Goal: Task Accomplishment & Management: Manage account settings

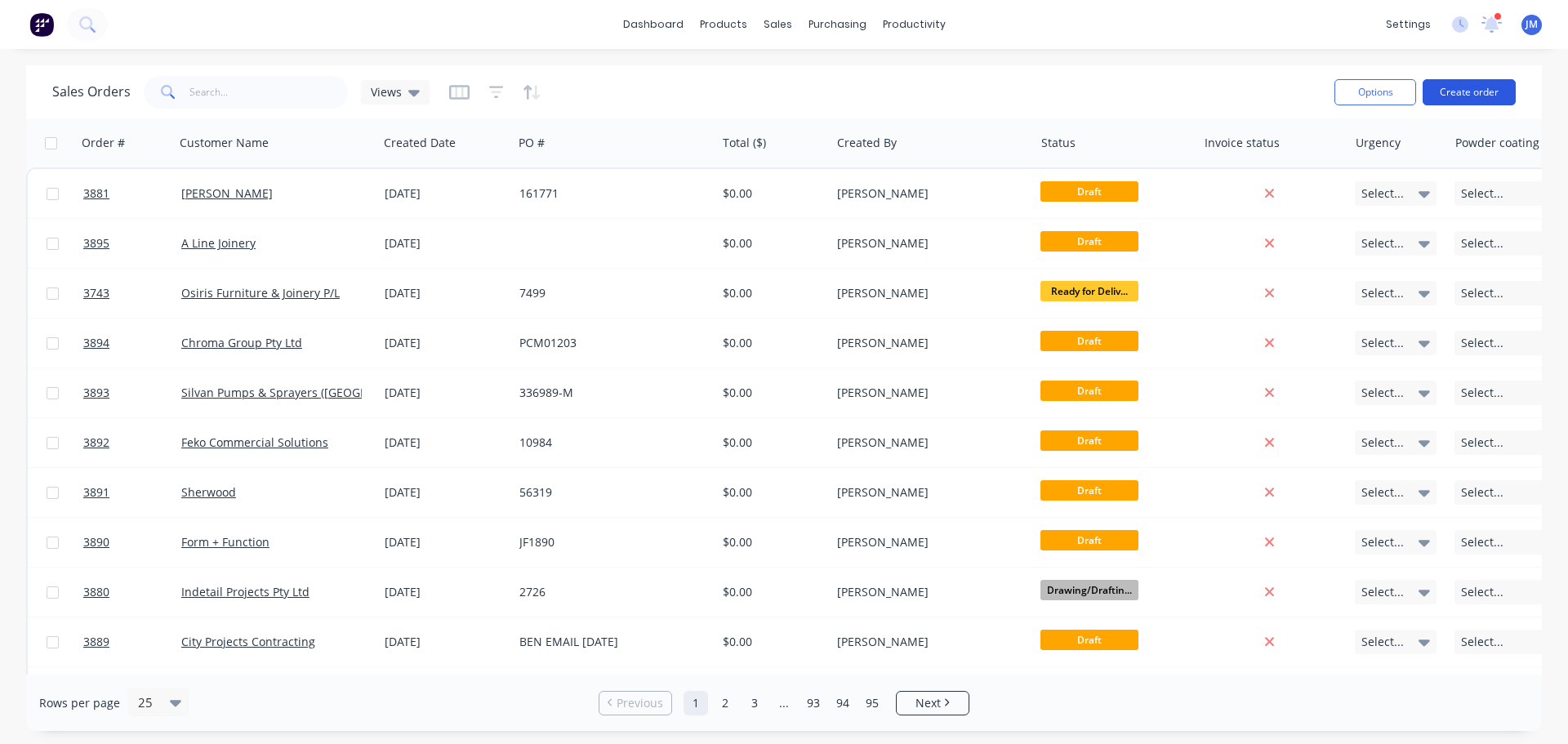
click at [1477, 95] on button "Create order" at bounding box center [1469, 92] width 93 height 26
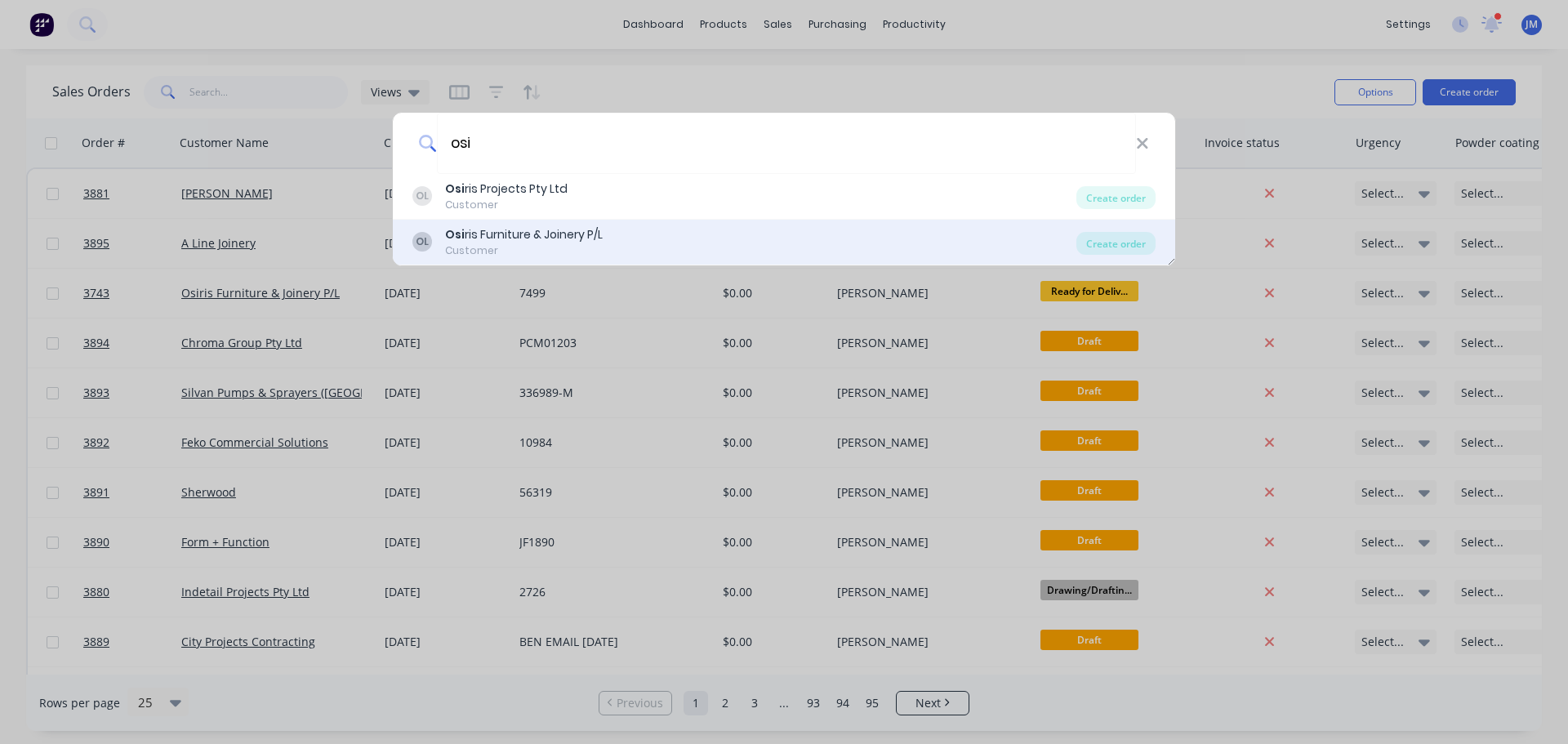
type input "osi"
click at [477, 230] on div "Osi ris Furniture & Joinery P/L" at bounding box center [524, 234] width 158 height 17
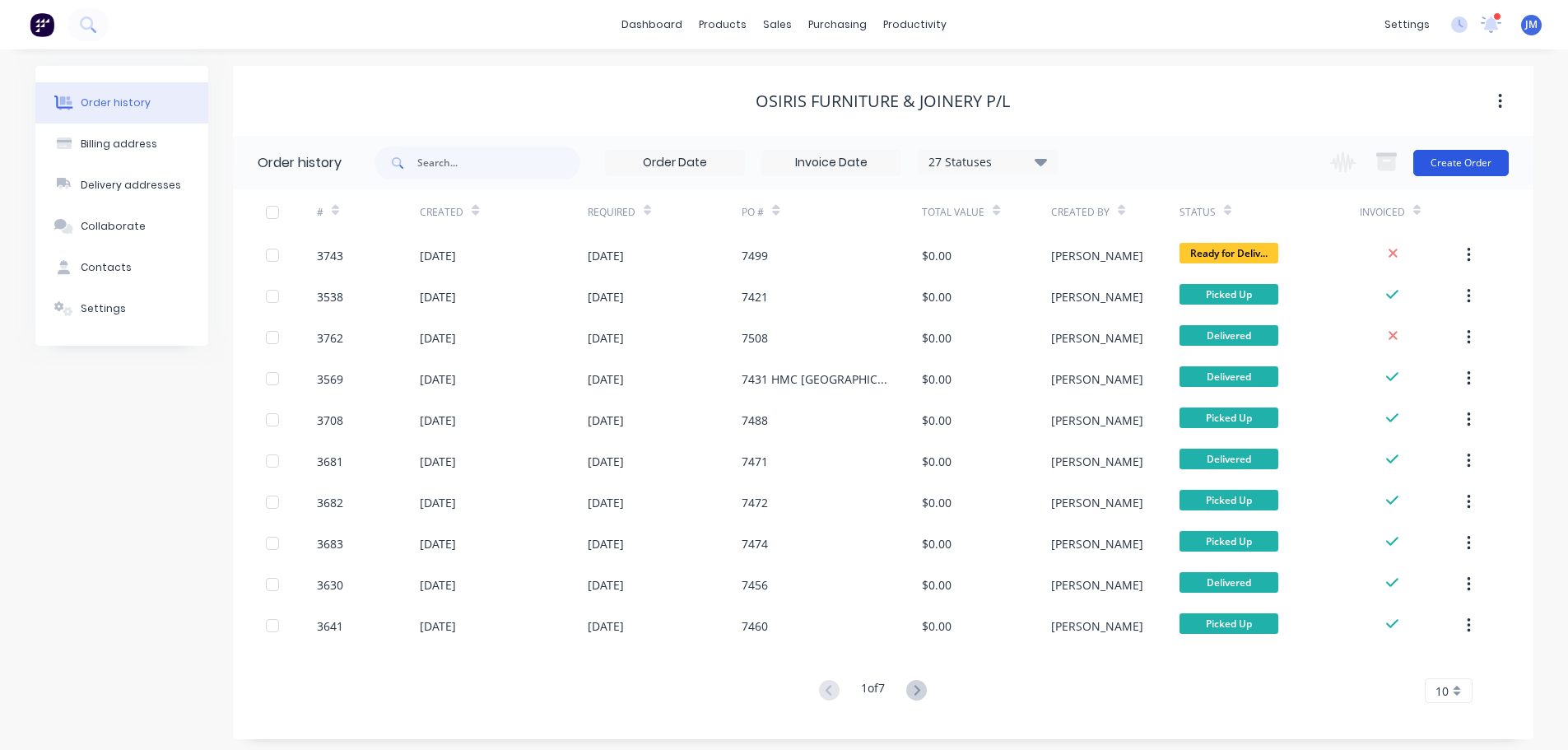
click at [1477, 167] on button "Create Order" at bounding box center [1461, 163] width 96 height 26
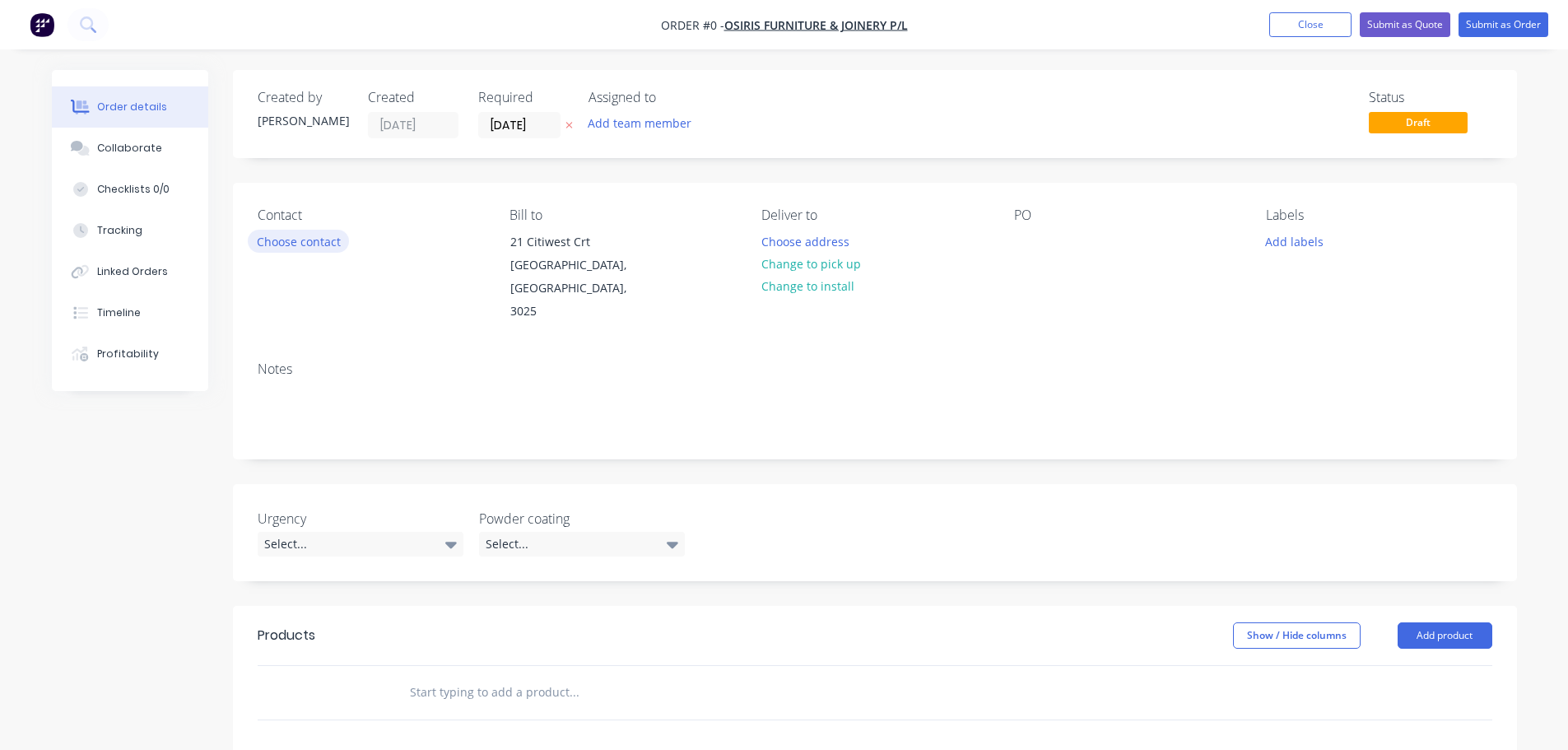
click at [282, 245] on button "Choose contact" at bounding box center [298, 240] width 101 height 22
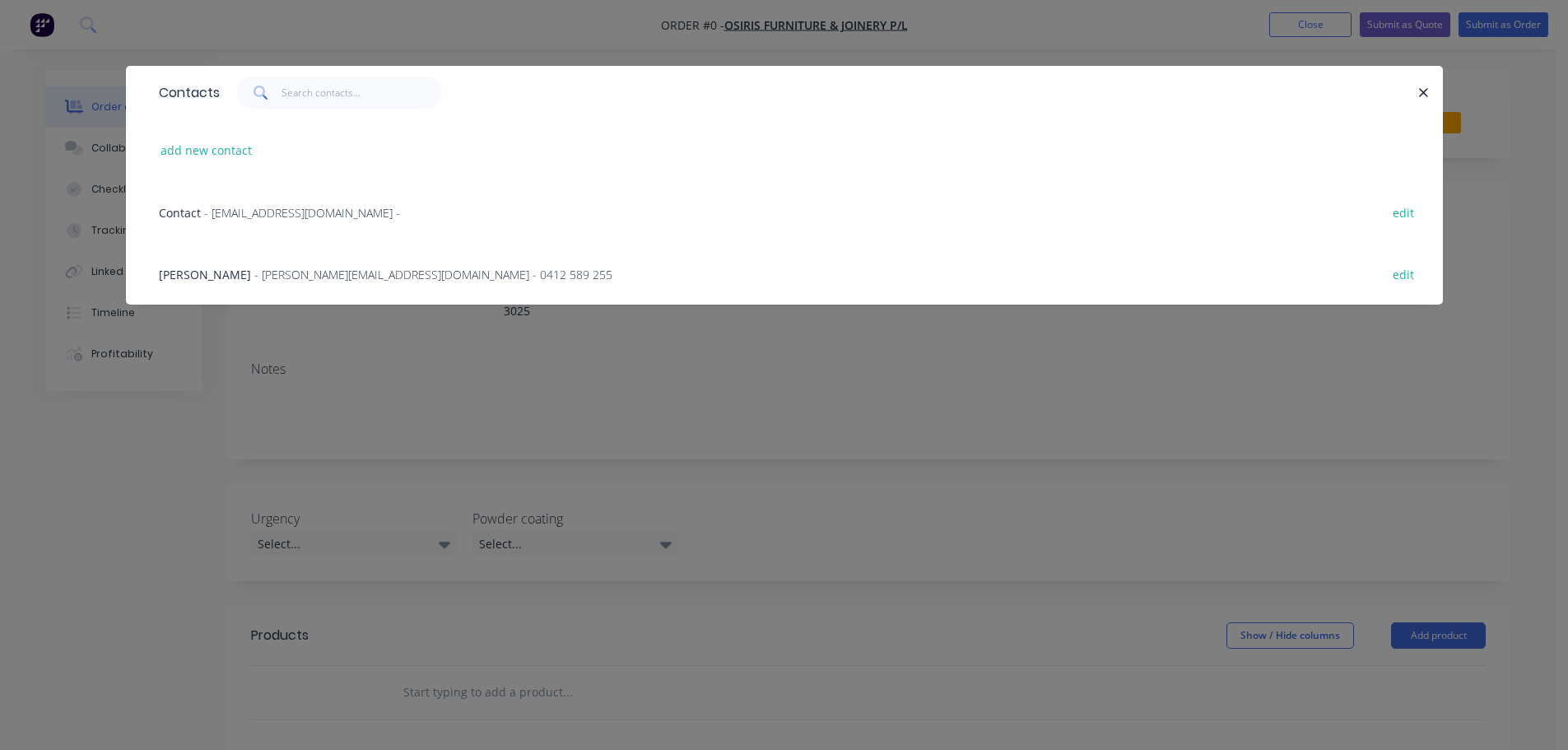
click at [312, 275] on span "- tony@osirisfuniture.com.au - 0412 589 255" at bounding box center [433, 274] width 358 height 16
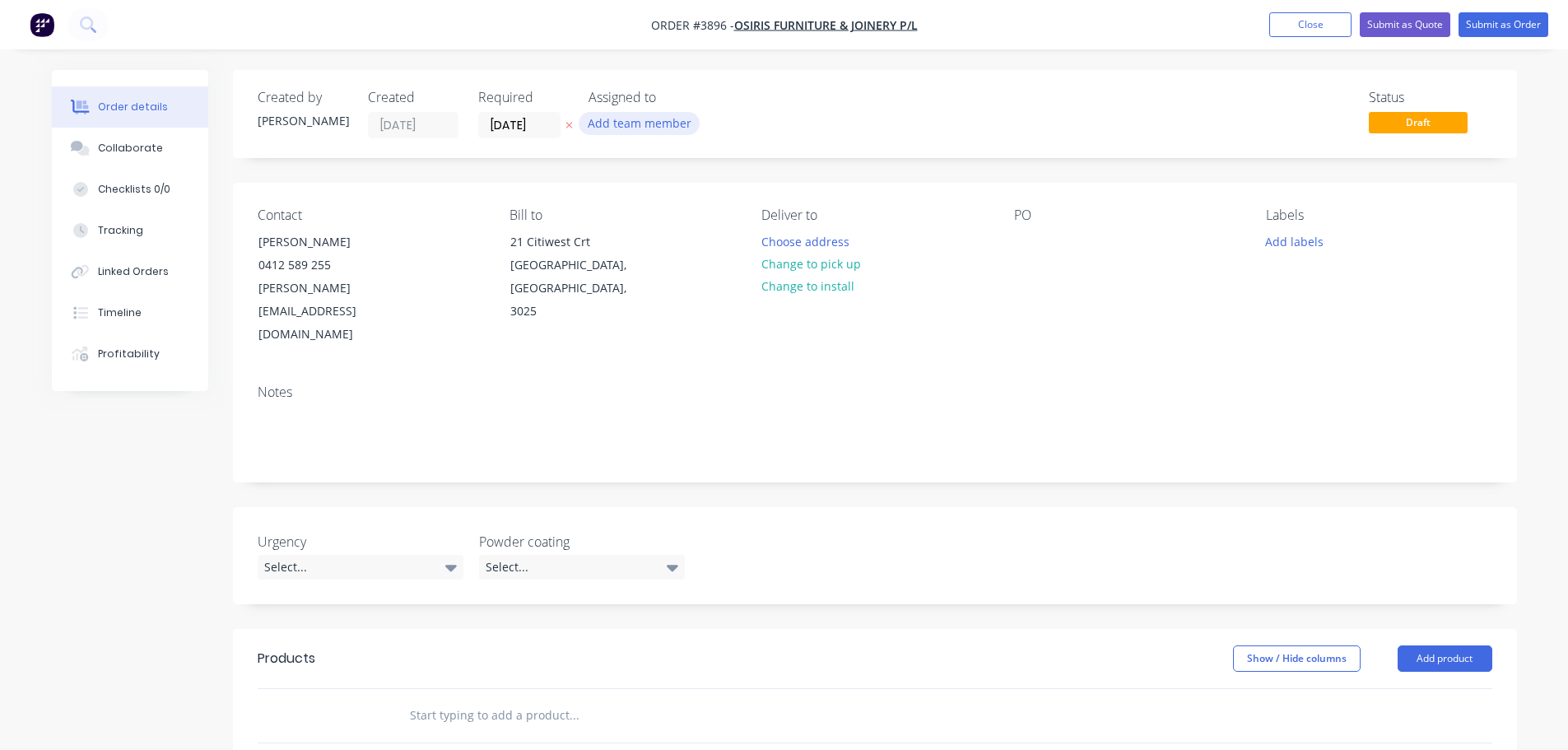
click at [619, 128] on button "Add team member" at bounding box center [639, 123] width 121 height 22
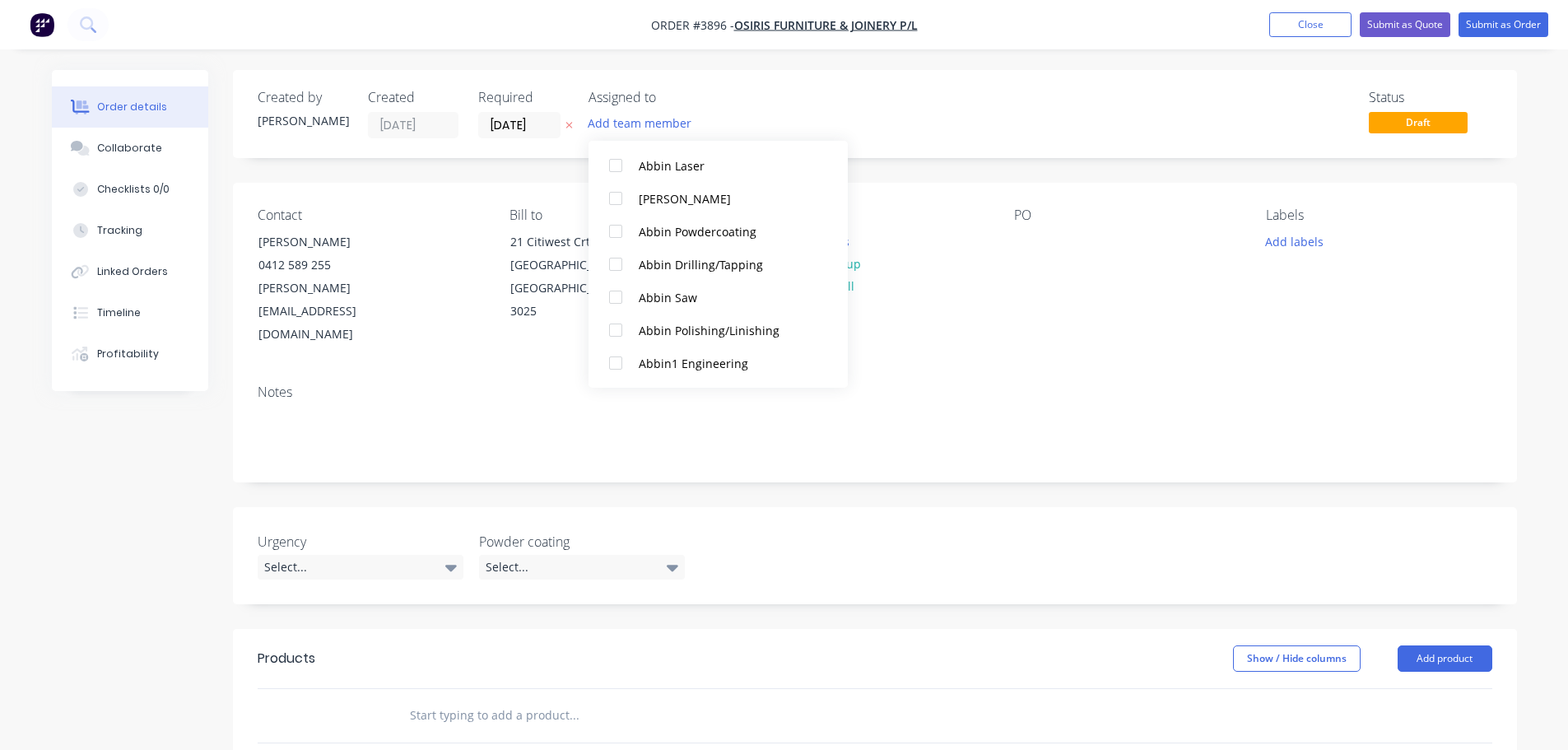
scroll to position [329, 0]
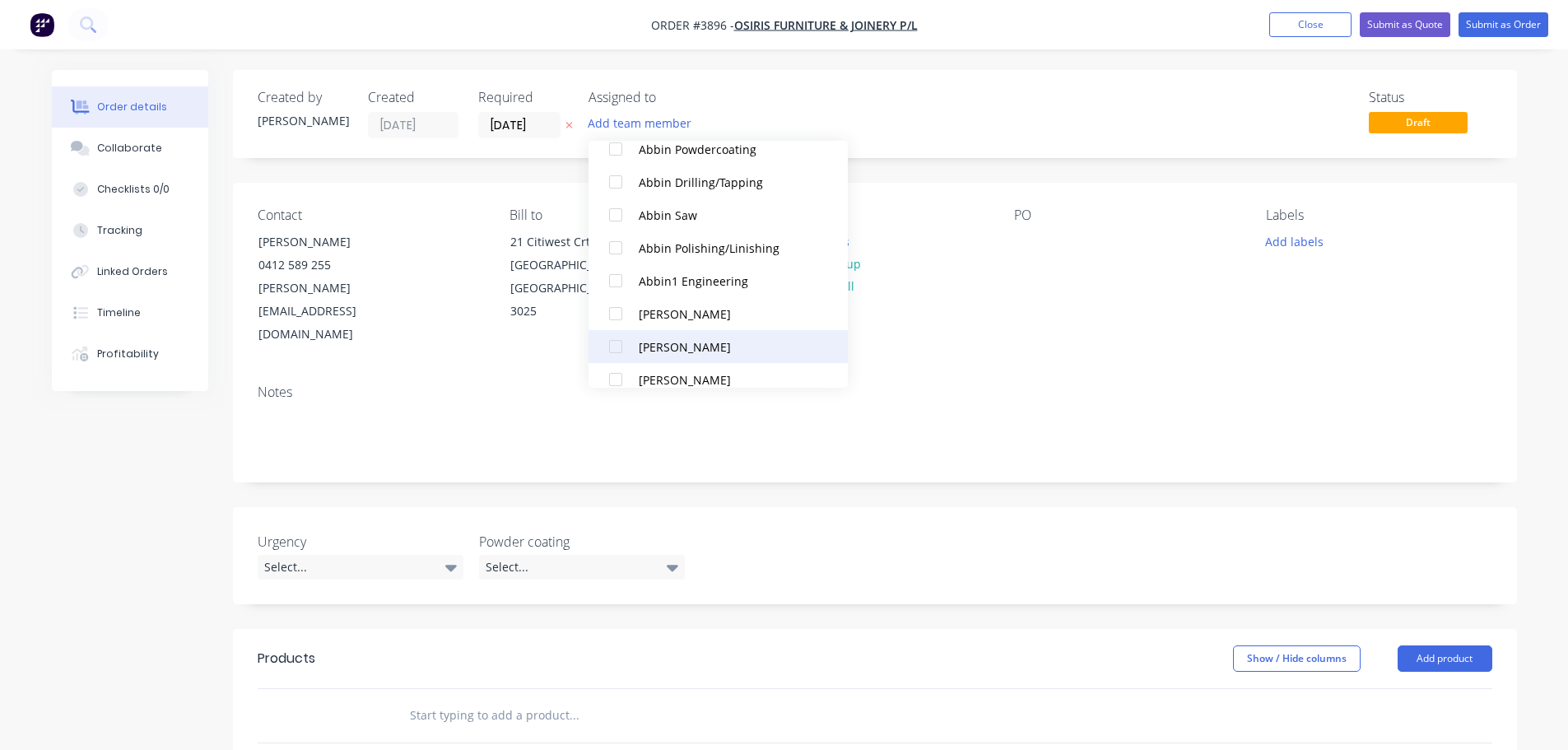
click at [642, 347] on div "Ben Muscari" at bounding box center [726, 347] width 175 height 17
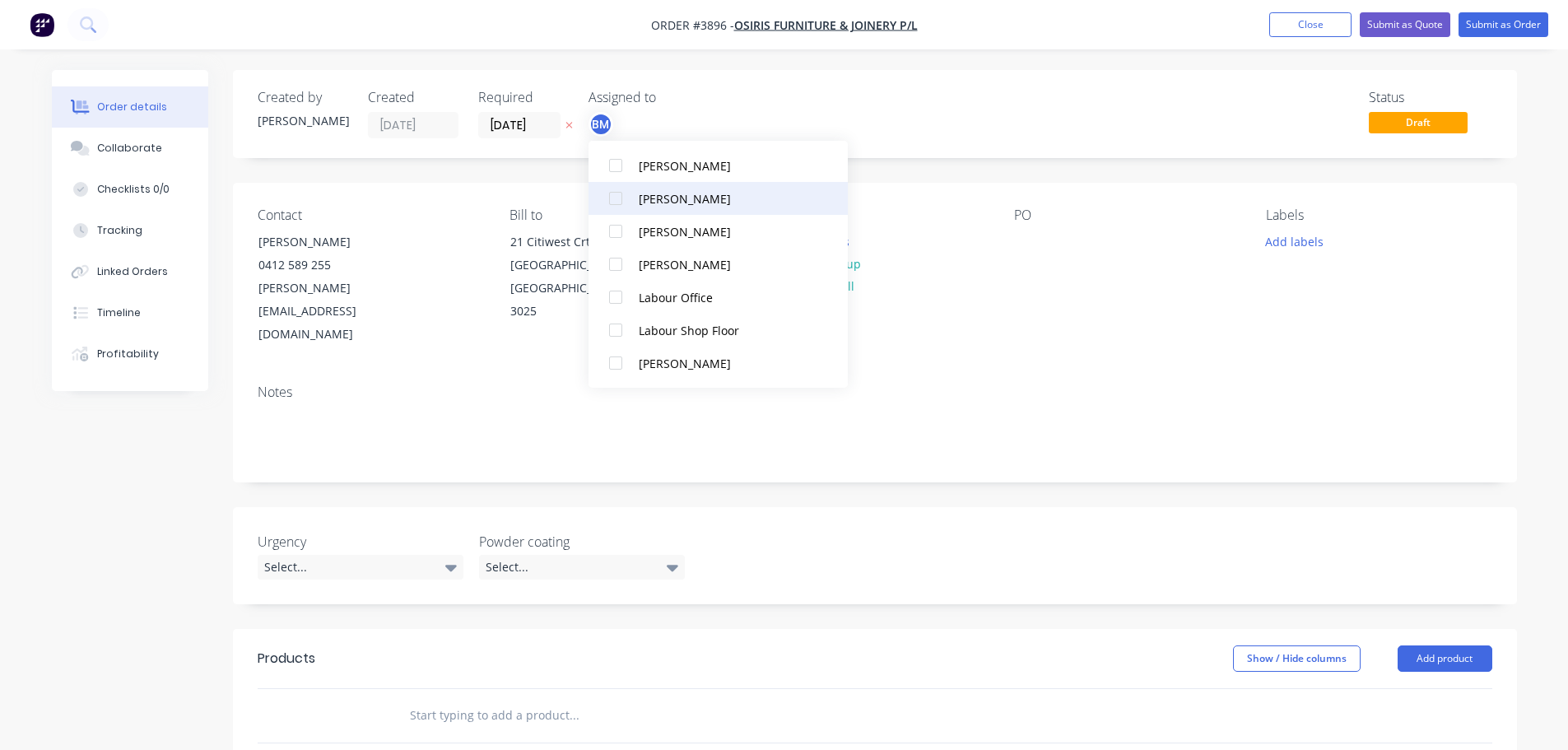
click at [614, 207] on div at bounding box center [616, 198] width 33 height 33
click at [656, 196] on div "Production" at bounding box center [726, 198] width 175 height 17
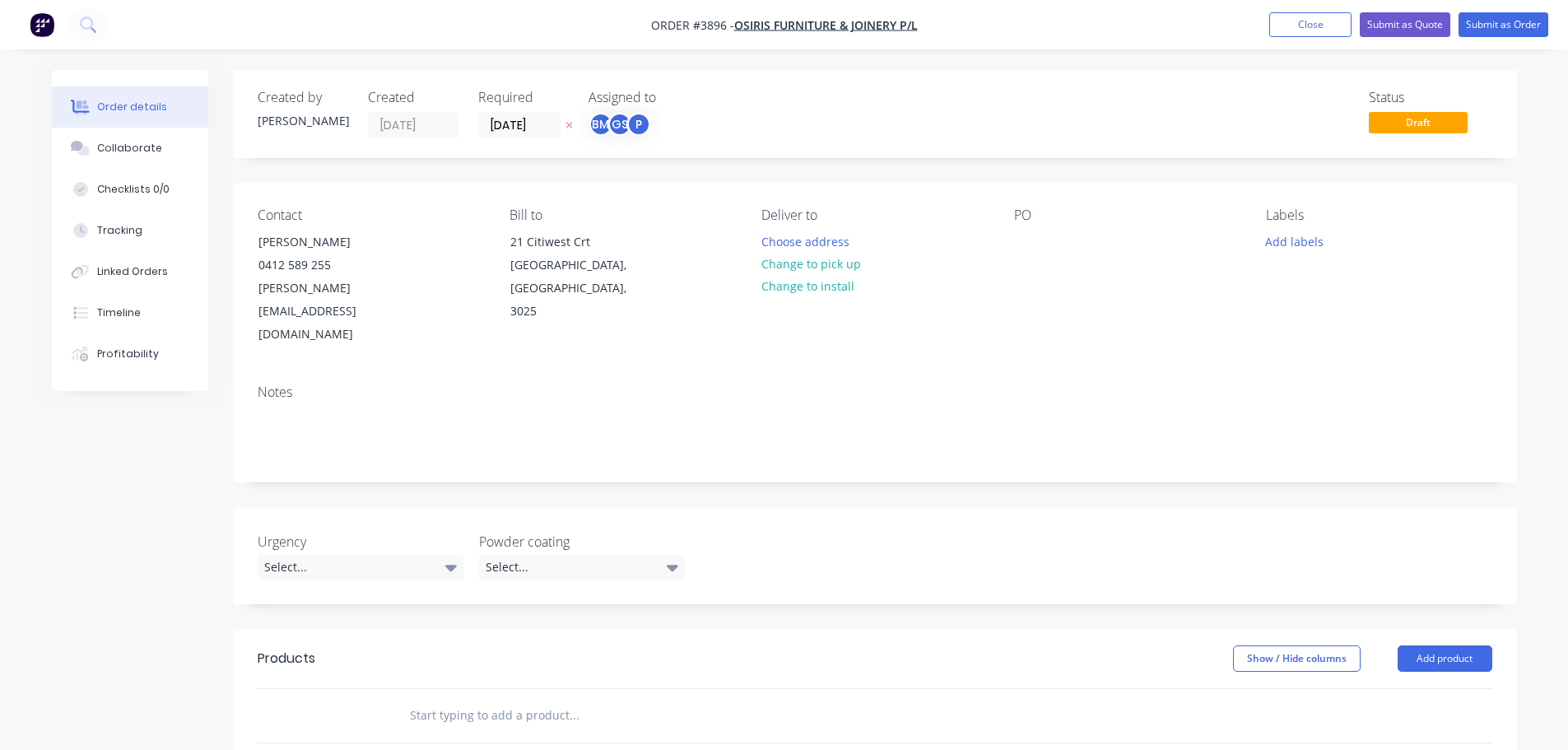
click at [1113, 300] on div "PO" at bounding box center [1127, 277] width 226 height 139
click at [807, 244] on button "Choose address" at bounding box center [805, 240] width 105 height 22
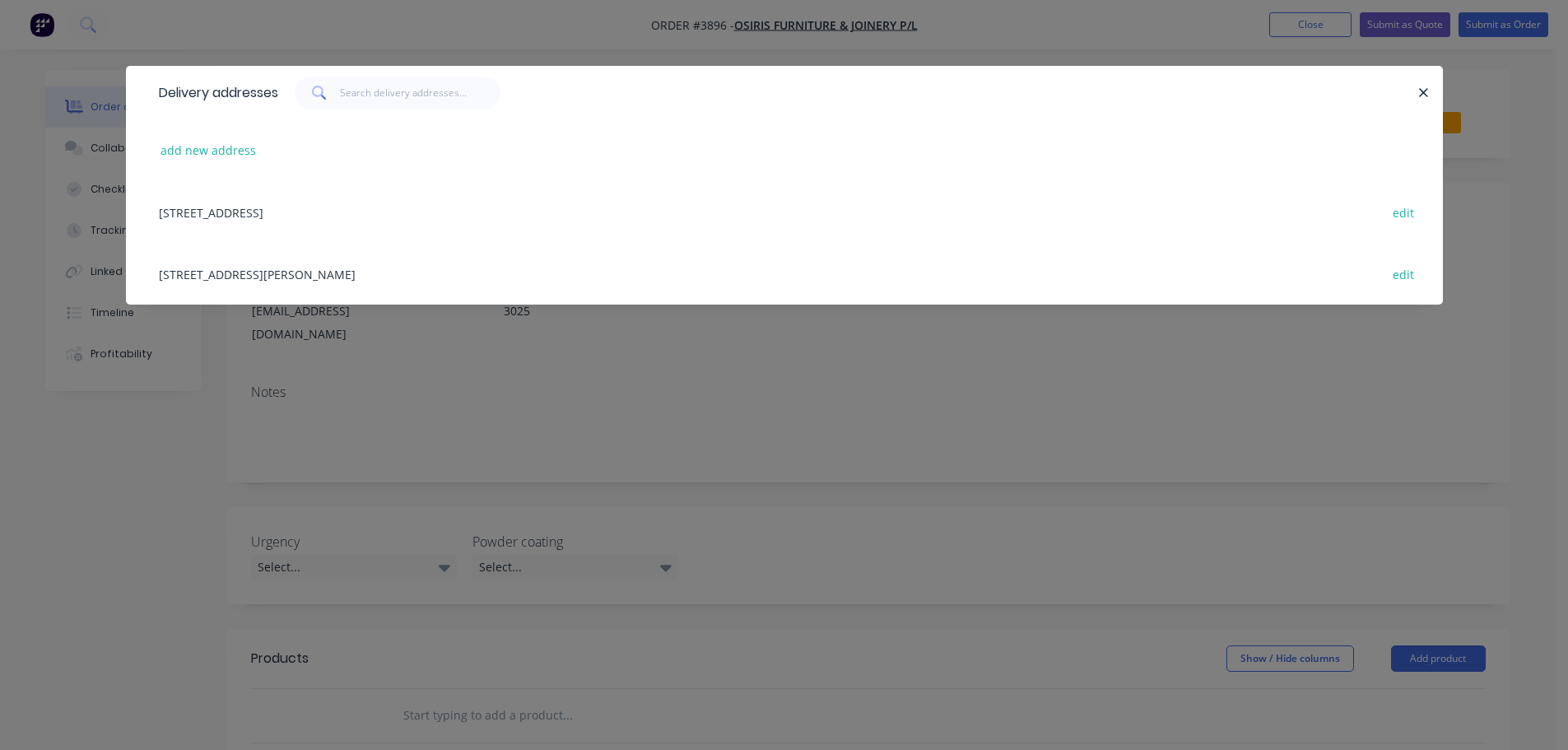
click at [290, 267] on div "351 Greives Parade, Altona North, Victoria, Australia, 3025 edit" at bounding box center [784, 273] width 1267 height 62
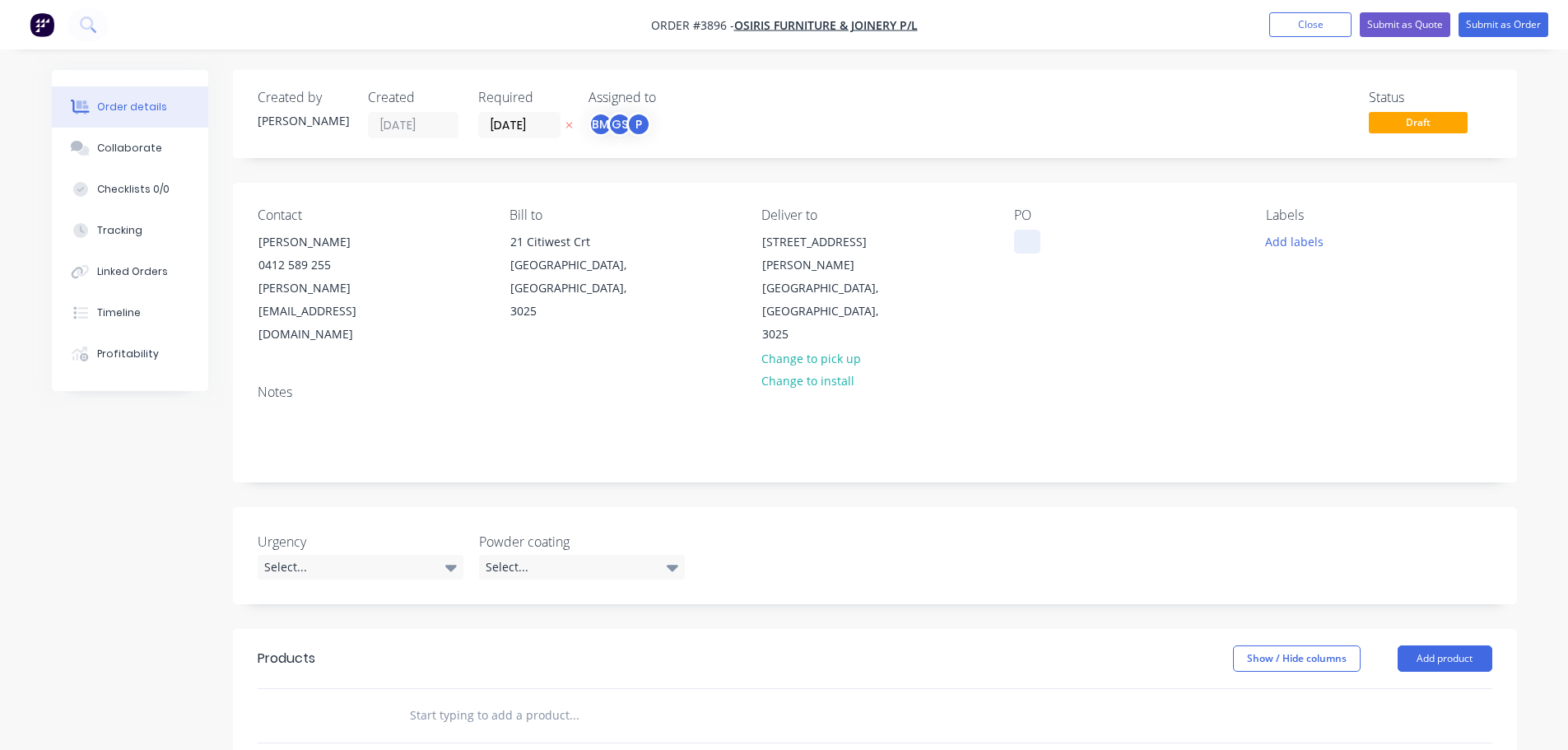
click at [1024, 242] on div at bounding box center [1027, 241] width 26 height 24
click at [1089, 384] on div "Notes" at bounding box center [875, 392] width 1234 height 16
click at [142, 142] on div "Collaborate" at bounding box center [129, 148] width 65 height 15
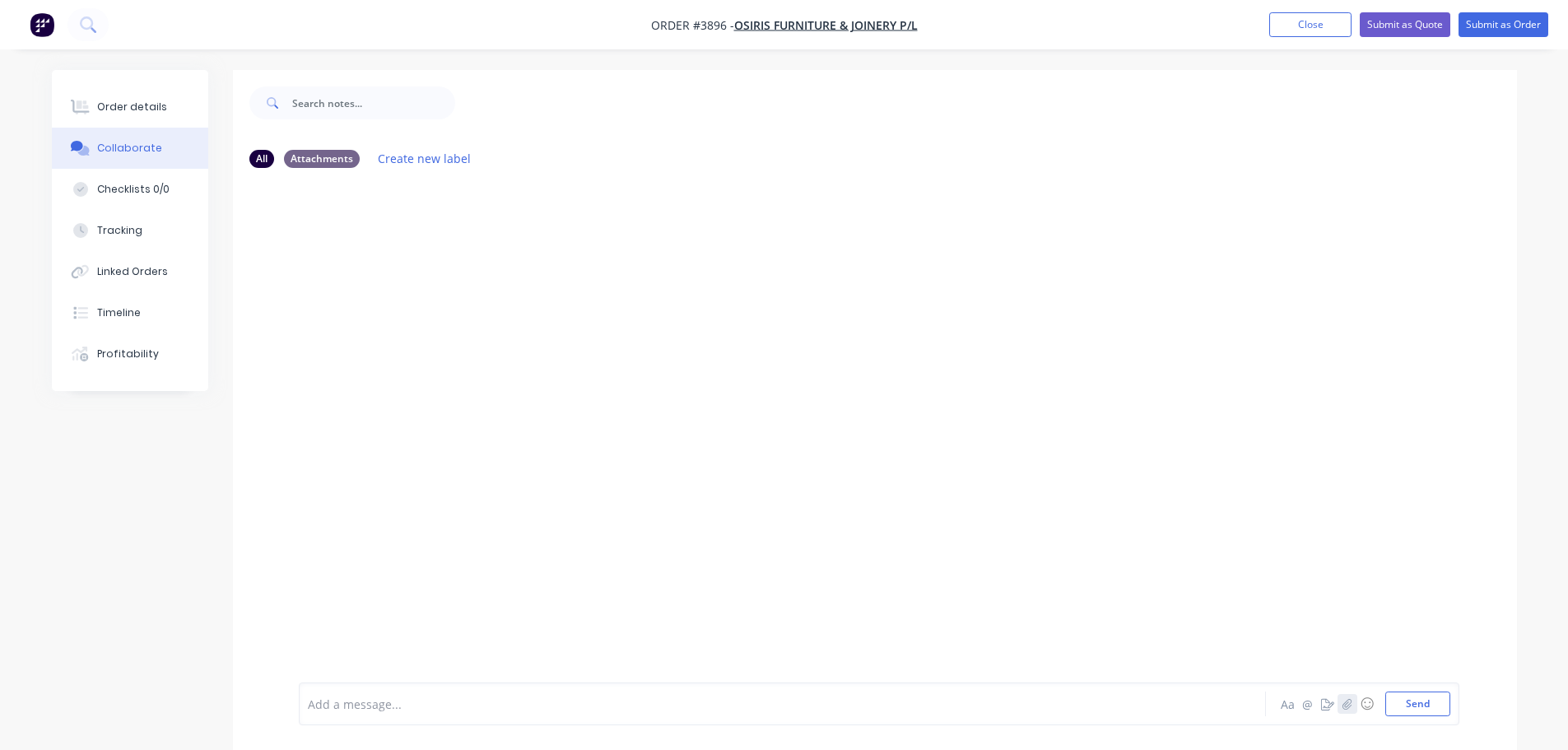
click at [1354, 707] on button "button" at bounding box center [1347, 704] width 20 height 20
click at [1410, 701] on button "Send" at bounding box center [1417, 704] width 65 height 25
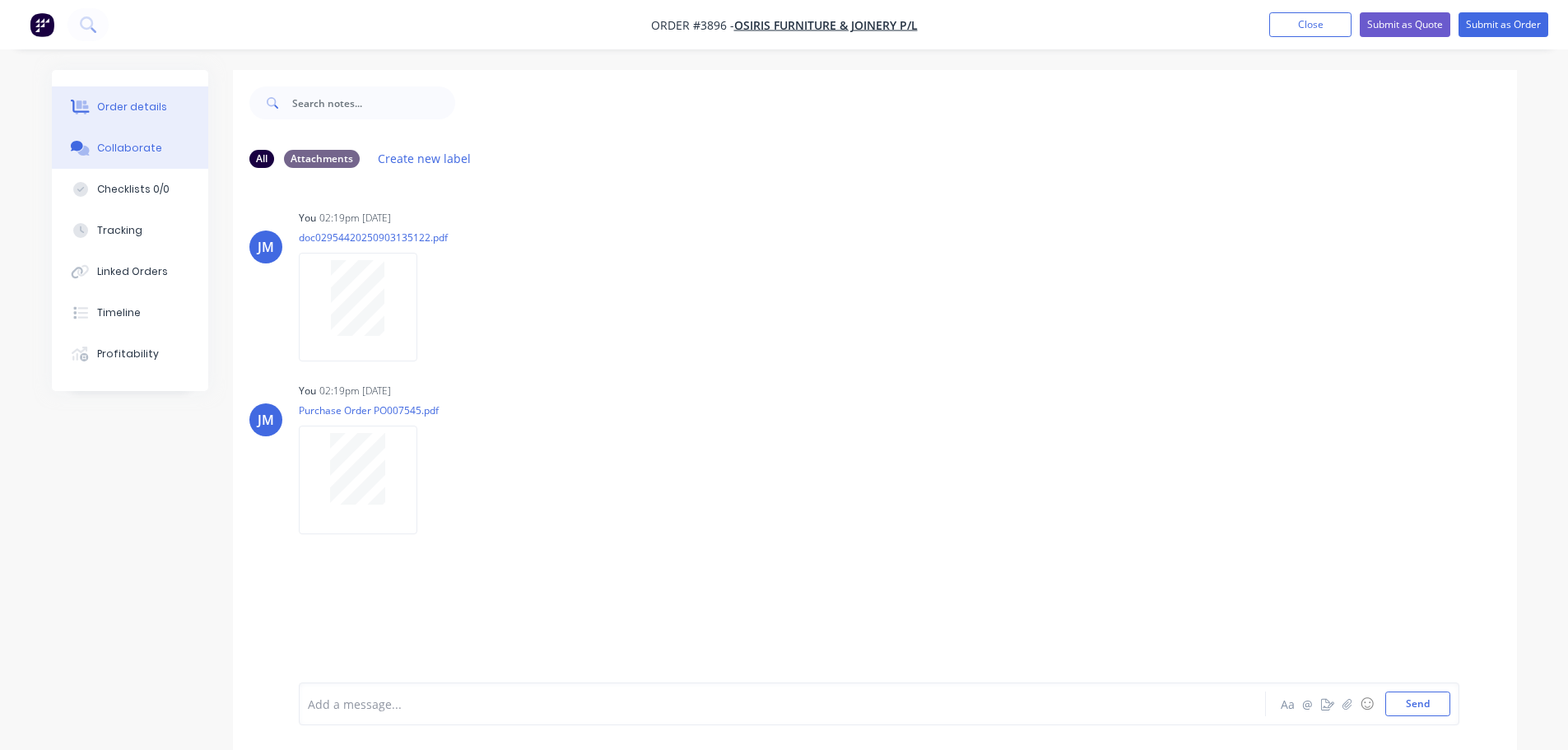
click at [150, 107] on div "Order details" at bounding box center [132, 107] width 70 height 15
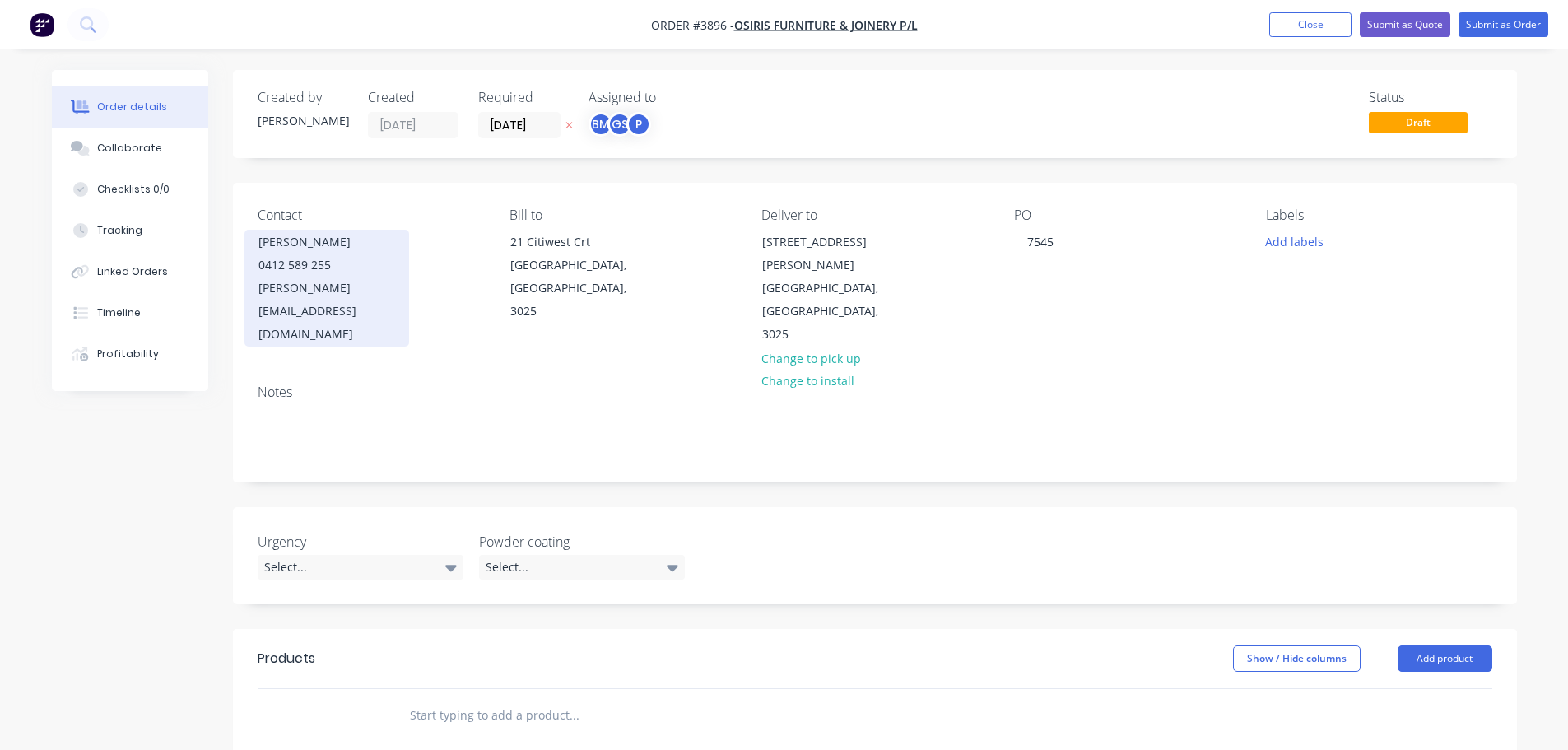
click at [325, 252] on div "TONY FORTUNA" at bounding box center [327, 242] width 137 height 23
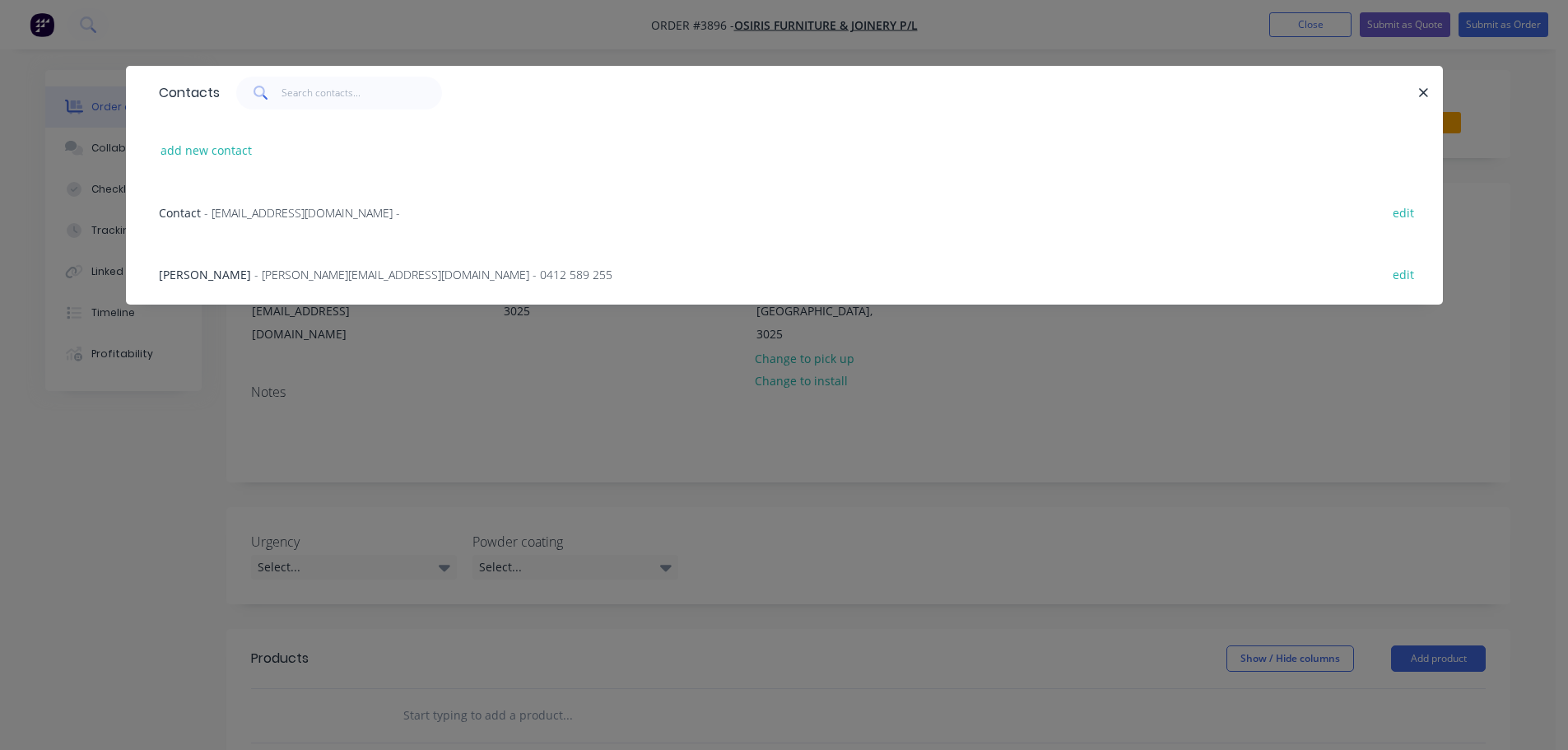
click at [325, 273] on span "- tony@osirisfuniture.com.au - 0412 589 255" at bounding box center [433, 274] width 358 height 16
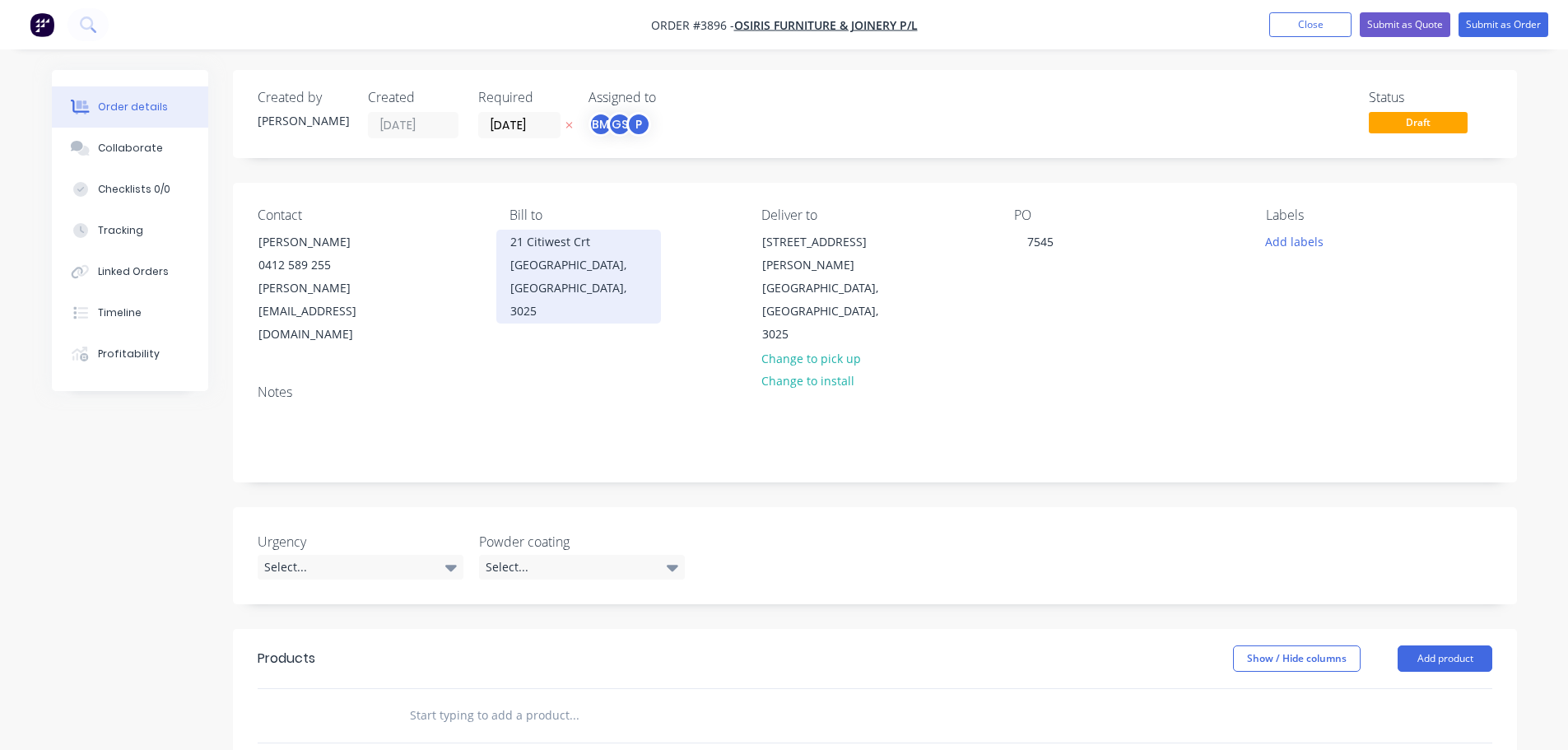
click at [567, 257] on div "Altona North, Victoria, Australia, 3025" at bounding box center [579, 288] width 137 height 69
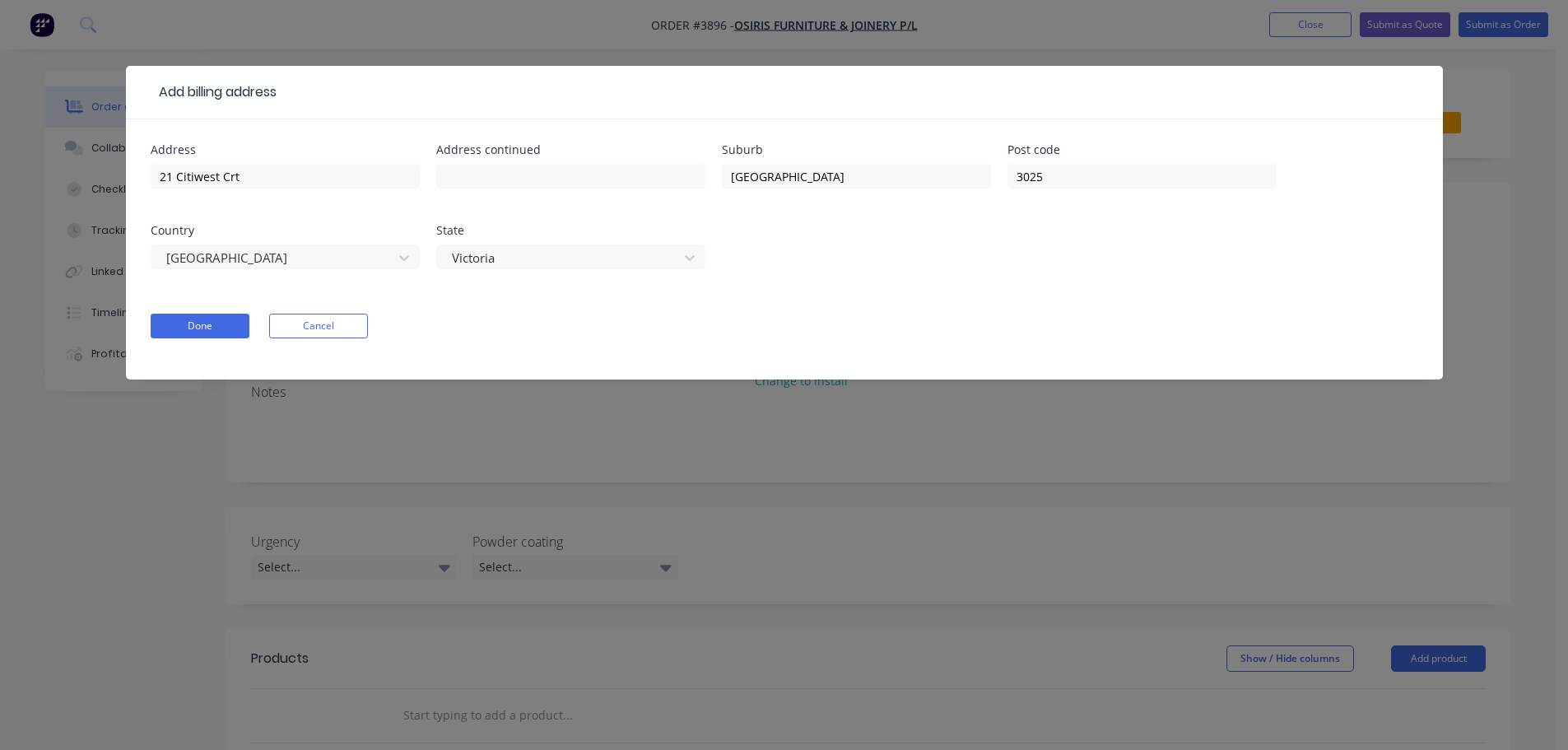
click at [558, 297] on form "Address 21 Citiwest Crt Address continued Suburb Altona North Post code 3025 Co…" at bounding box center [784, 262] width 1267 height 235
click at [775, 435] on div "Add billing address Address 21 Citiwest Crt Address continued Suburb Altona Nor…" at bounding box center [784, 375] width 1568 height 750
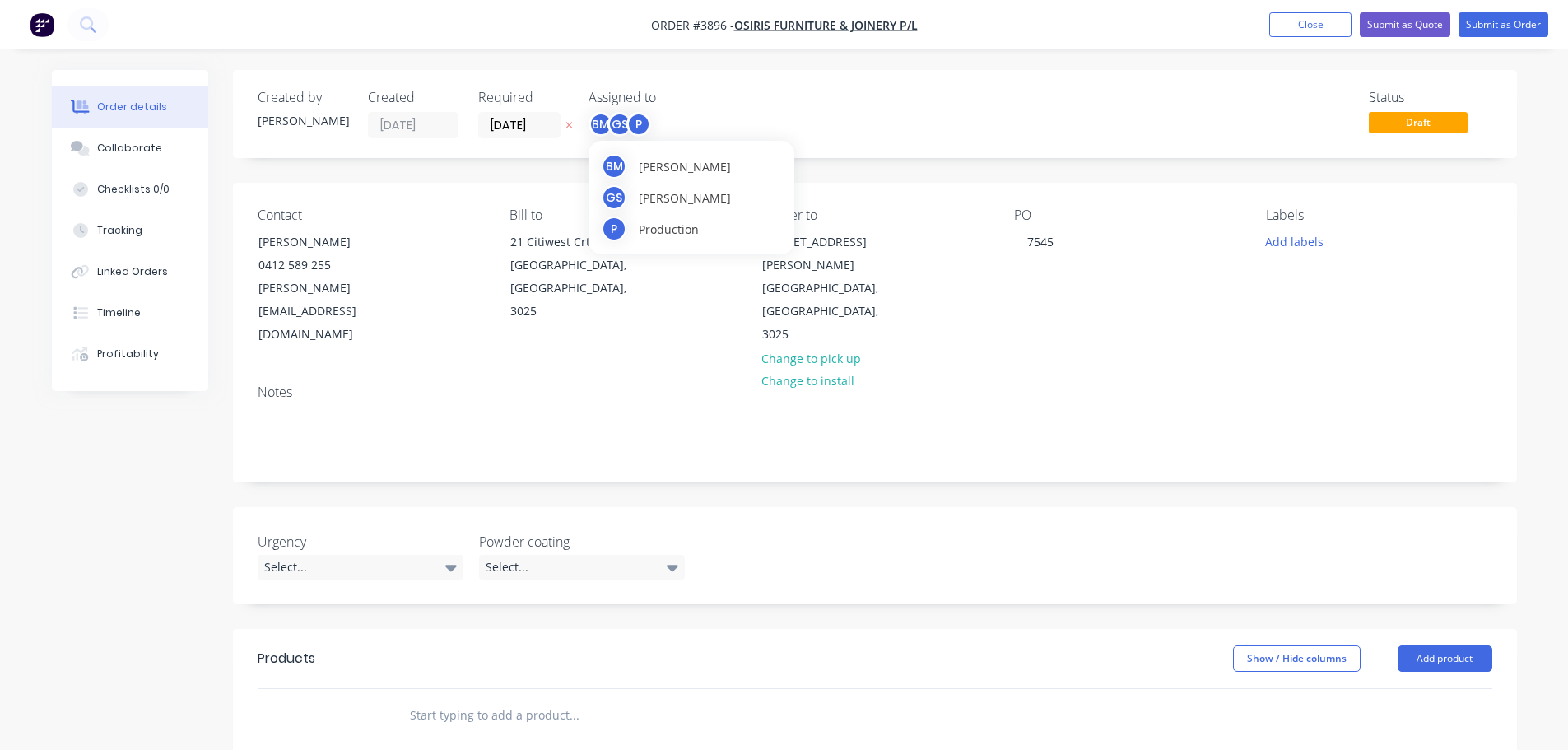
click at [649, 129] on div "P" at bounding box center [639, 124] width 25 height 25
click at [1158, 371] on div "Notes" at bounding box center [875, 426] width 1284 height 110
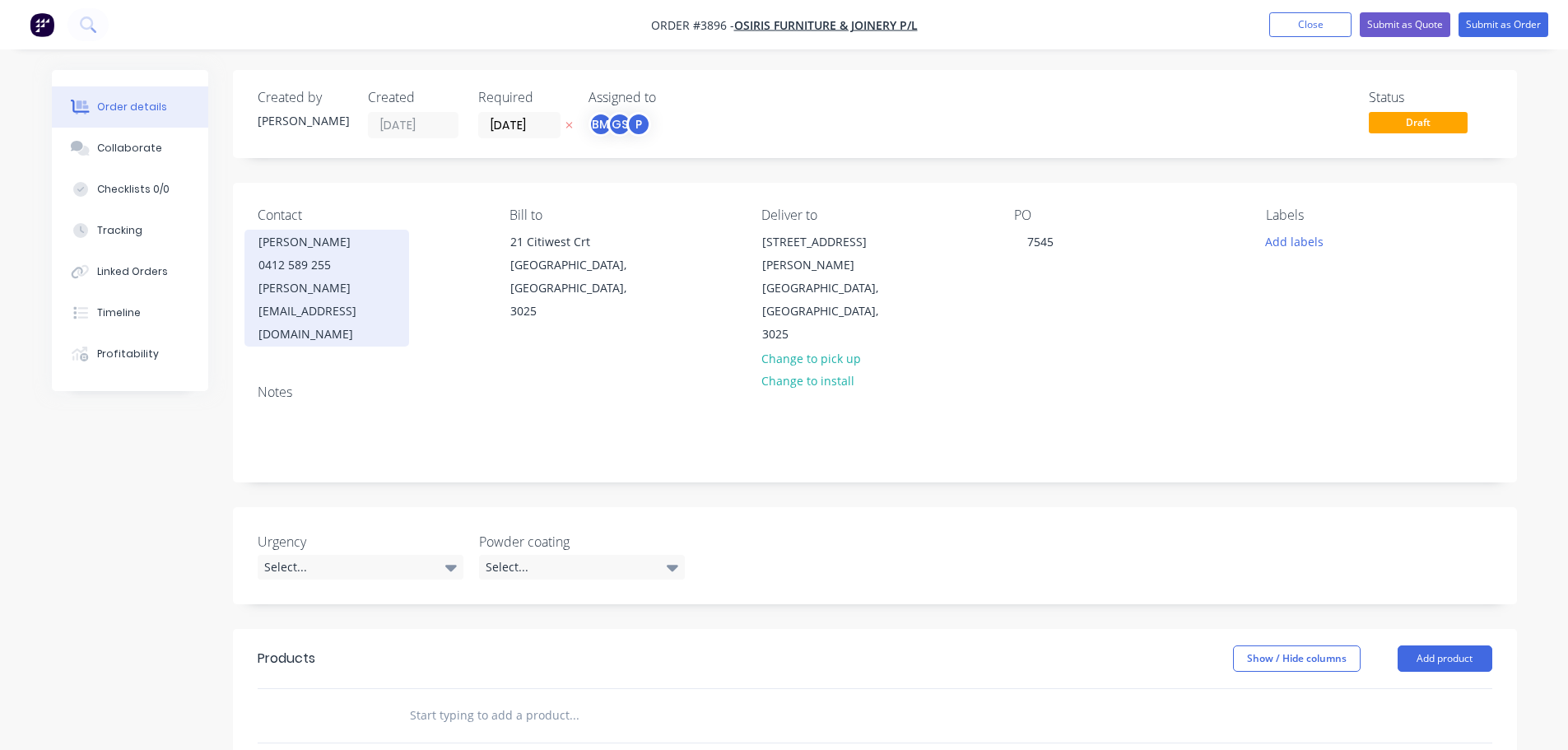
click at [317, 249] on div "TONY FORTUNA" at bounding box center [327, 242] width 137 height 23
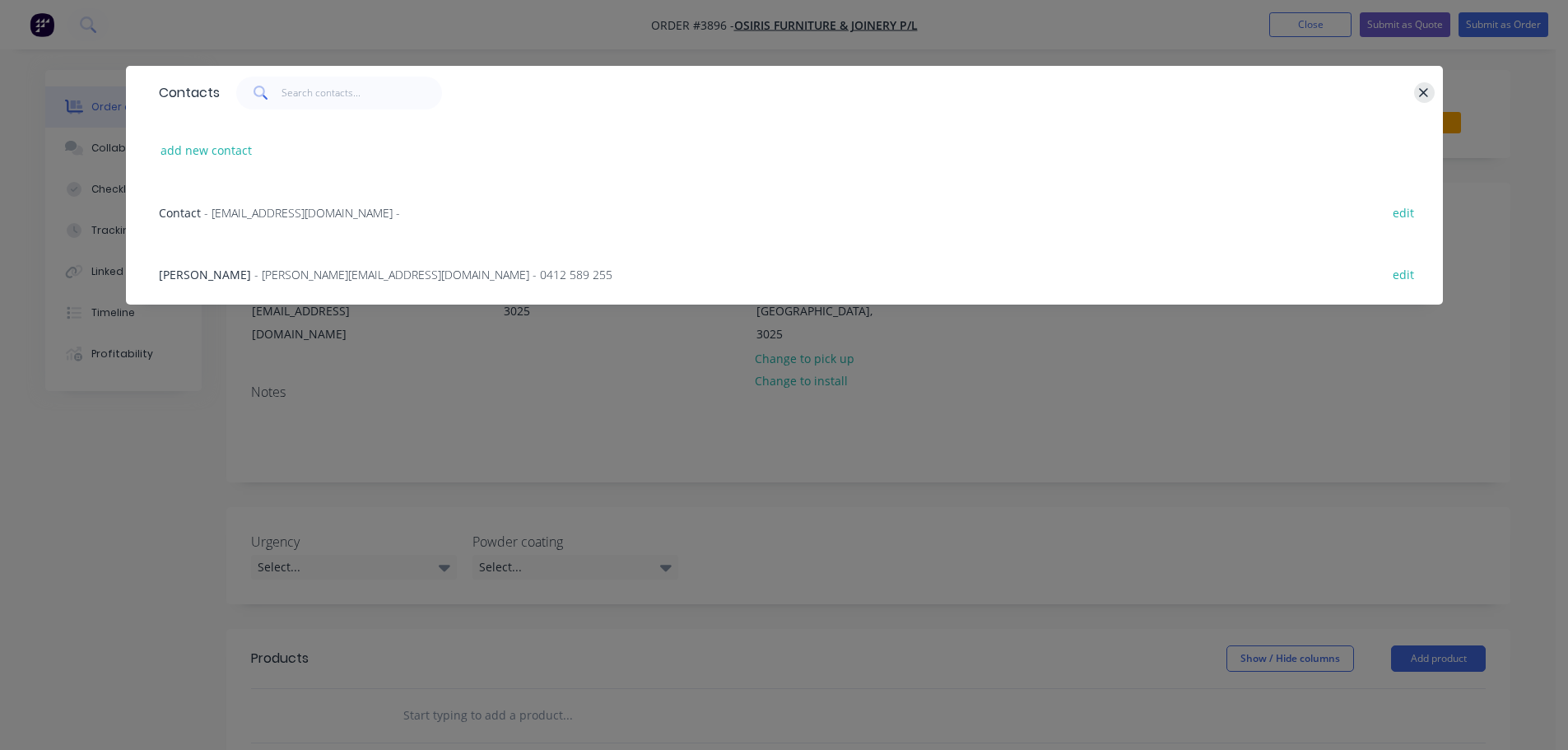
click at [1421, 86] on icon "button" at bounding box center [1423, 93] width 11 height 15
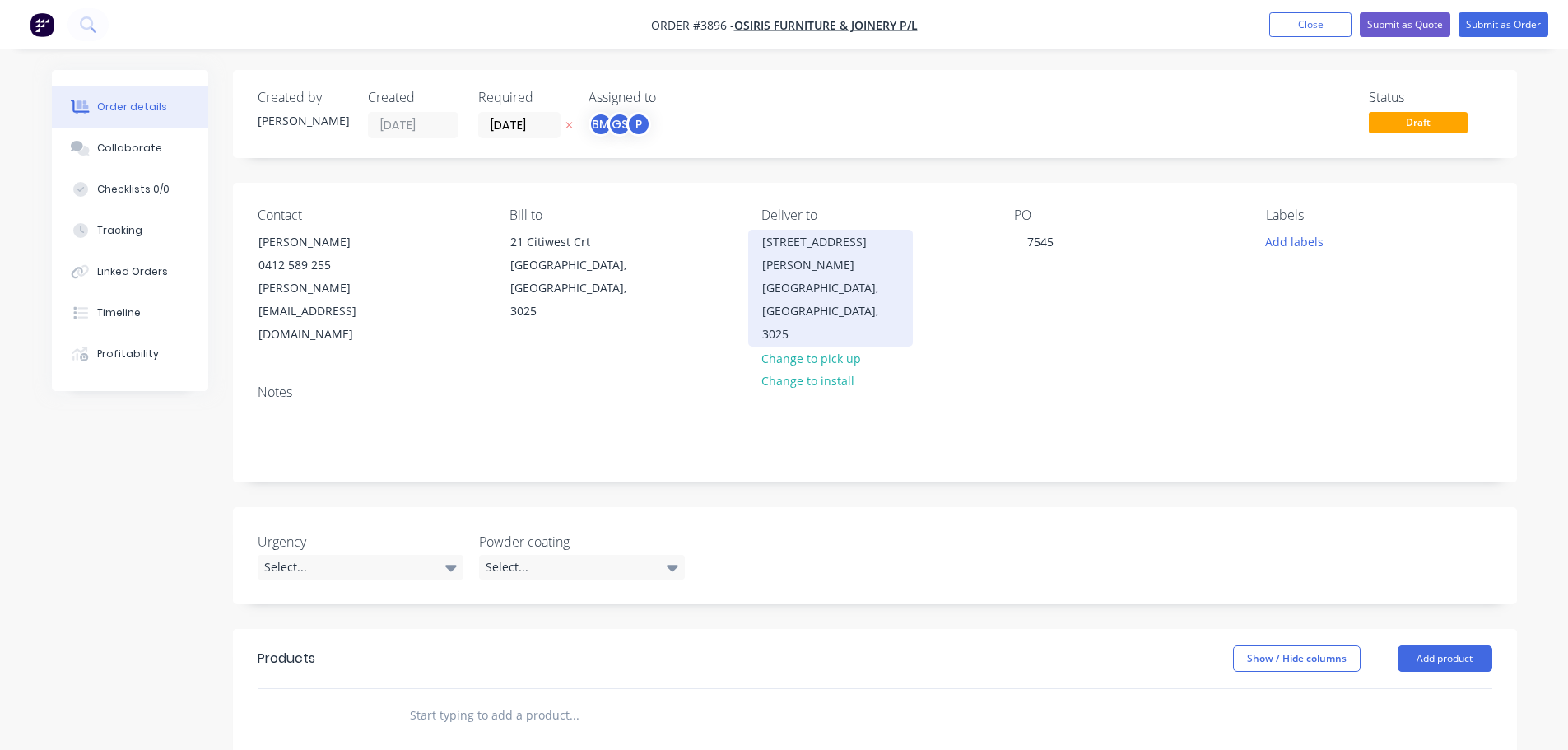
click at [793, 250] on div "[STREET_ADDRESS][PERSON_NAME]" at bounding box center [831, 254] width 137 height 46
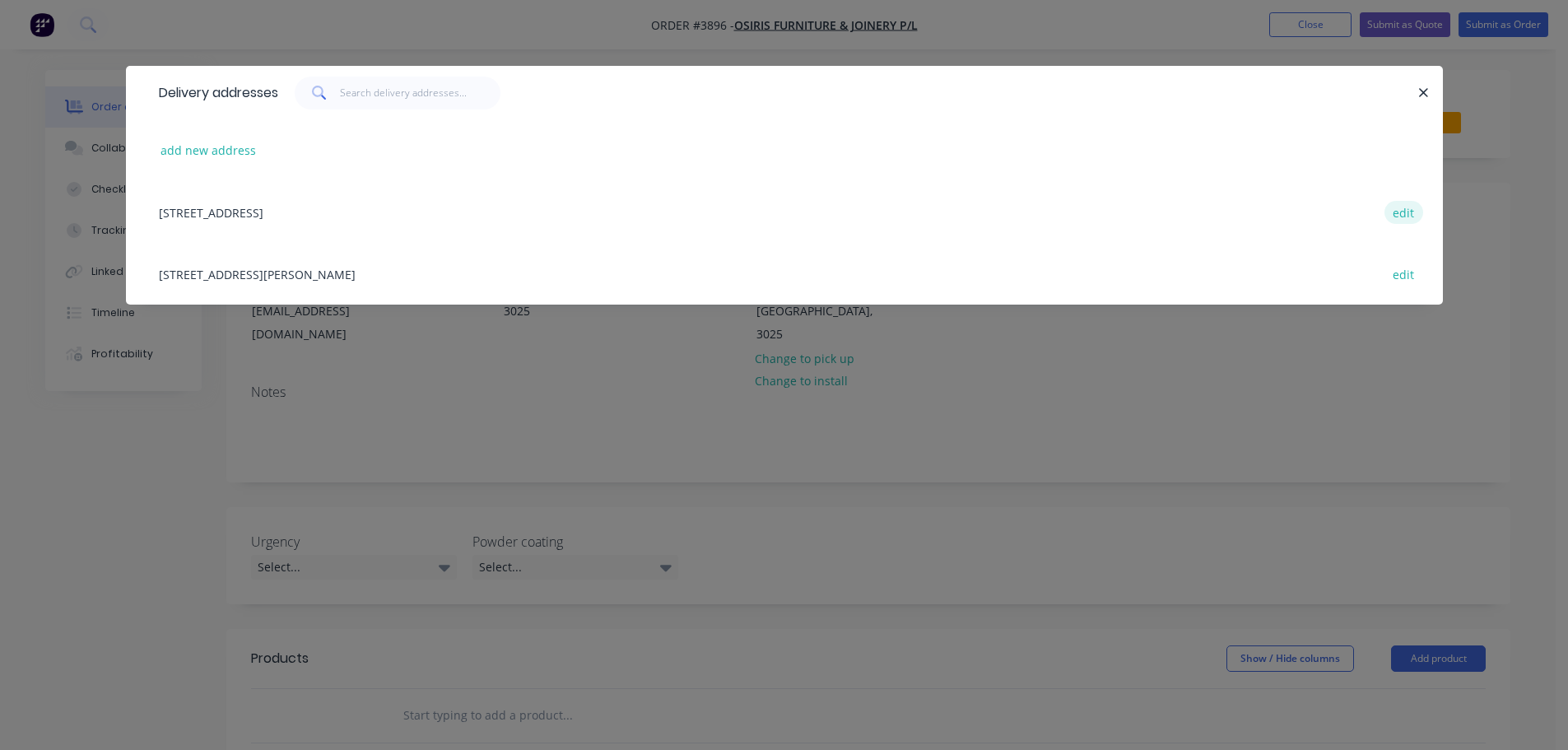
click at [1407, 212] on button "edit" at bounding box center [1403, 212] width 39 height 22
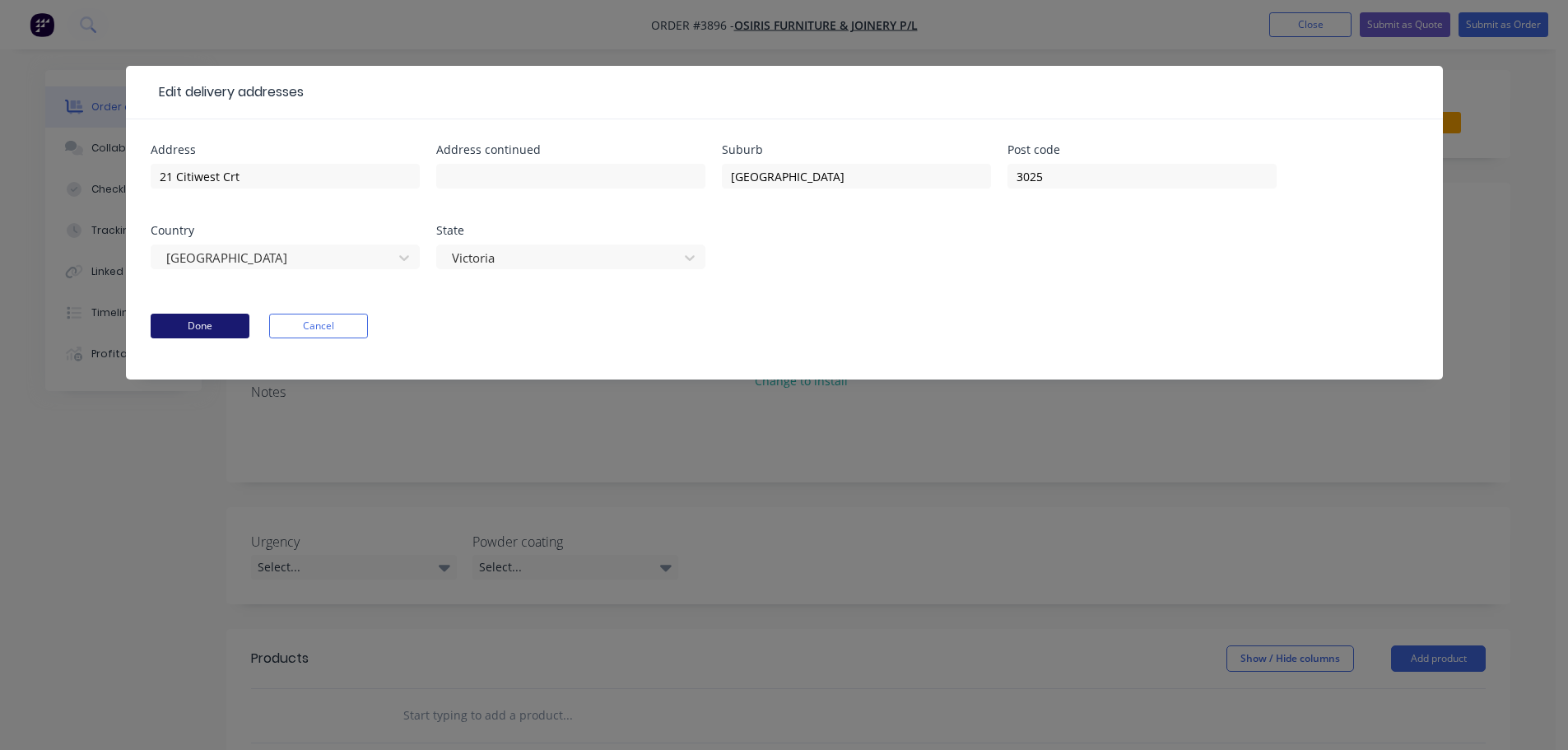
click at [222, 314] on button "Done" at bounding box center [200, 326] width 99 height 25
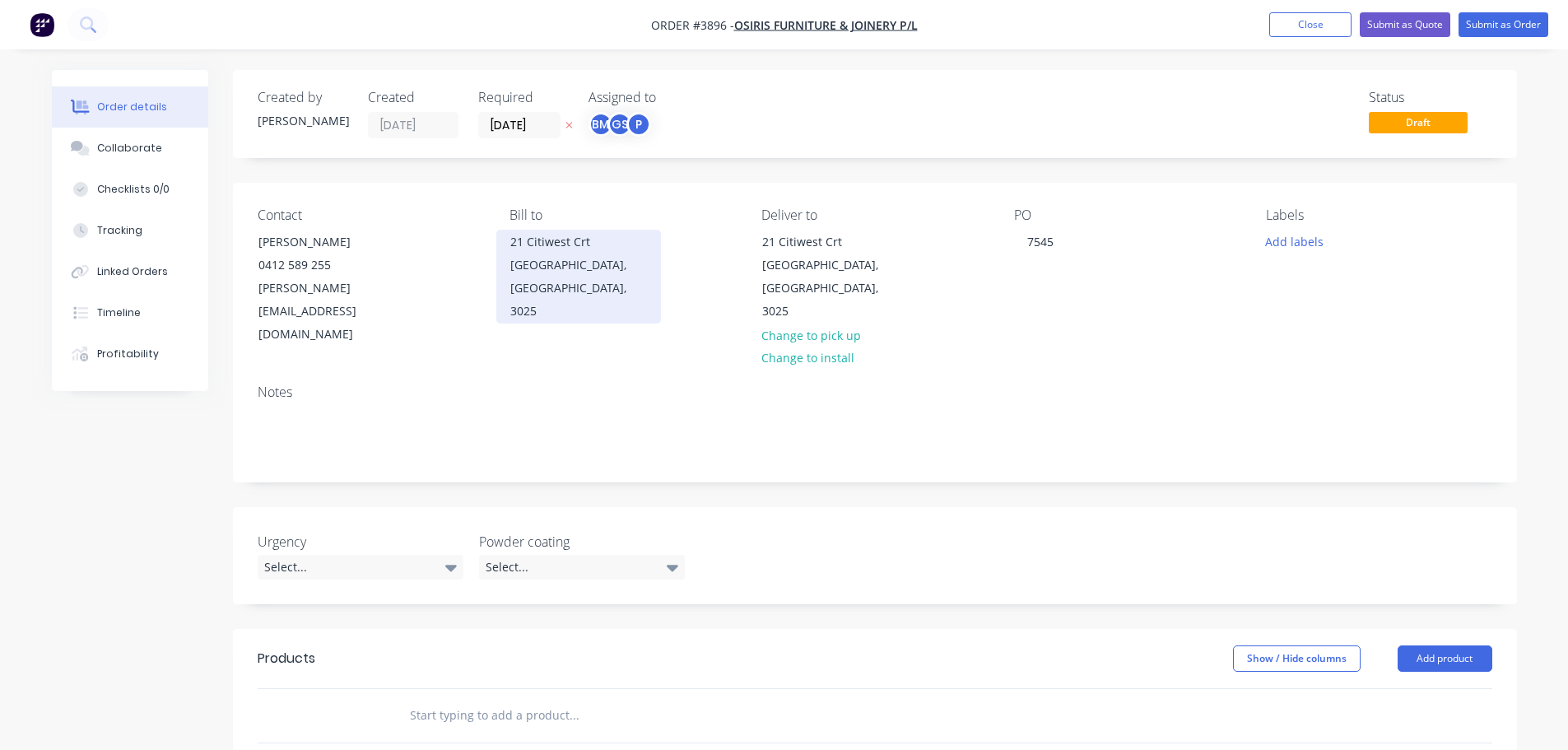
click at [544, 242] on div "21 Citiwest Crt" at bounding box center [579, 242] width 137 height 23
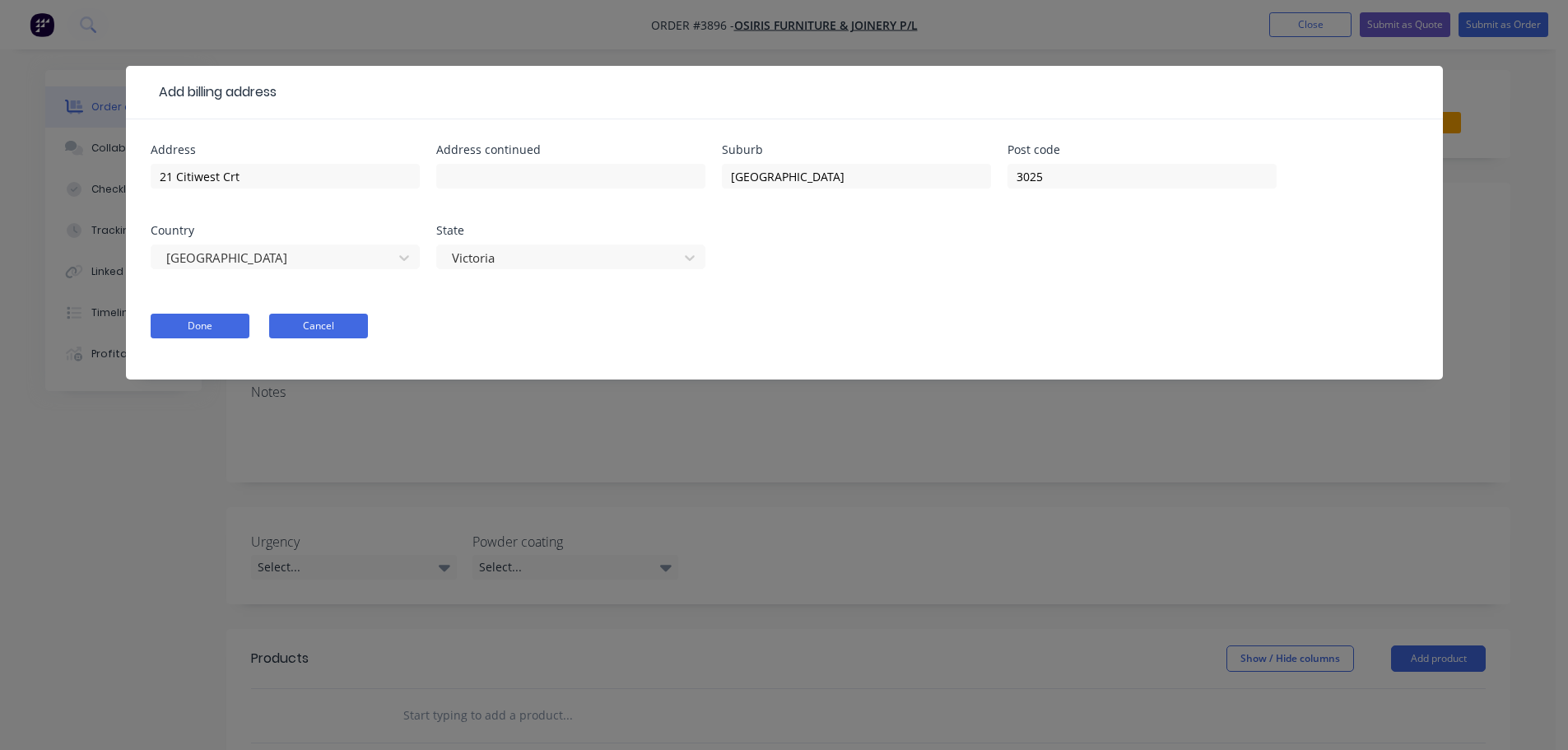
click at [319, 322] on button "Cancel" at bounding box center [319, 326] width 99 height 25
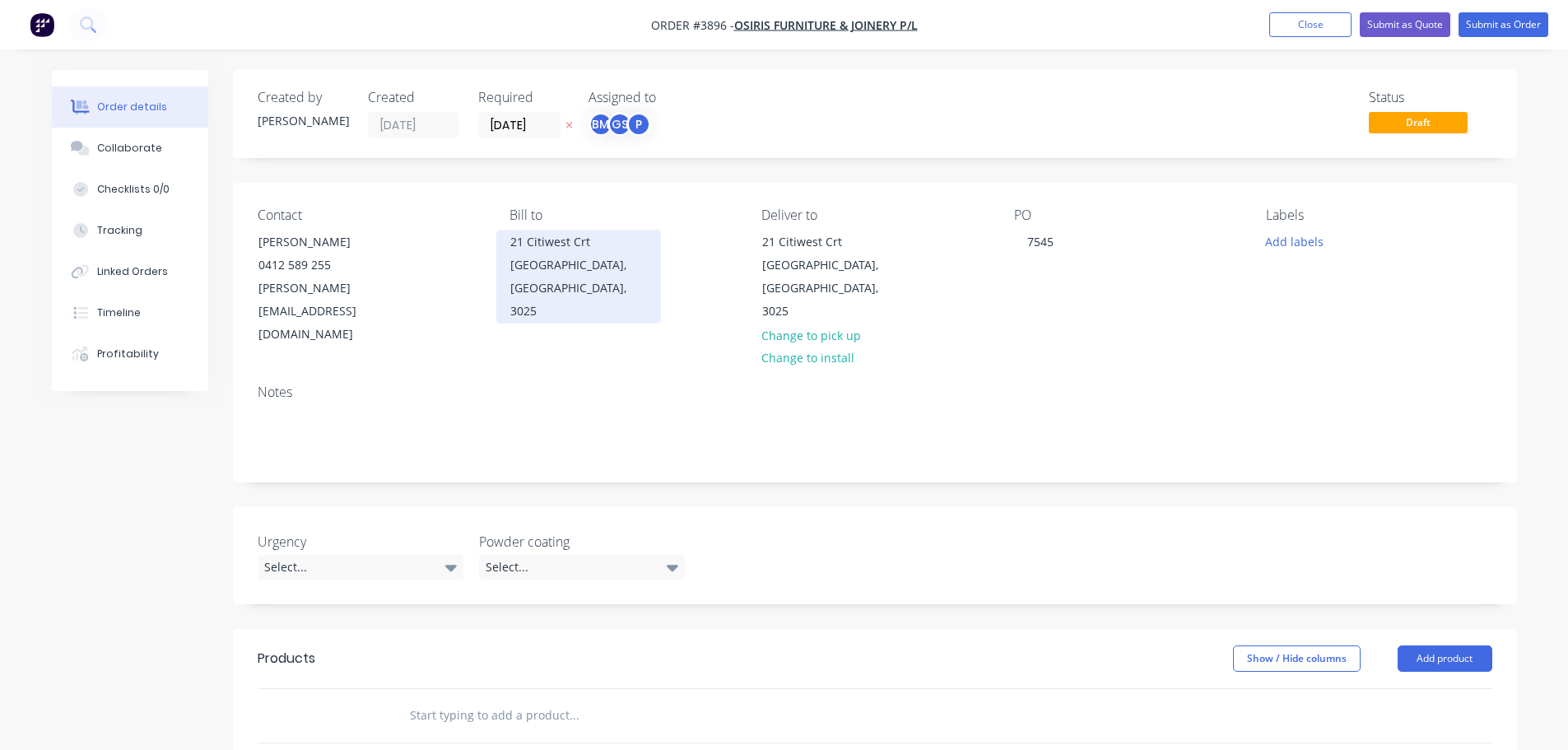
click at [572, 290] on div "Altona North, Victoria, Australia, 3025" at bounding box center [579, 288] width 137 height 69
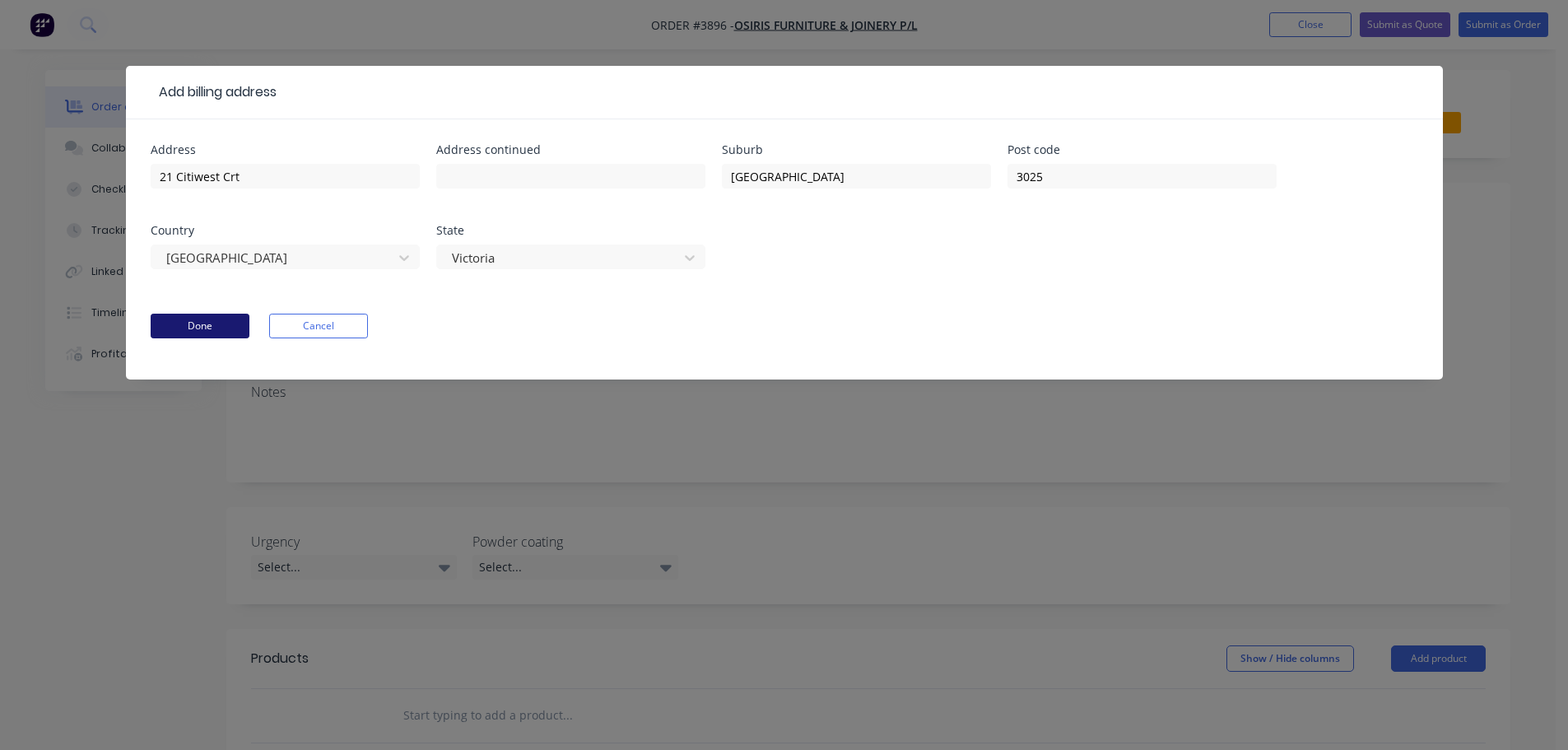
click at [198, 324] on button "Done" at bounding box center [200, 326] width 99 height 25
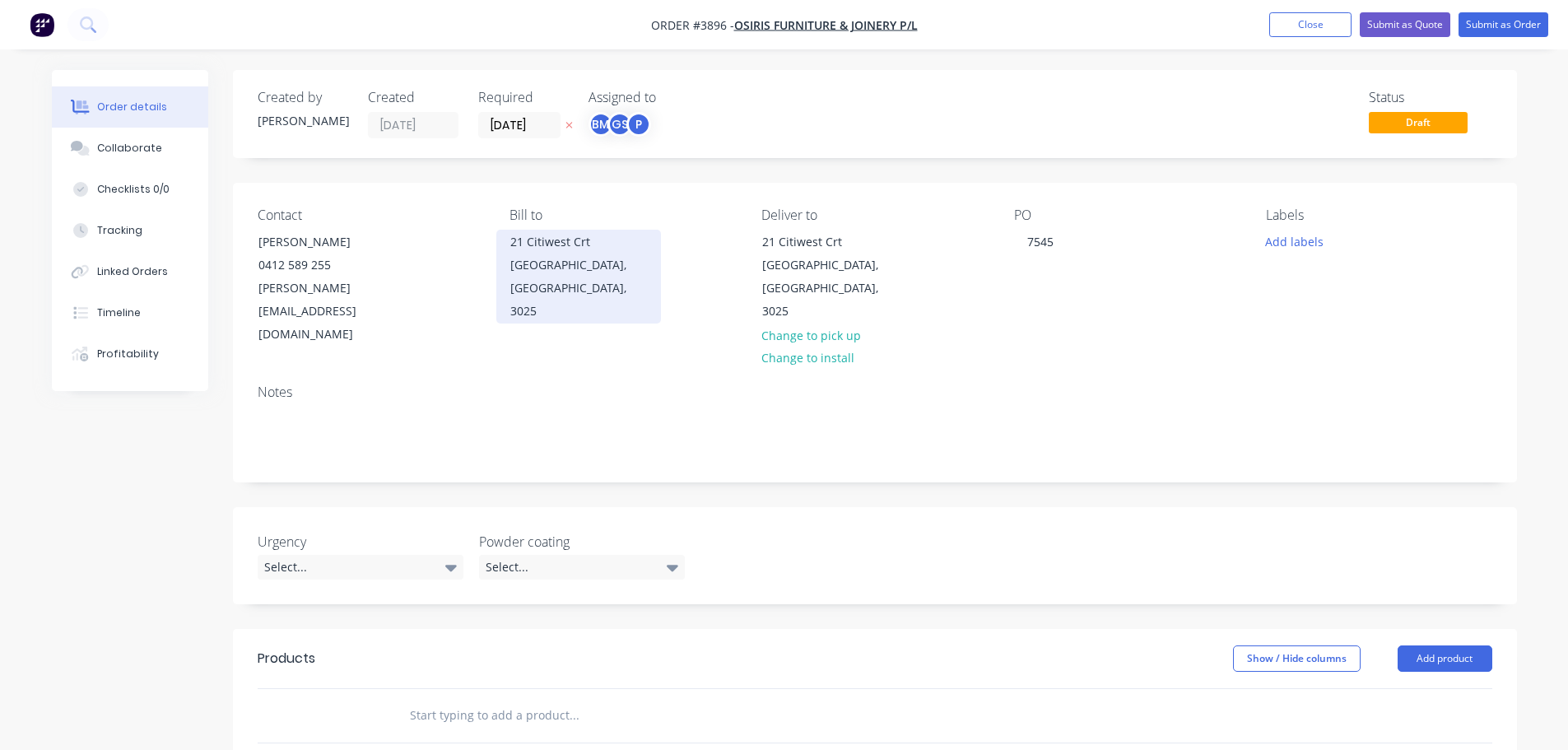
click at [558, 249] on div "21 Citiwest Crt" at bounding box center [579, 242] width 137 height 23
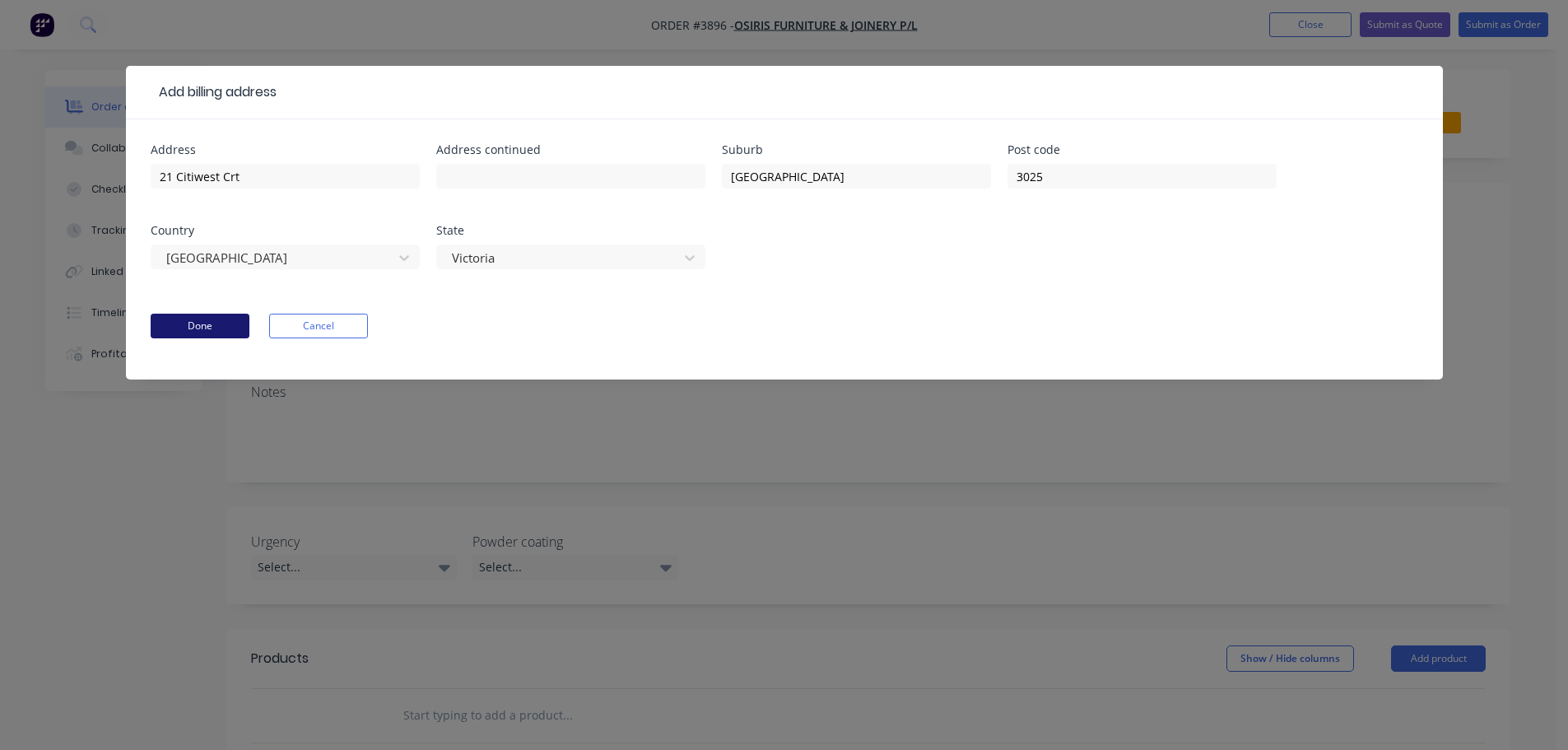
click at [208, 324] on button "Done" at bounding box center [200, 326] width 99 height 25
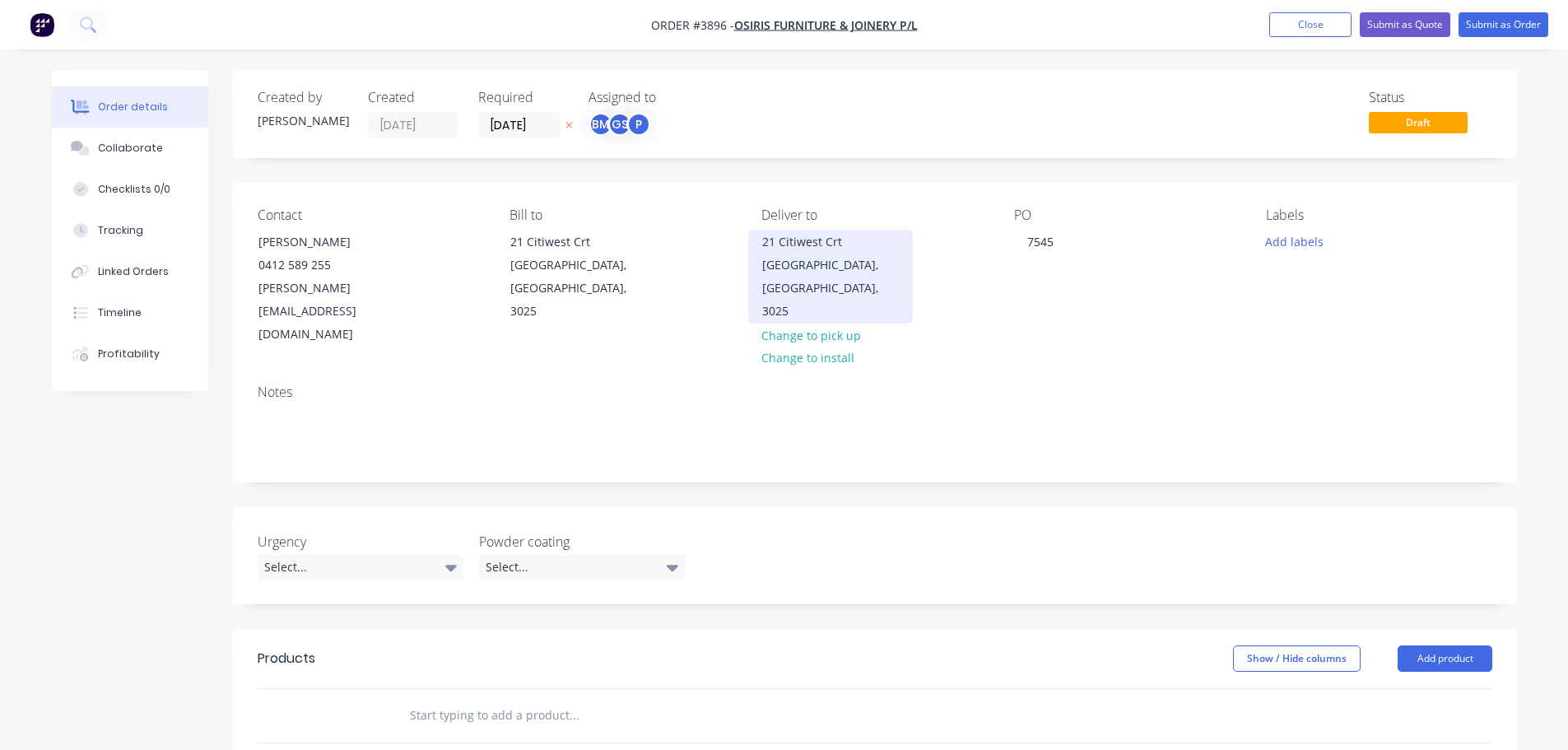
click at [828, 262] on div "Altona North, Victoria, Australia, 3025" at bounding box center [831, 288] width 137 height 69
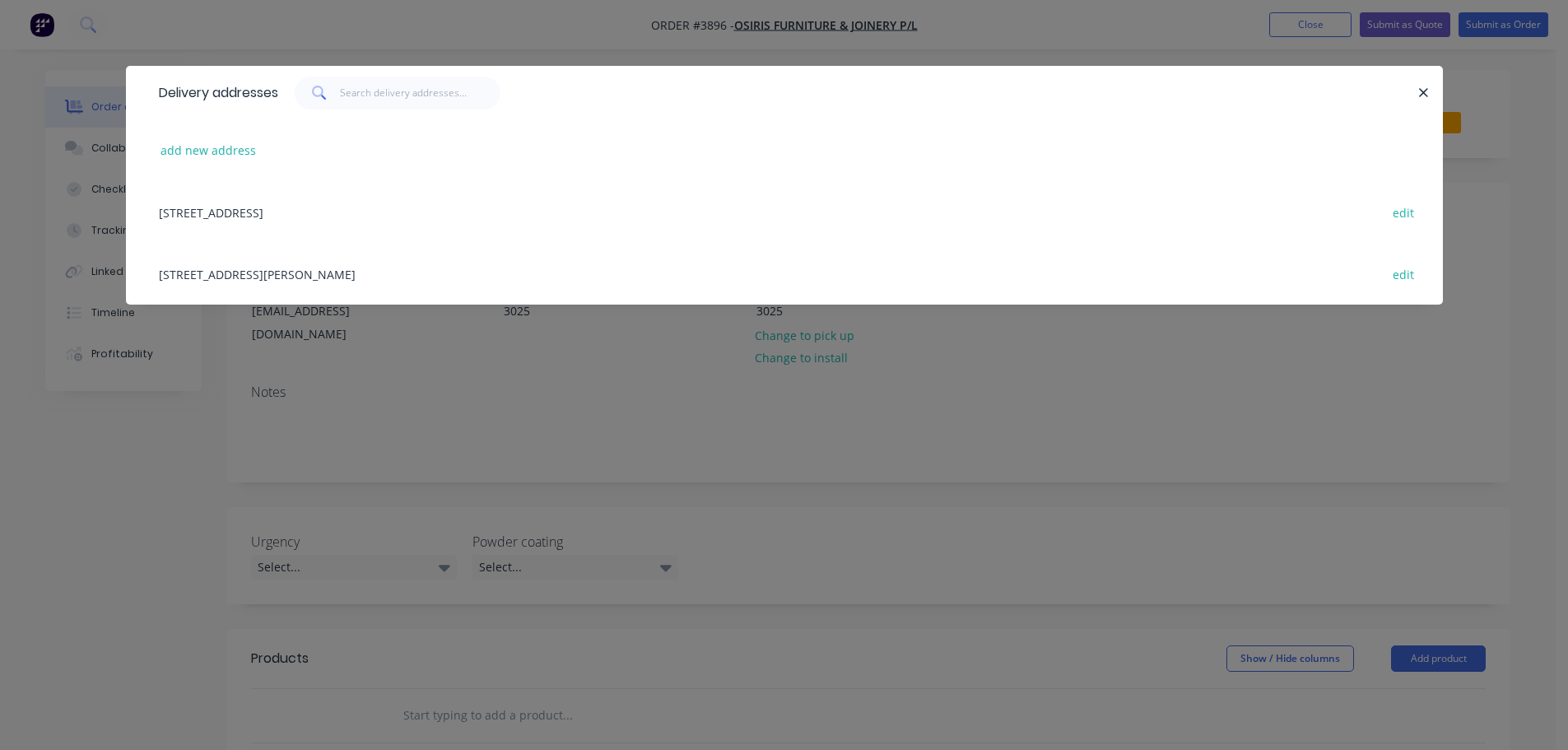
click at [408, 276] on div "351 Greives Parade, Altona North, Victoria, Australia, 3025 edit" at bounding box center [784, 273] width 1267 height 62
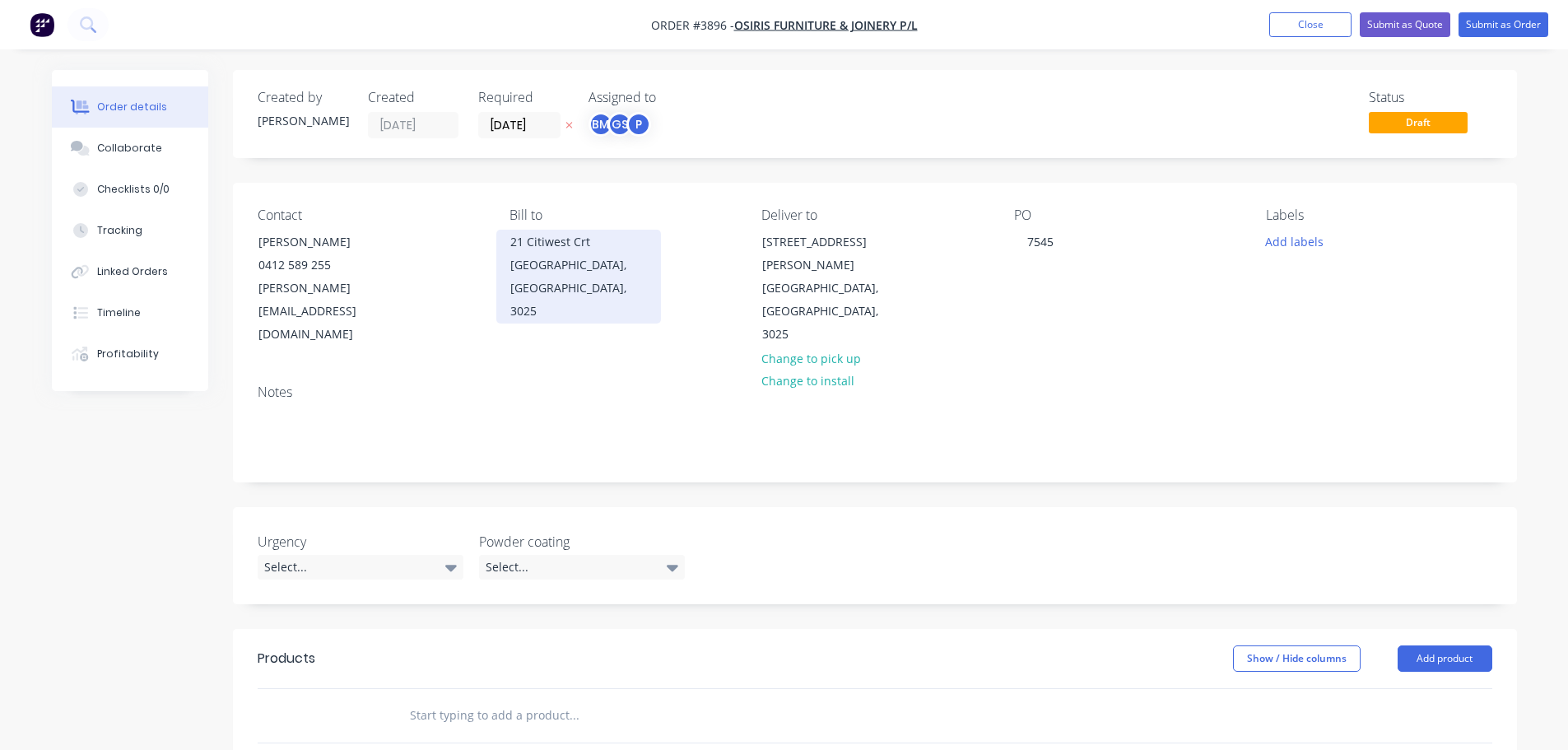
click at [567, 238] on div "21 Citiwest Crt" at bounding box center [579, 242] width 137 height 23
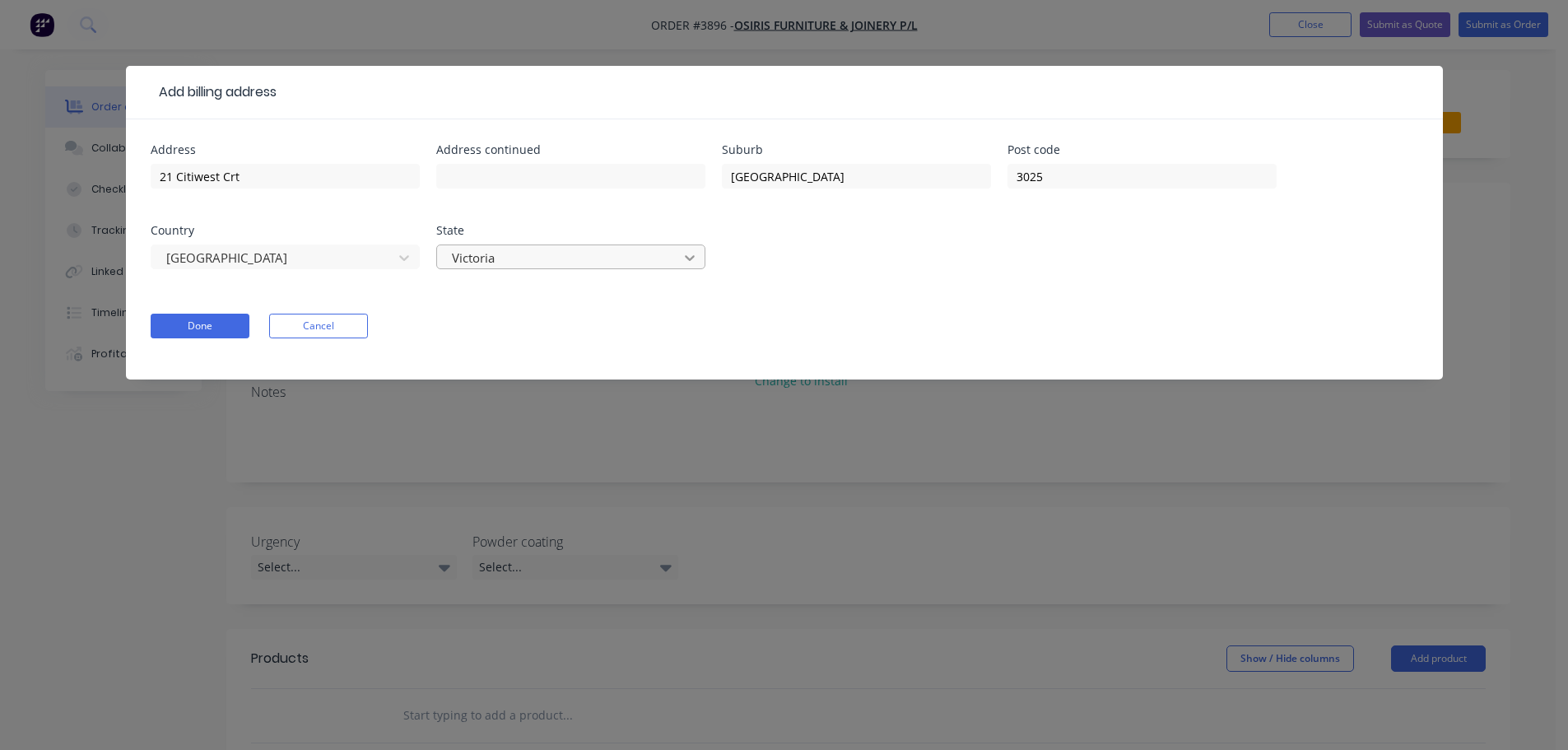
click at [698, 262] on icon at bounding box center [690, 258] width 16 height 16
click at [284, 181] on input "21 Citiwest Crt" at bounding box center [285, 176] width 269 height 25
drag, startPoint x: 287, startPoint y: 181, endPoint x: 34, endPoint y: 180, distance: 253.0
click at [34, 180] on div "Add billing address Address 21 Citiwest Crt Address continued Suburb Altona Nor…" at bounding box center [784, 375] width 1568 height 750
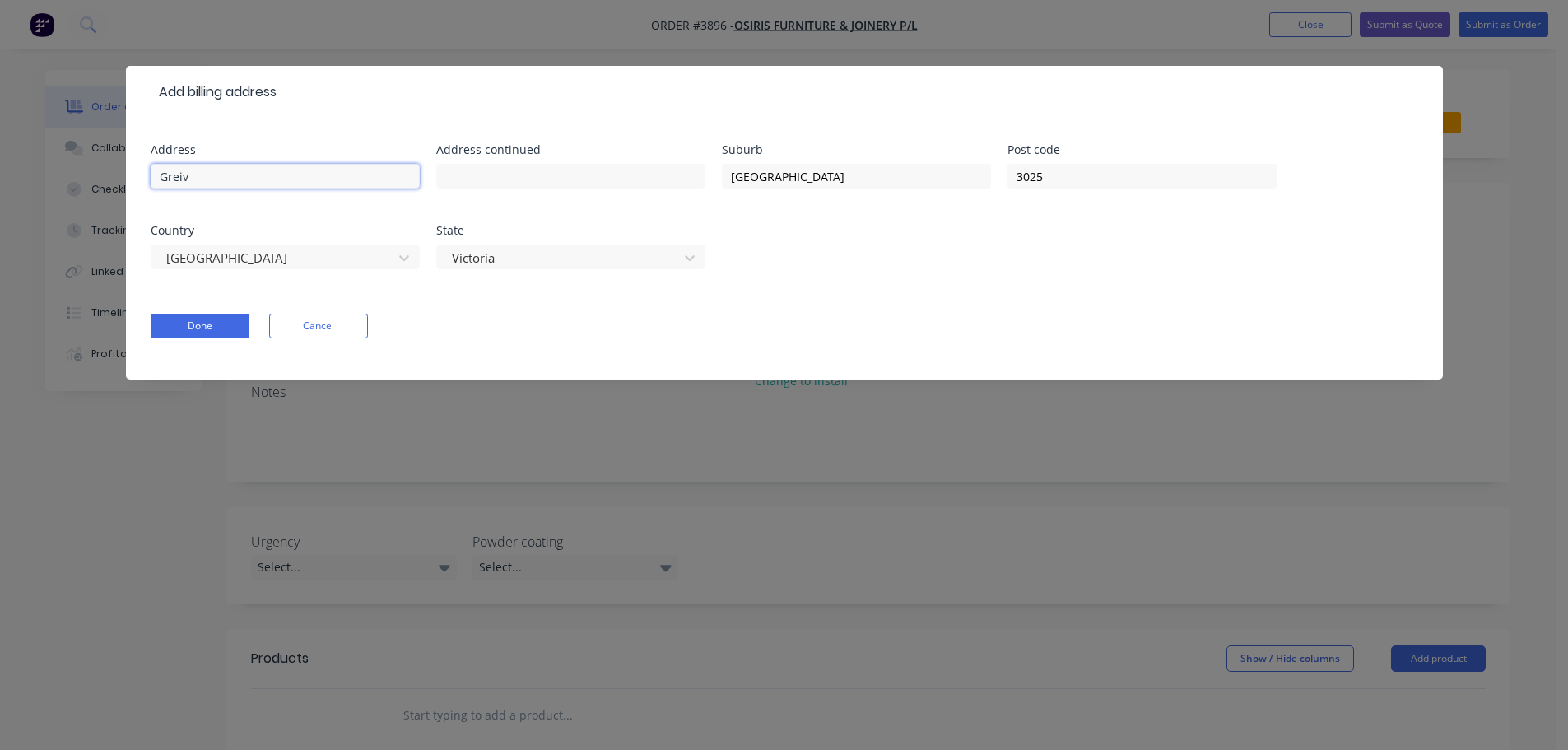
click at [231, 184] on input "Greiv" at bounding box center [285, 176] width 269 height 25
type input "G5,421-439 Grieve Parade"
click at [1052, 182] on input "3025" at bounding box center [1141, 176] width 269 height 25
click at [189, 324] on button "Done" at bounding box center [200, 326] width 99 height 25
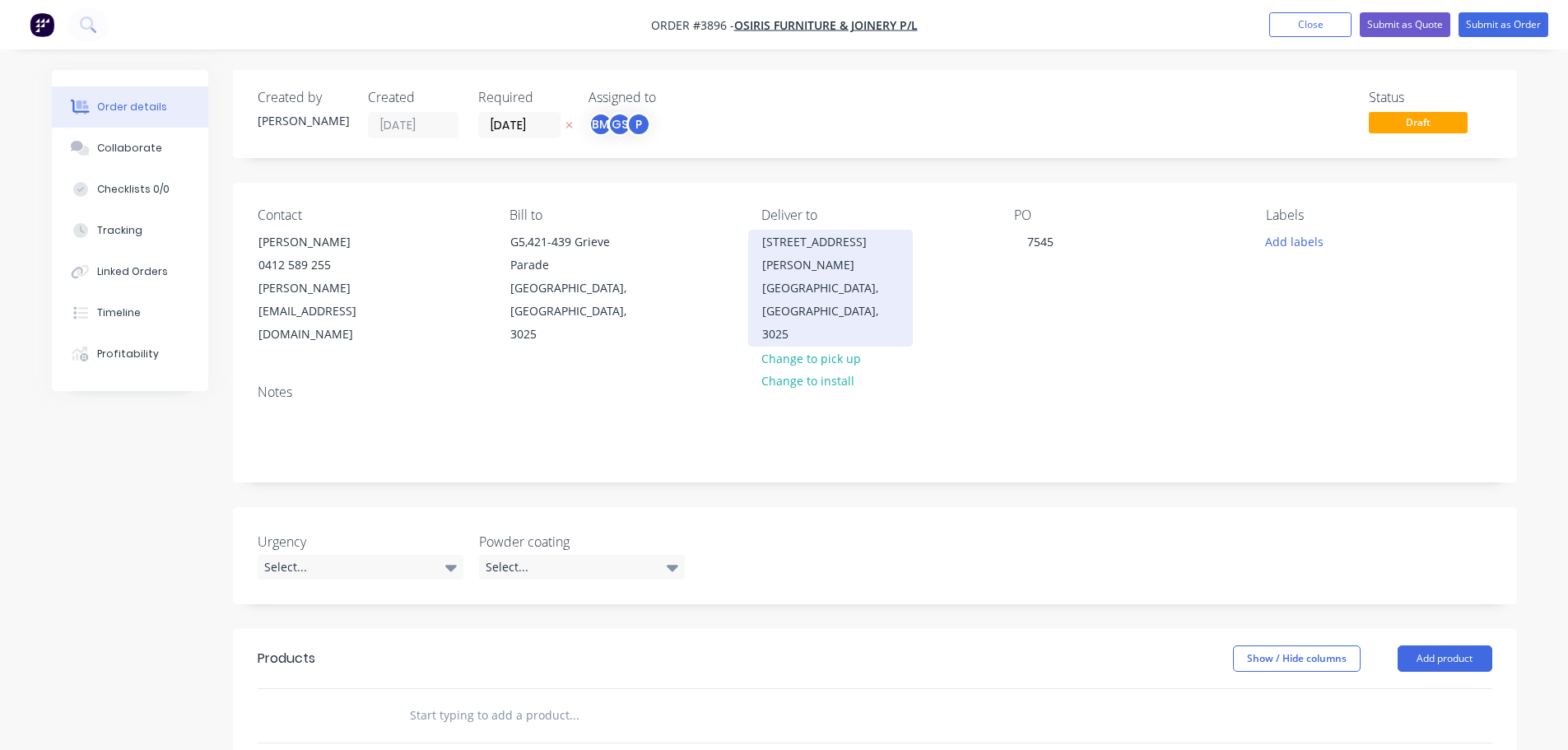
click at [816, 277] on div "Altona North, Victoria, Australia, 3025" at bounding box center [831, 311] width 137 height 69
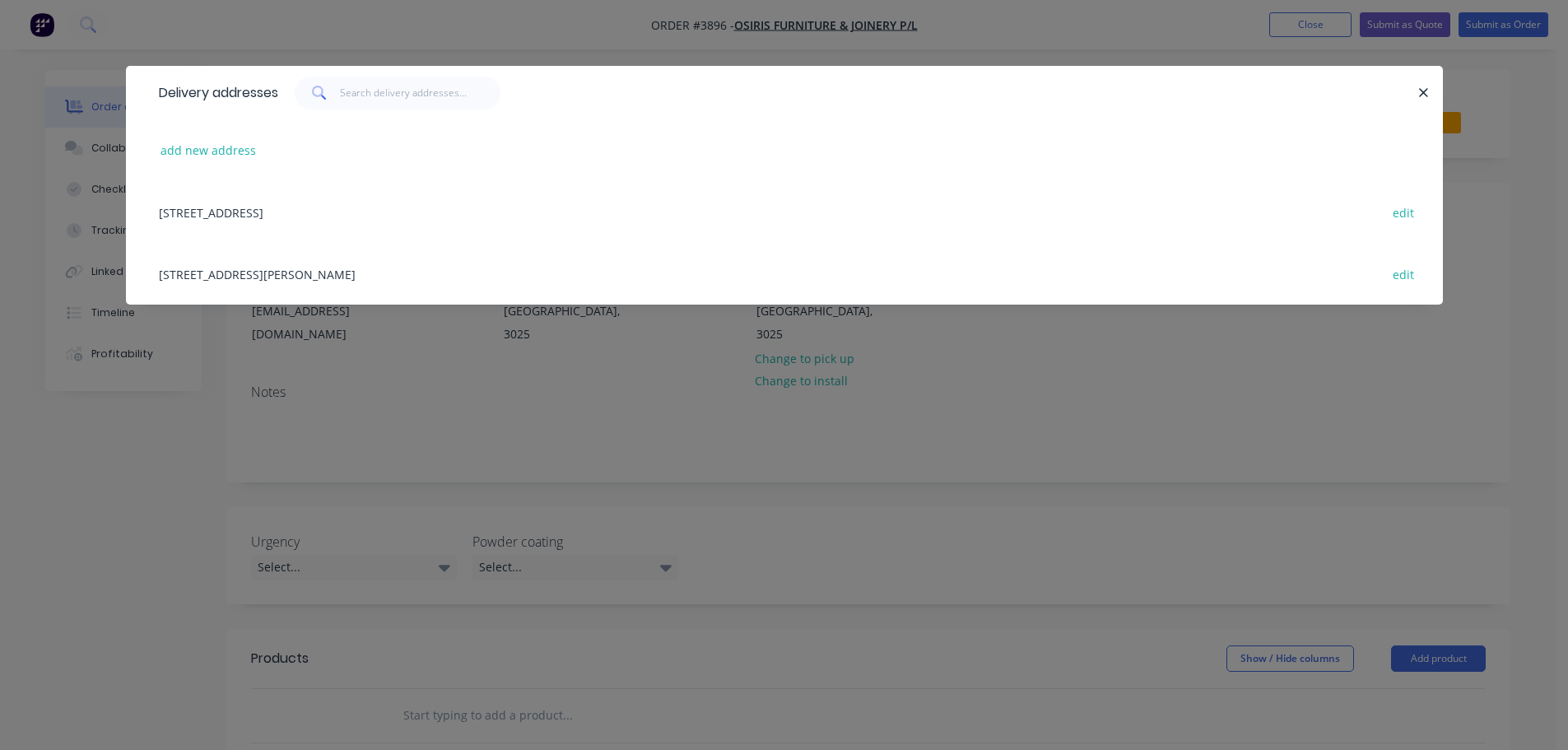
click at [295, 213] on div "21 Citiwest Crt, Altona North, Victoria, Australia, 3025 edit" at bounding box center [784, 212] width 1267 height 62
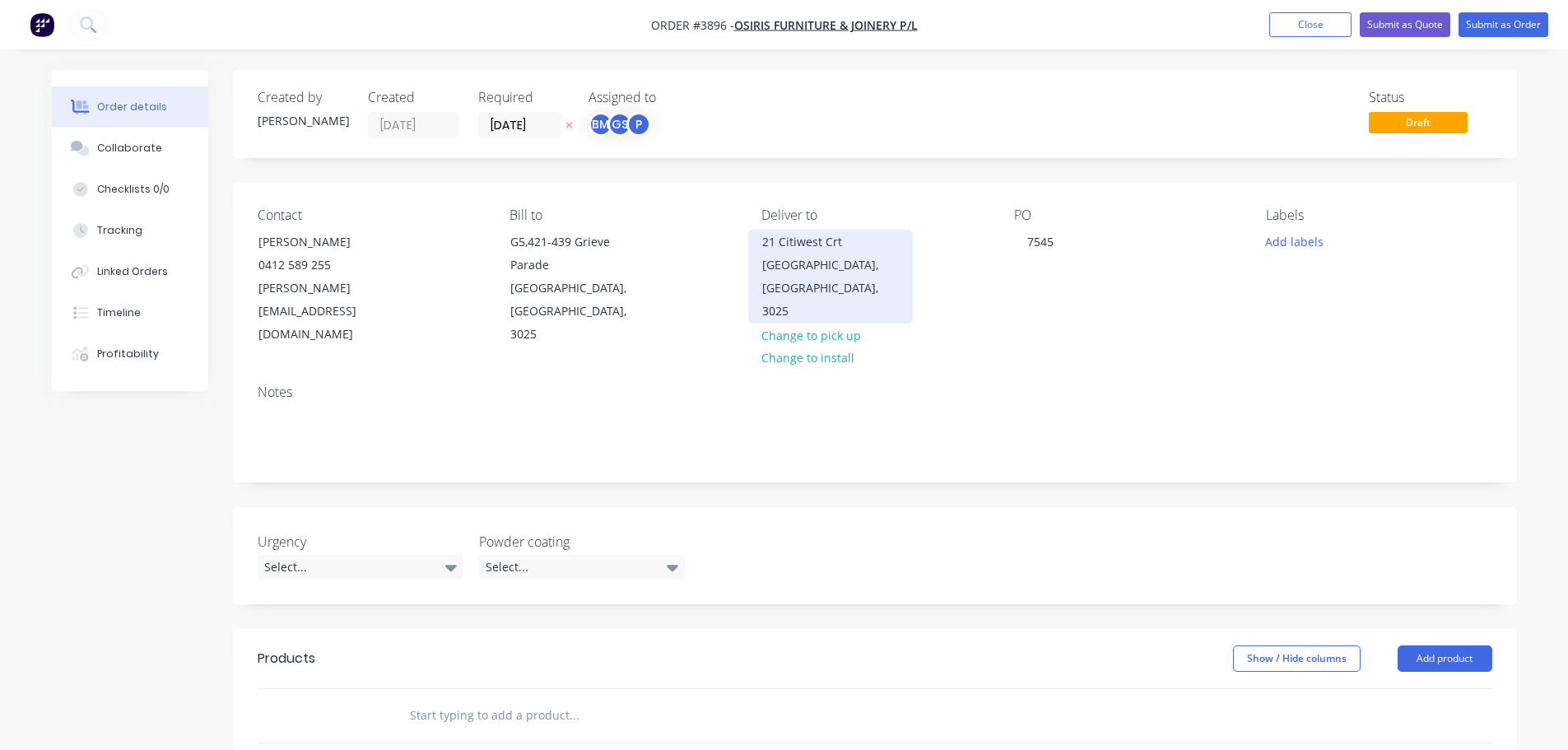
click at [801, 245] on div "21 Citiwest Crt" at bounding box center [831, 242] width 137 height 23
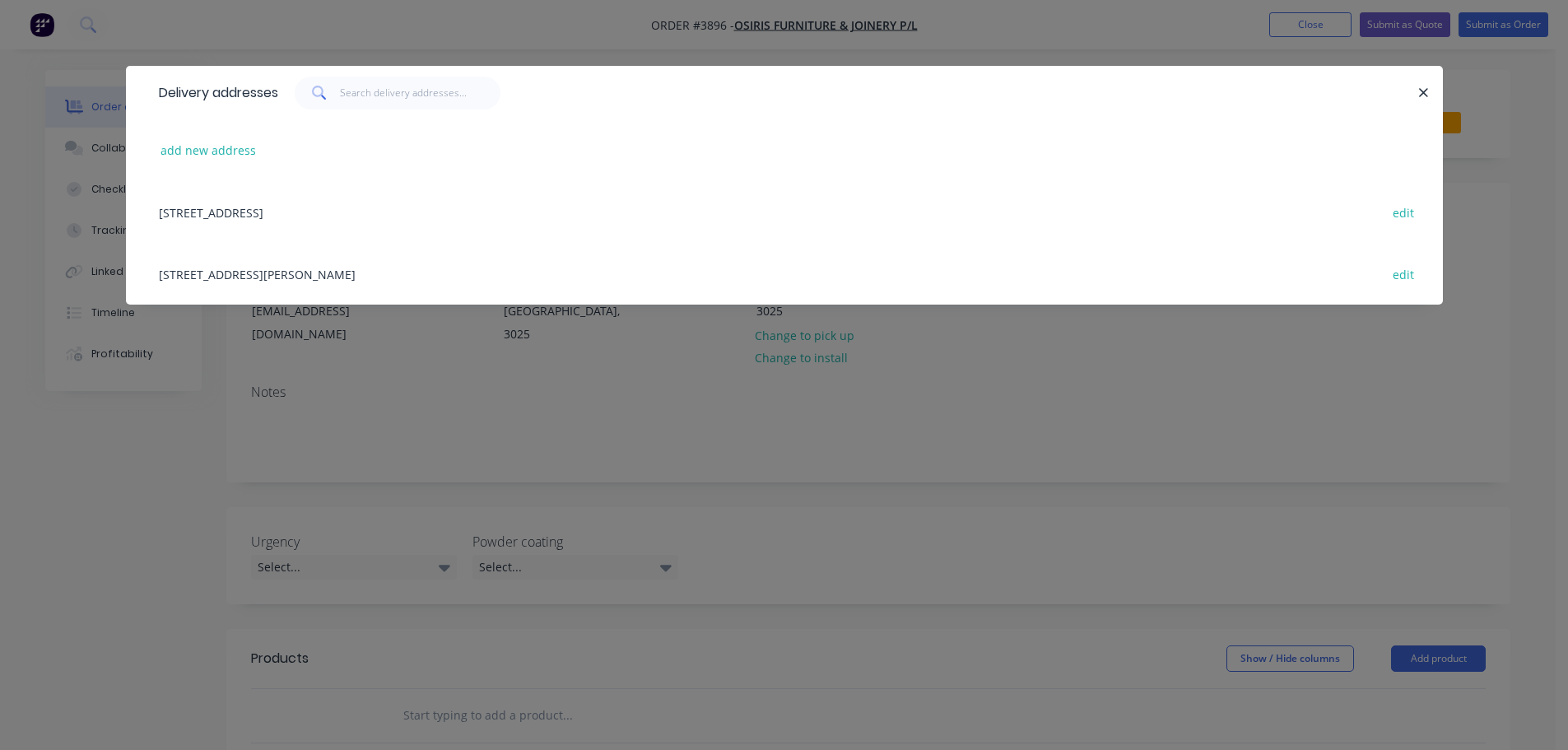
click at [380, 268] on div "351 Greives Parade, Altona North, Victoria, Australia, 3025 edit" at bounding box center [784, 273] width 1267 height 62
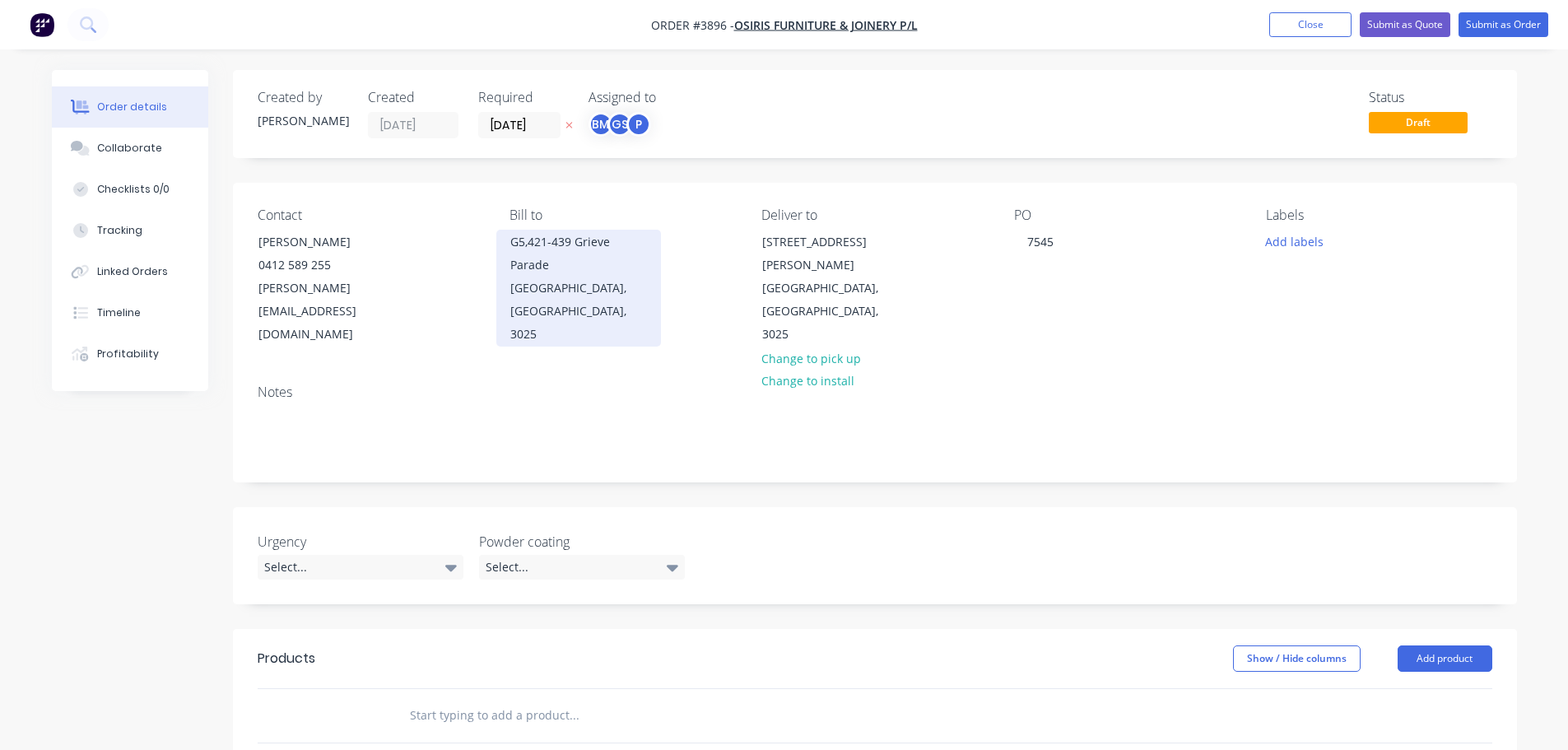
click at [539, 299] on div "Altona North, Victoria, Australia, 3025" at bounding box center [579, 311] width 137 height 69
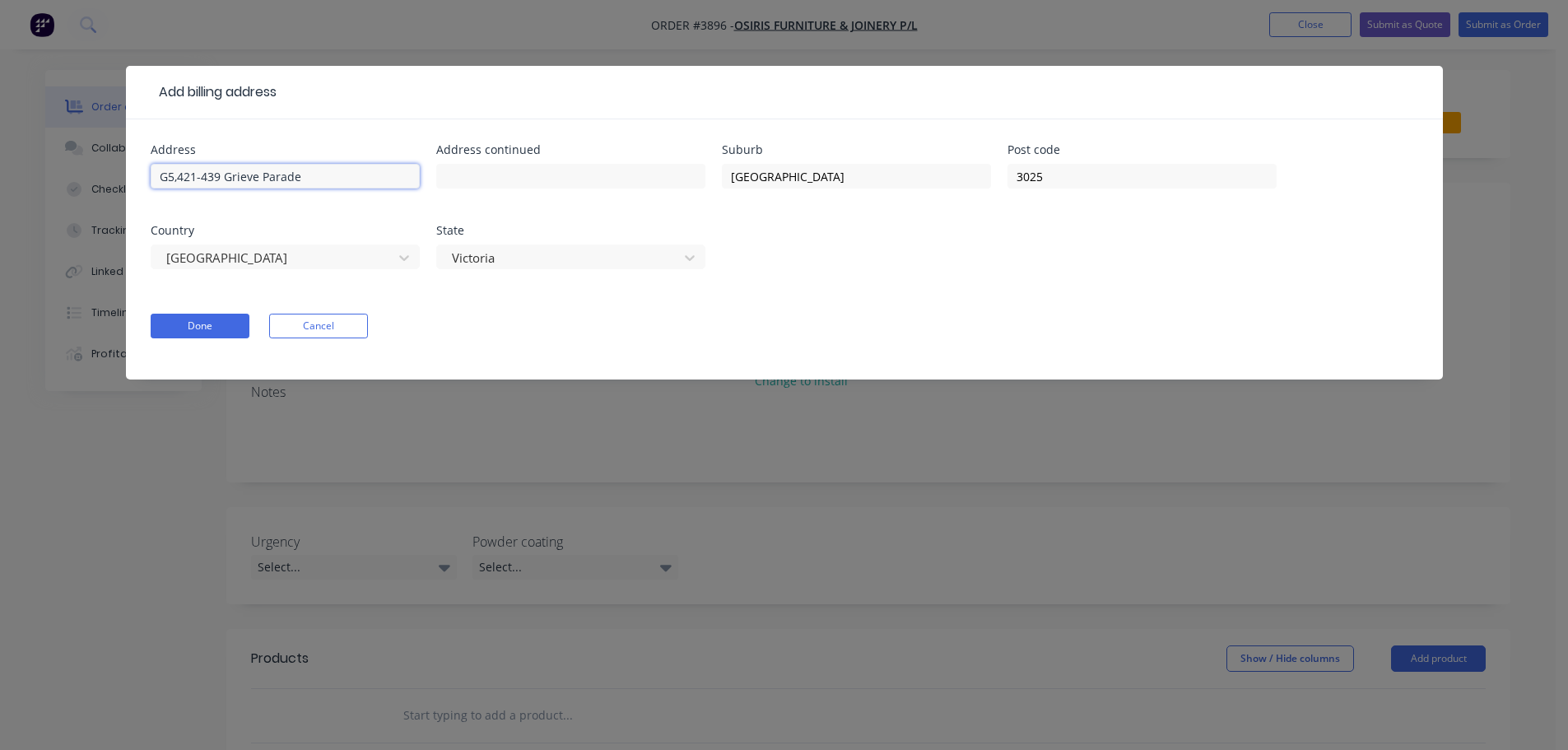
drag, startPoint x: 221, startPoint y: 176, endPoint x: 152, endPoint y: 179, distance: 69.1
click at [152, 179] on input "G5,421-439 Grieve Parade" at bounding box center [285, 176] width 269 height 25
type input "351 Grieve Parade"
click at [203, 322] on button "Done" at bounding box center [200, 326] width 99 height 25
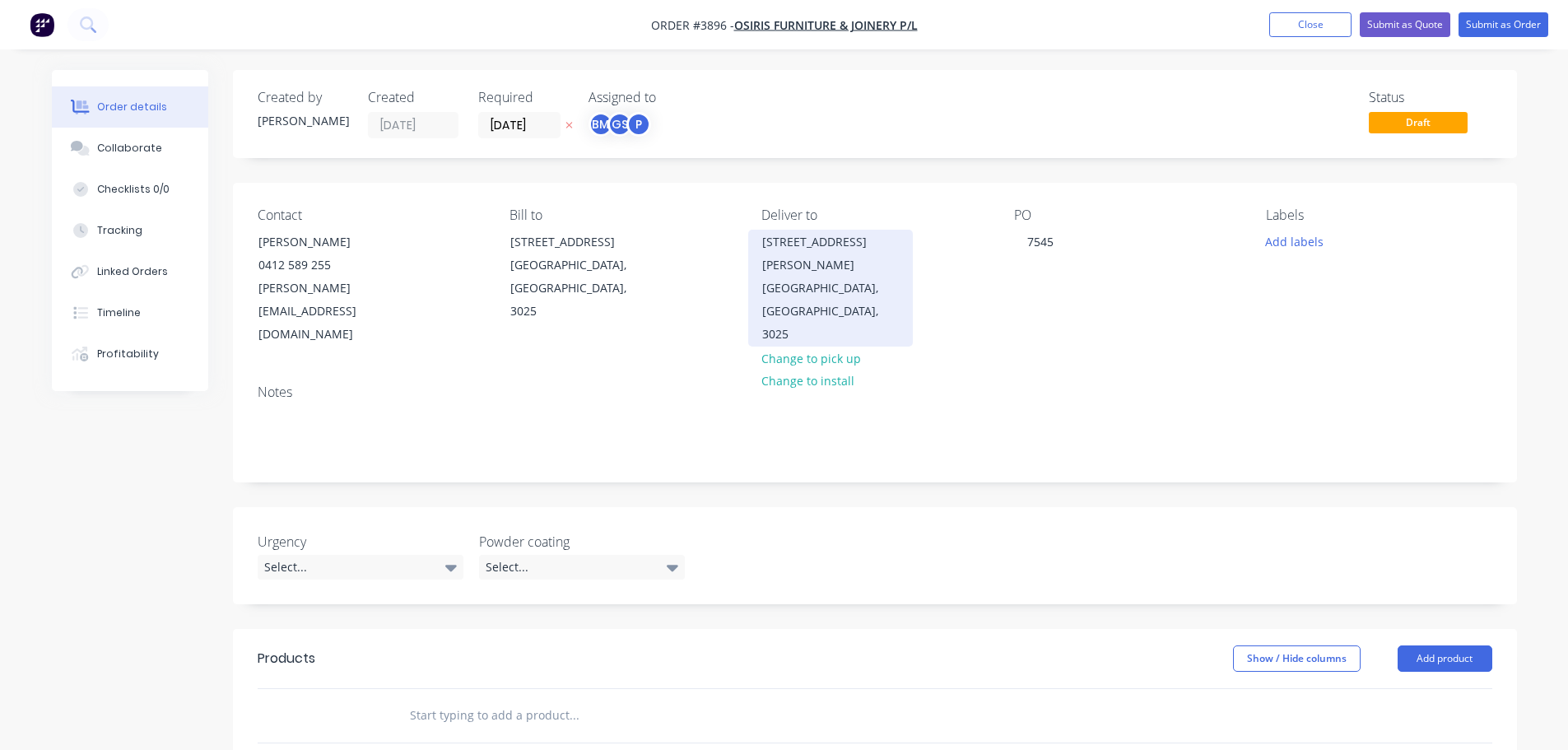
click at [824, 277] on div "Altona North, Victoria, Australia, 3025" at bounding box center [831, 311] width 137 height 69
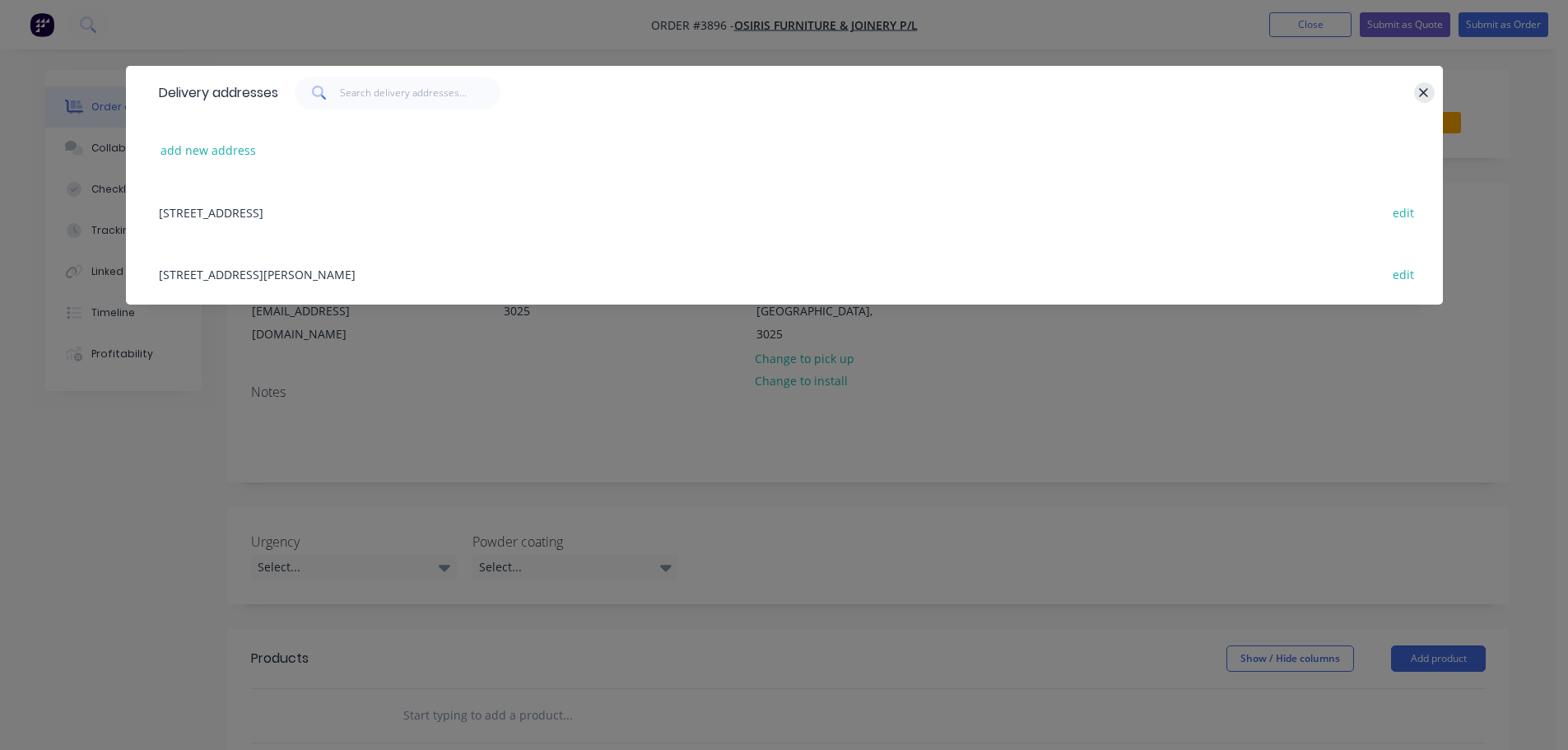
click at [1425, 95] on icon "button" at bounding box center [1423, 93] width 11 height 15
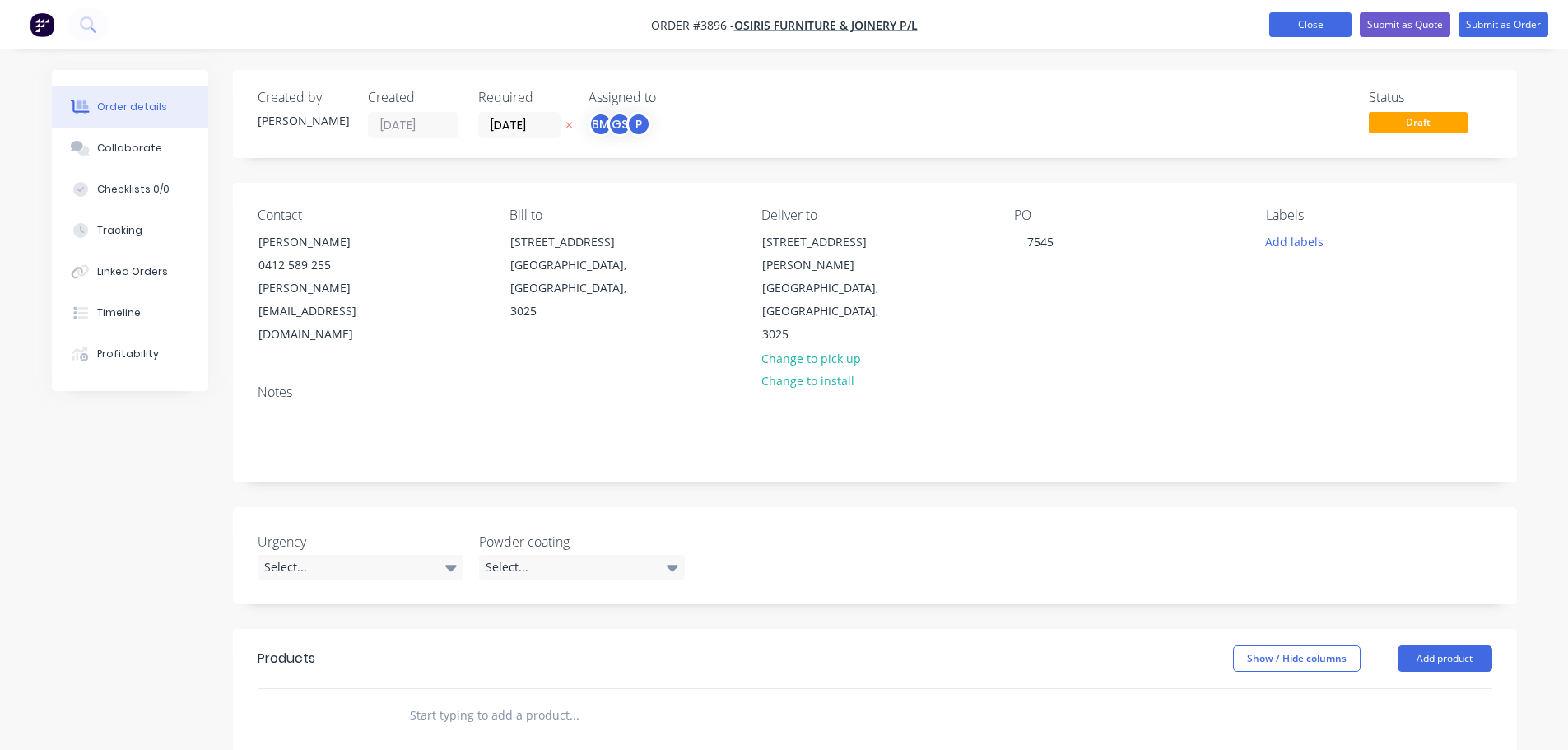
click at [1304, 27] on button "Close" at bounding box center [1310, 25] width 82 height 25
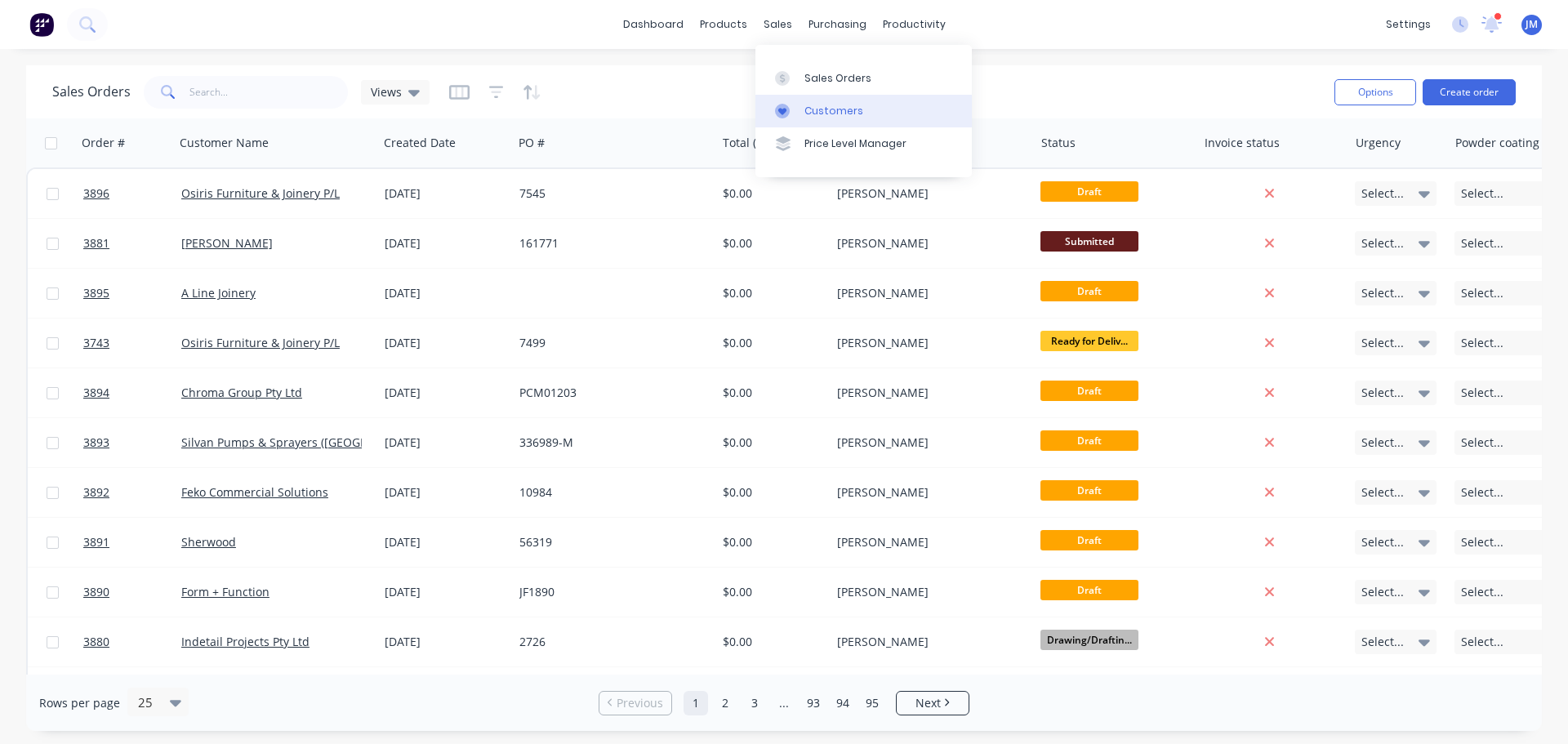
click at [829, 104] on div "Customers" at bounding box center [834, 111] width 59 height 15
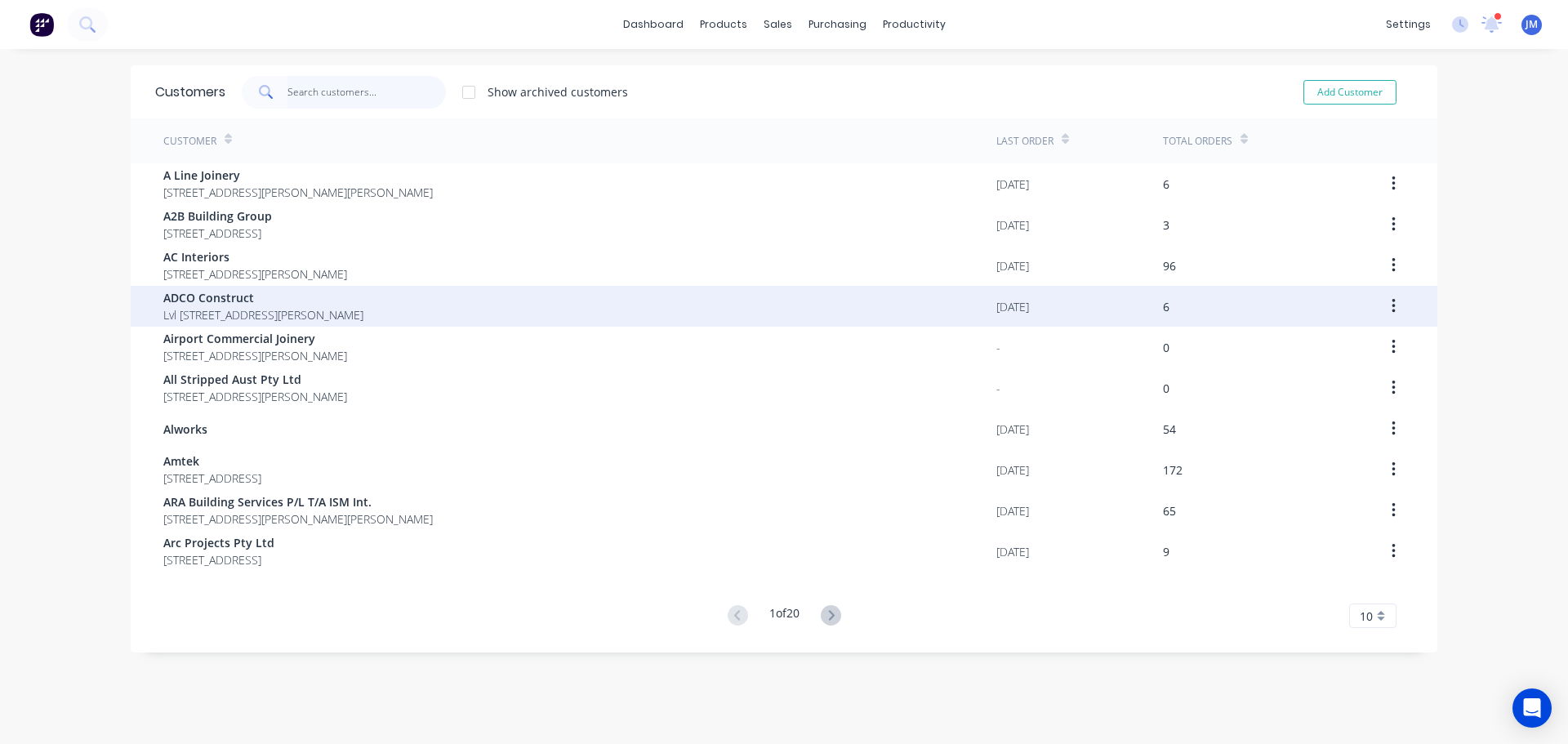
click at [328, 98] on input "text" at bounding box center [367, 92] width 159 height 33
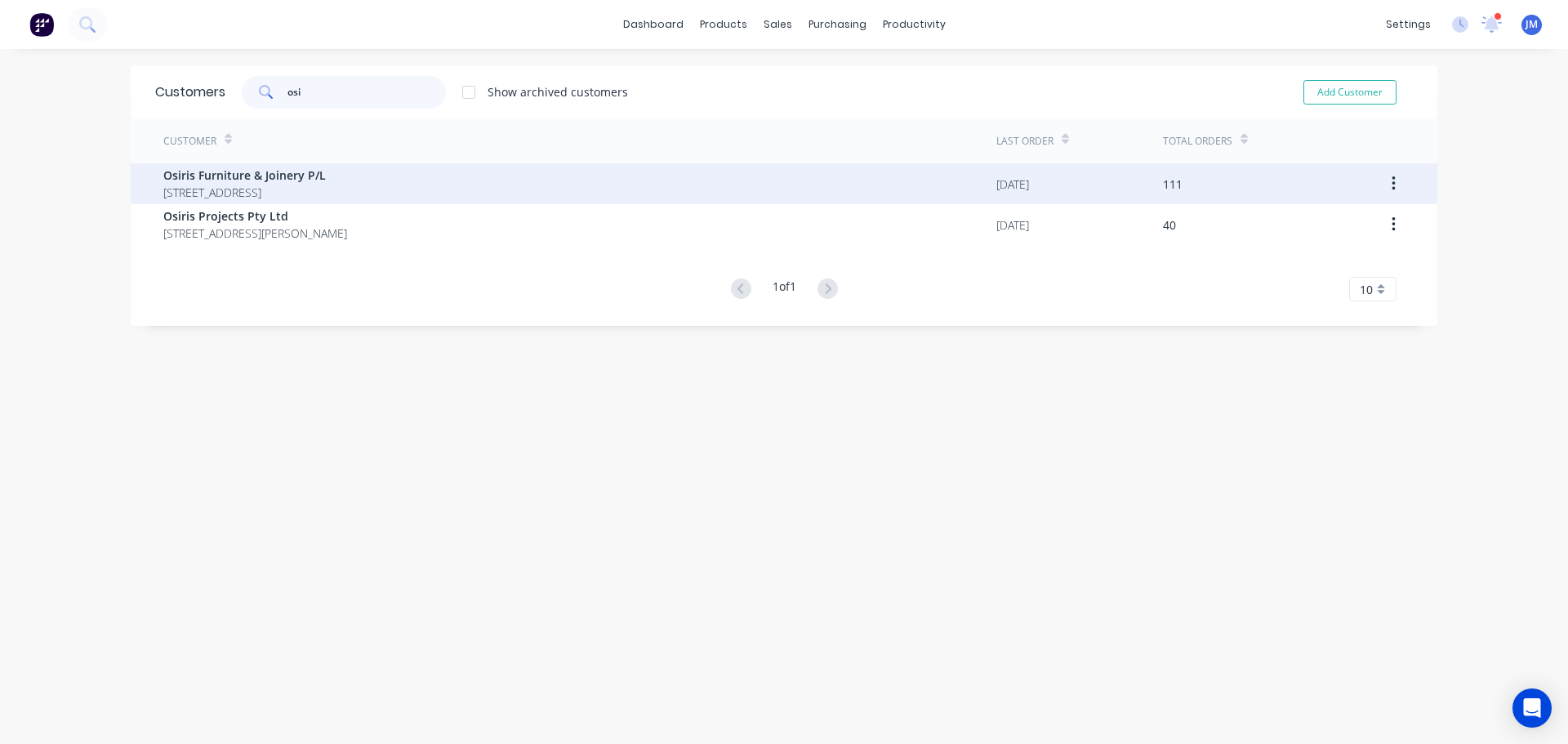
type input "osi"
click at [223, 167] on span "Osiris Furniture & Joinery P/L" at bounding box center [244, 175] width 163 height 17
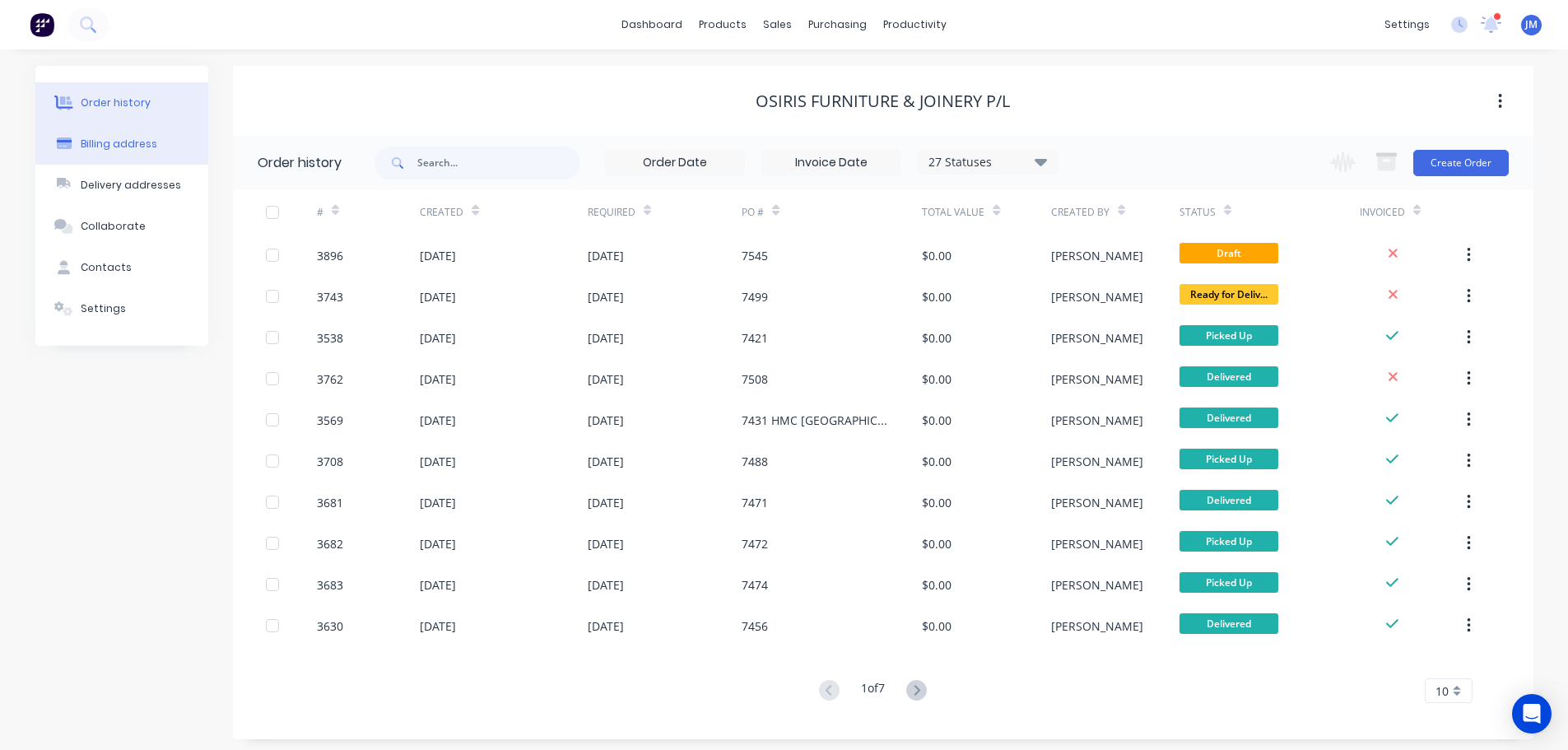
click at [116, 146] on div "Billing address" at bounding box center [119, 144] width 77 height 15
select select "AU"
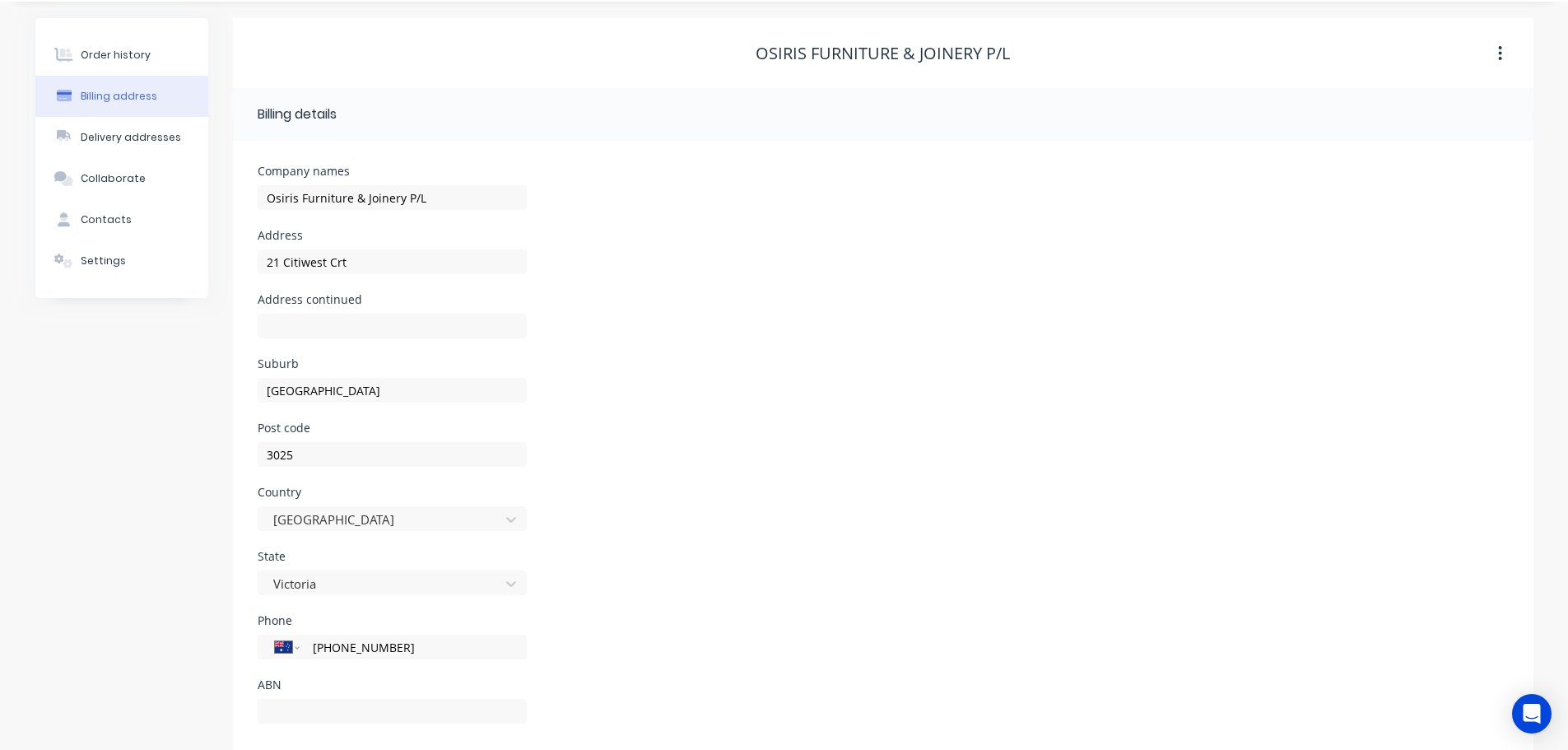
scroll to position [74, 0]
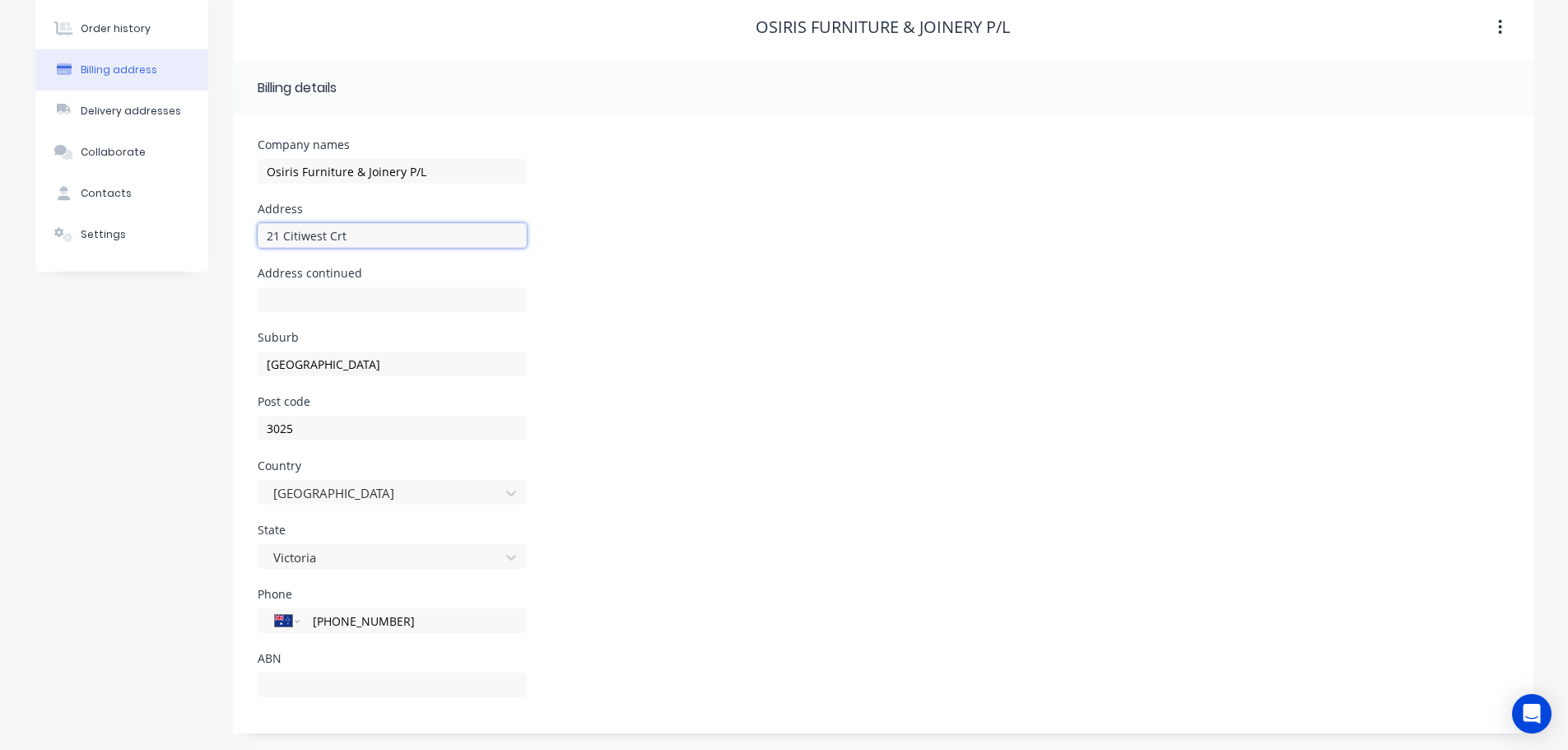
drag, startPoint x: 362, startPoint y: 240, endPoint x: 232, endPoint y: 235, distance: 130.1
click at [233, 235] on div "Company names Osiris Furniture & Joinery P/L Address 21 Citiwest Crt Address co…" at bounding box center [883, 424] width 1300 height 619
type input "[STREET_ADDRESS][PERSON_NAME]"
click at [310, 688] on input "text" at bounding box center [392, 685] width 269 height 25
click at [800, 310] on div "Address continued" at bounding box center [883, 300] width 1251 height 64
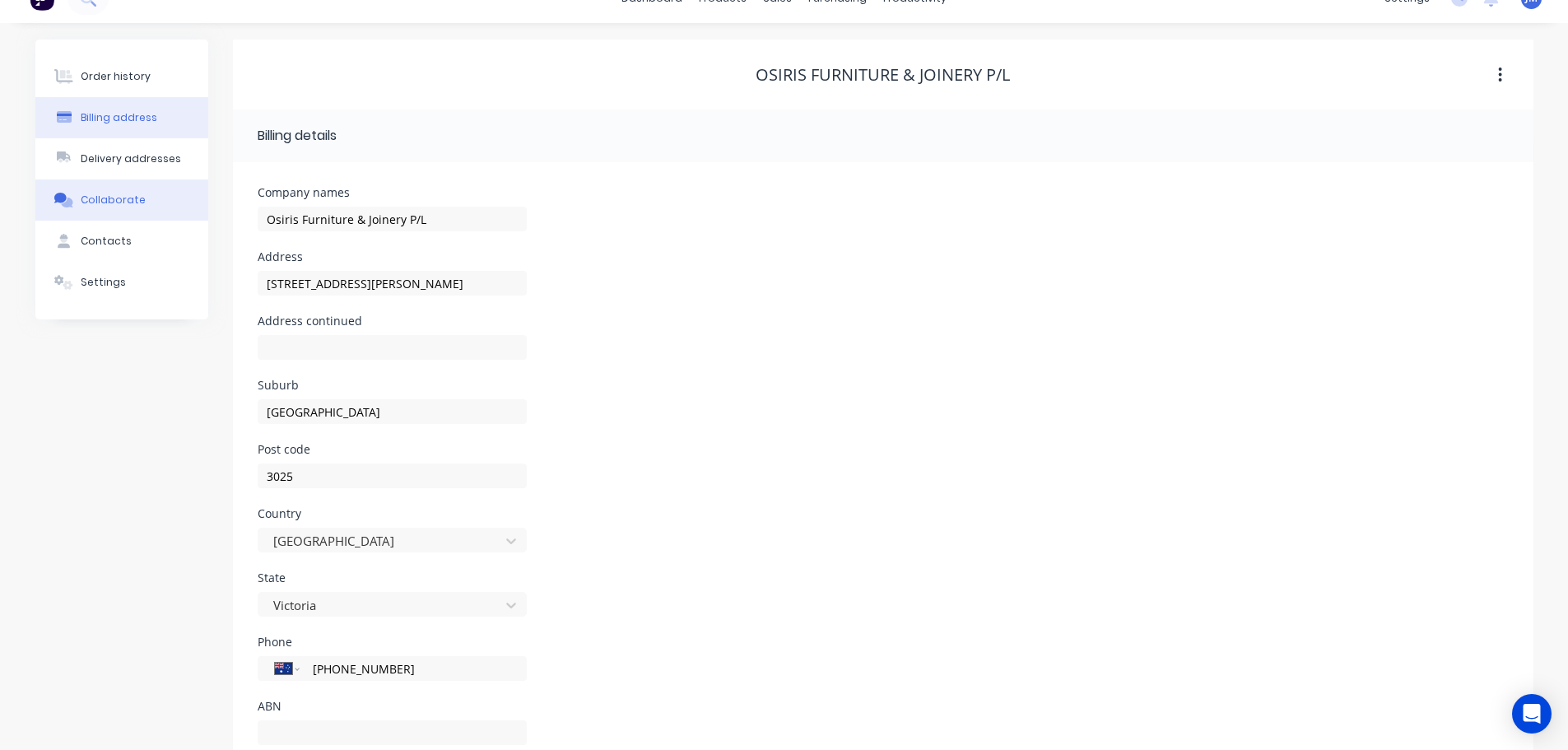
scroll to position [0, 0]
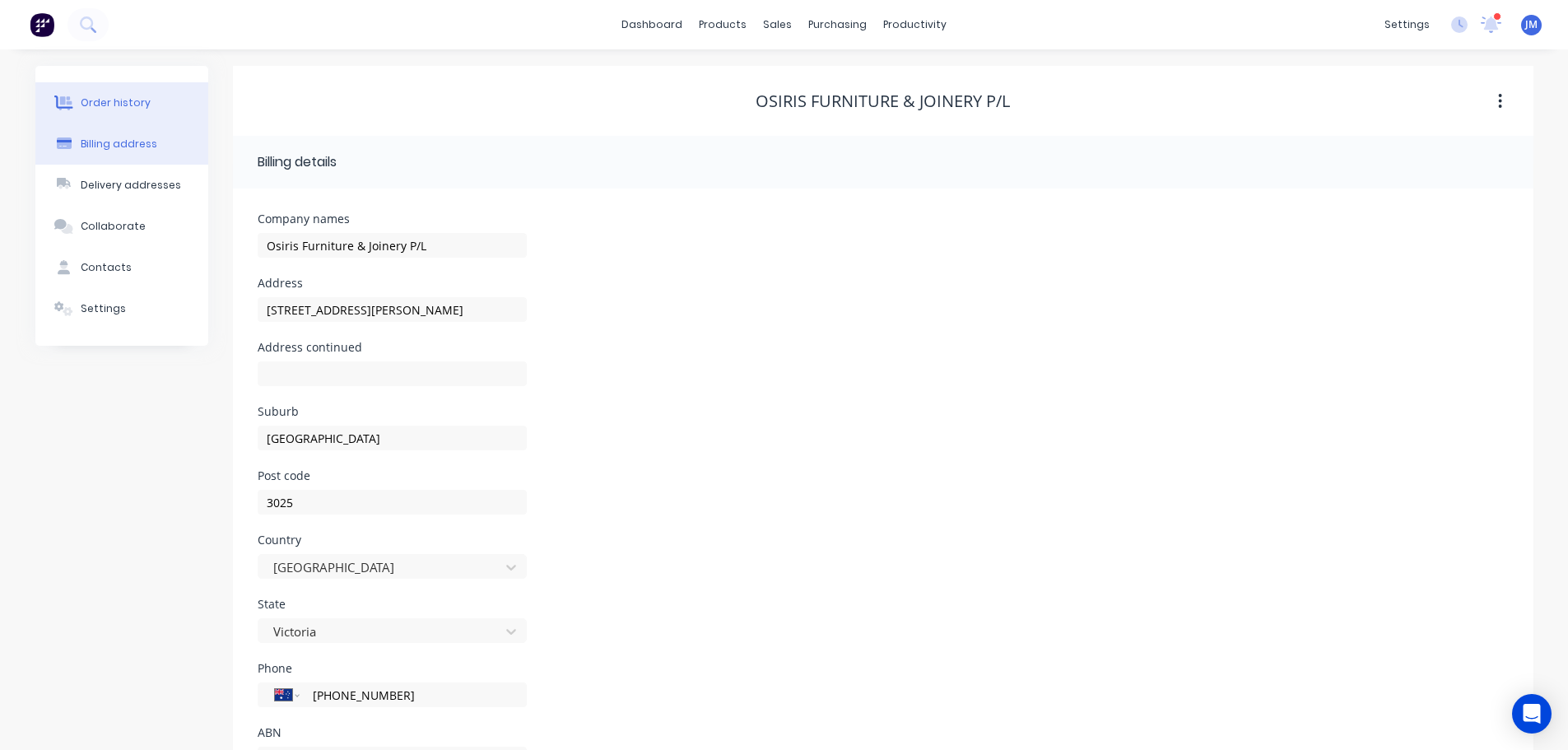
click at [120, 110] on button "Order history" at bounding box center [122, 103] width 173 height 41
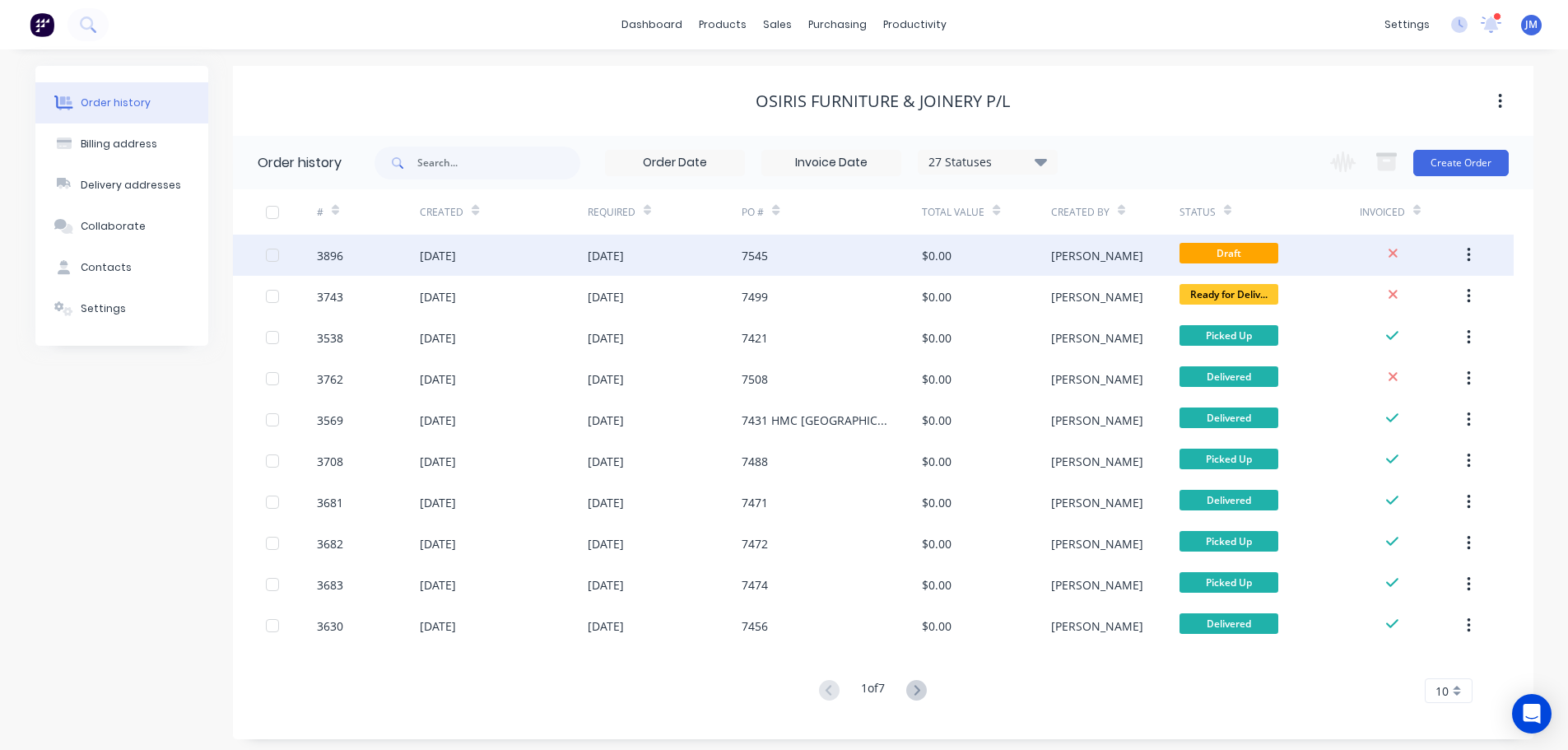
click at [619, 254] on div "[DATE]" at bounding box center [606, 255] width 36 height 17
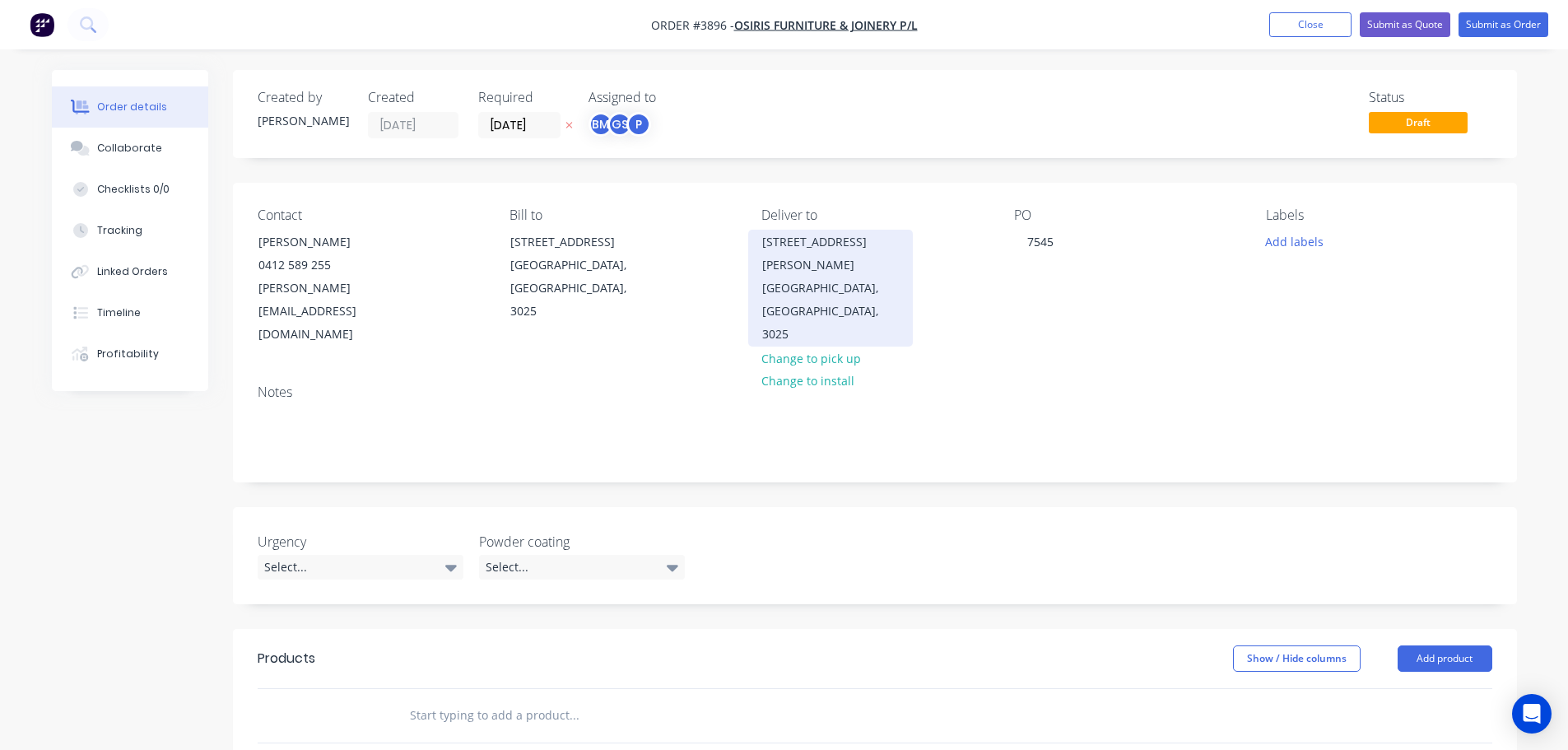
click at [809, 277] on div "Altona North, Victoria, Australia, 3025" at bounding box center [831, 311] width 137 height 69
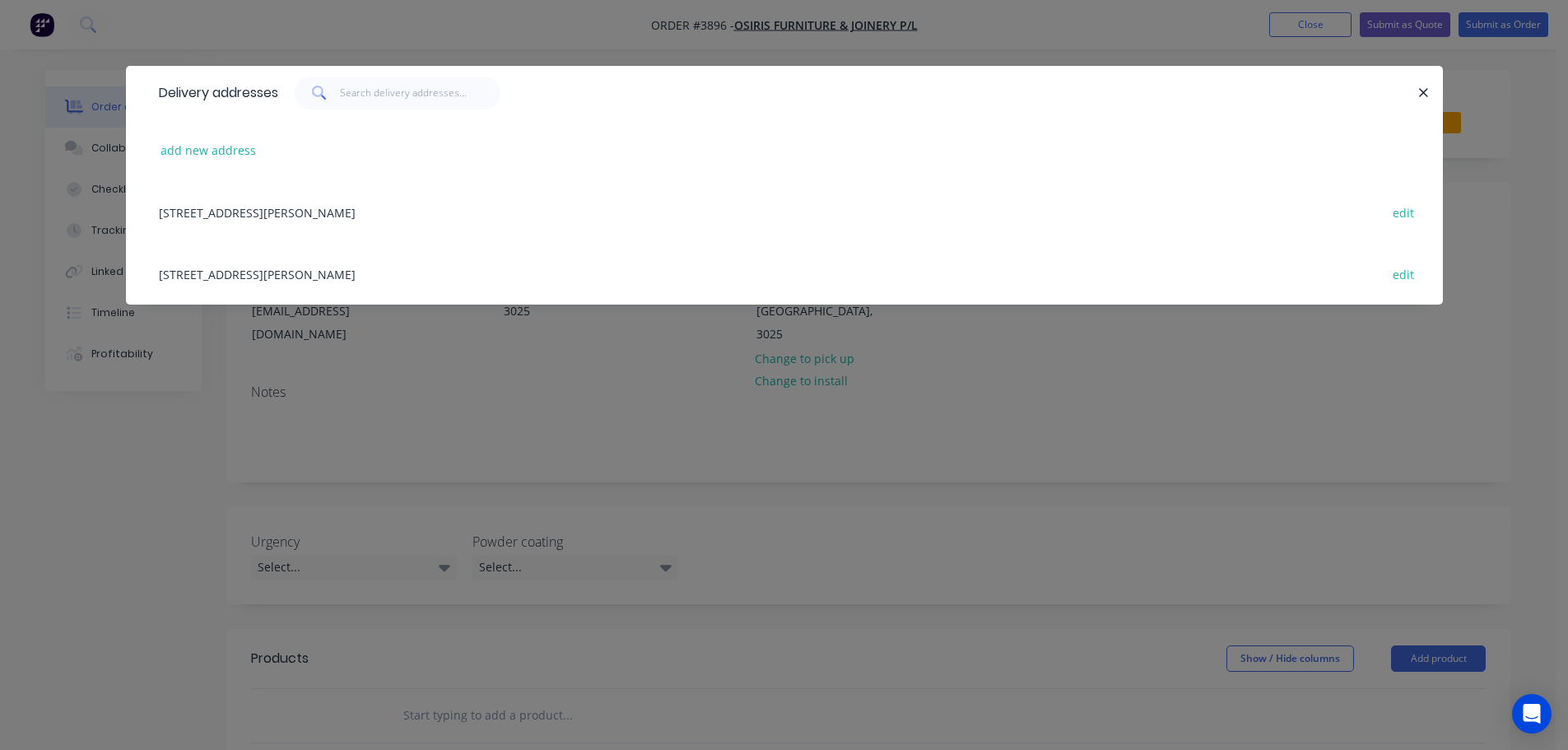
click at [258, 94] on div "Delivery addresses" at bounding box center [214, 93] width 128 height 53
click at [1421, 86] on icon "button" at bounding box center [1423, 93] width 11 height 15
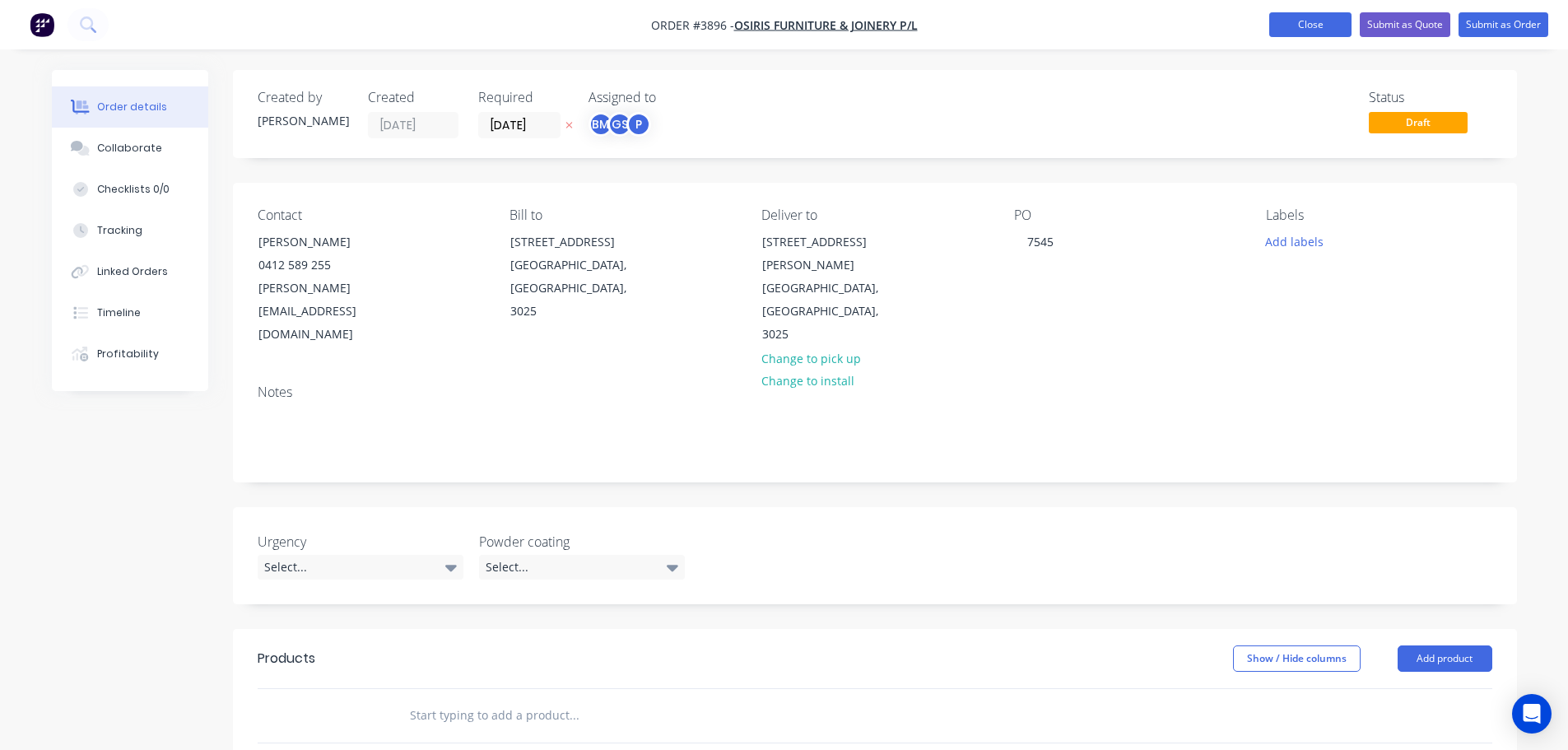
click at [1287, 28] on button "Close" at bounding box center [1310, 25] width 82 height 25
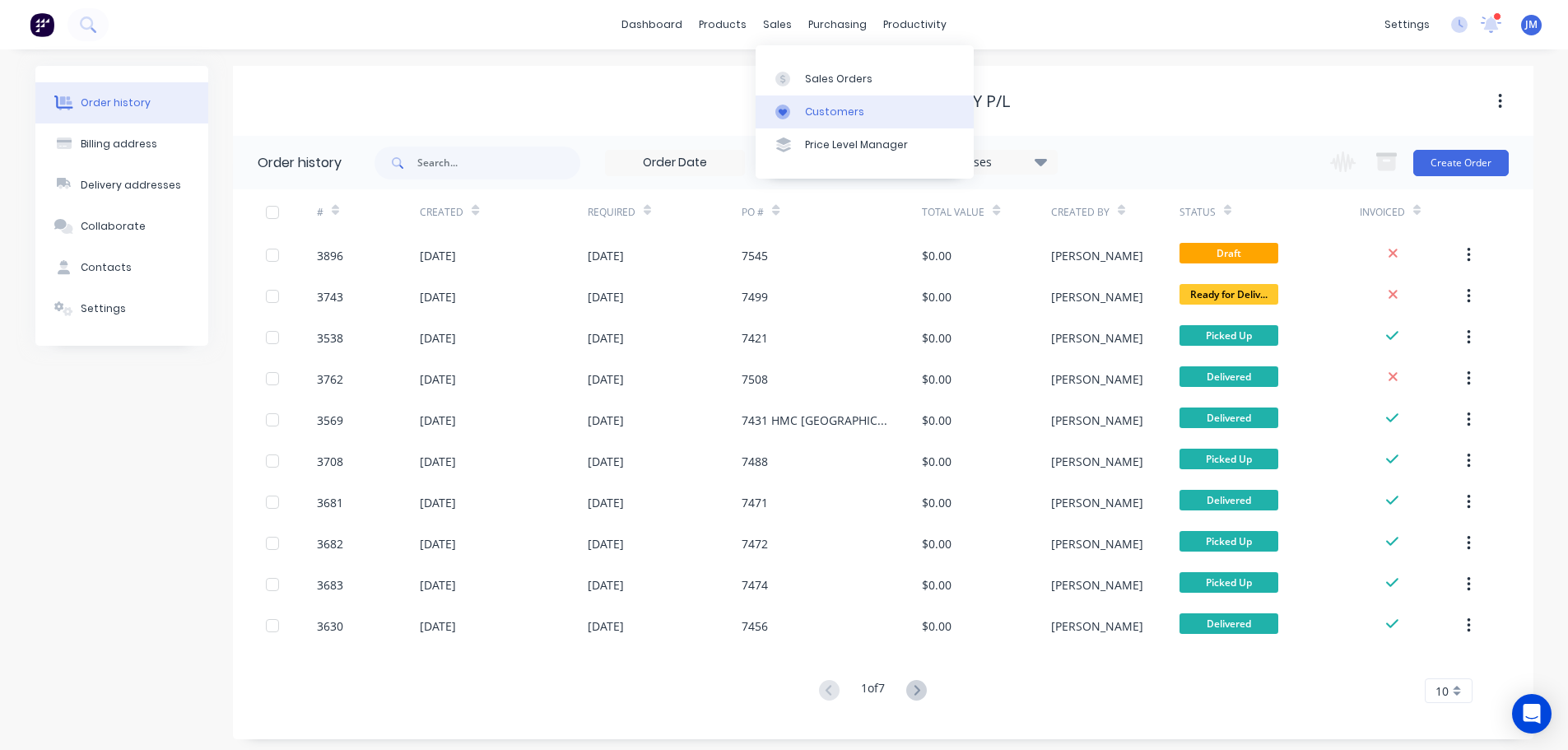
click at [824, 109] on div "Customers" at bounding box center [835, 112] width 59 height 15
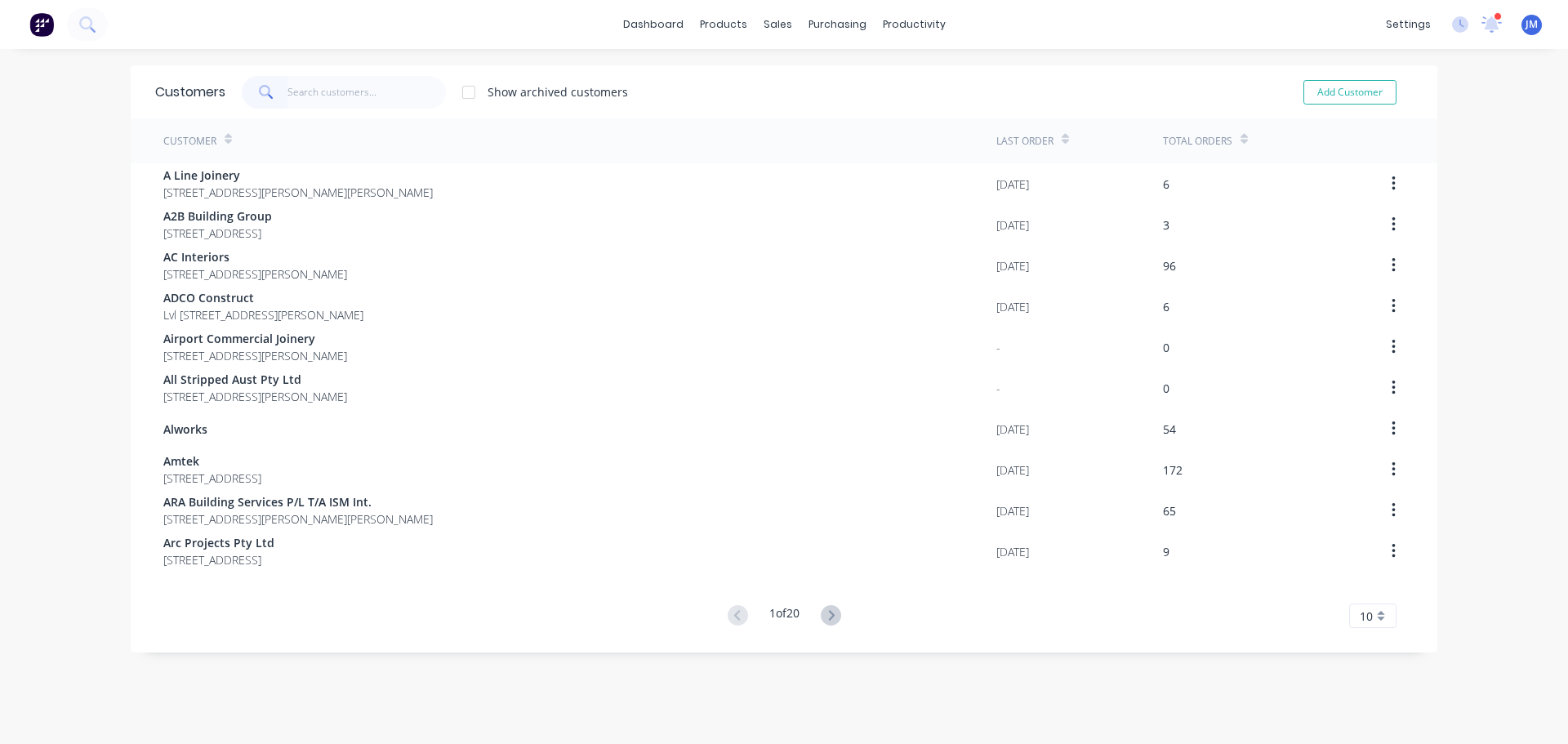
click at [325, 96] on input "text" at bounding box center [367, 92] width 159 height 33
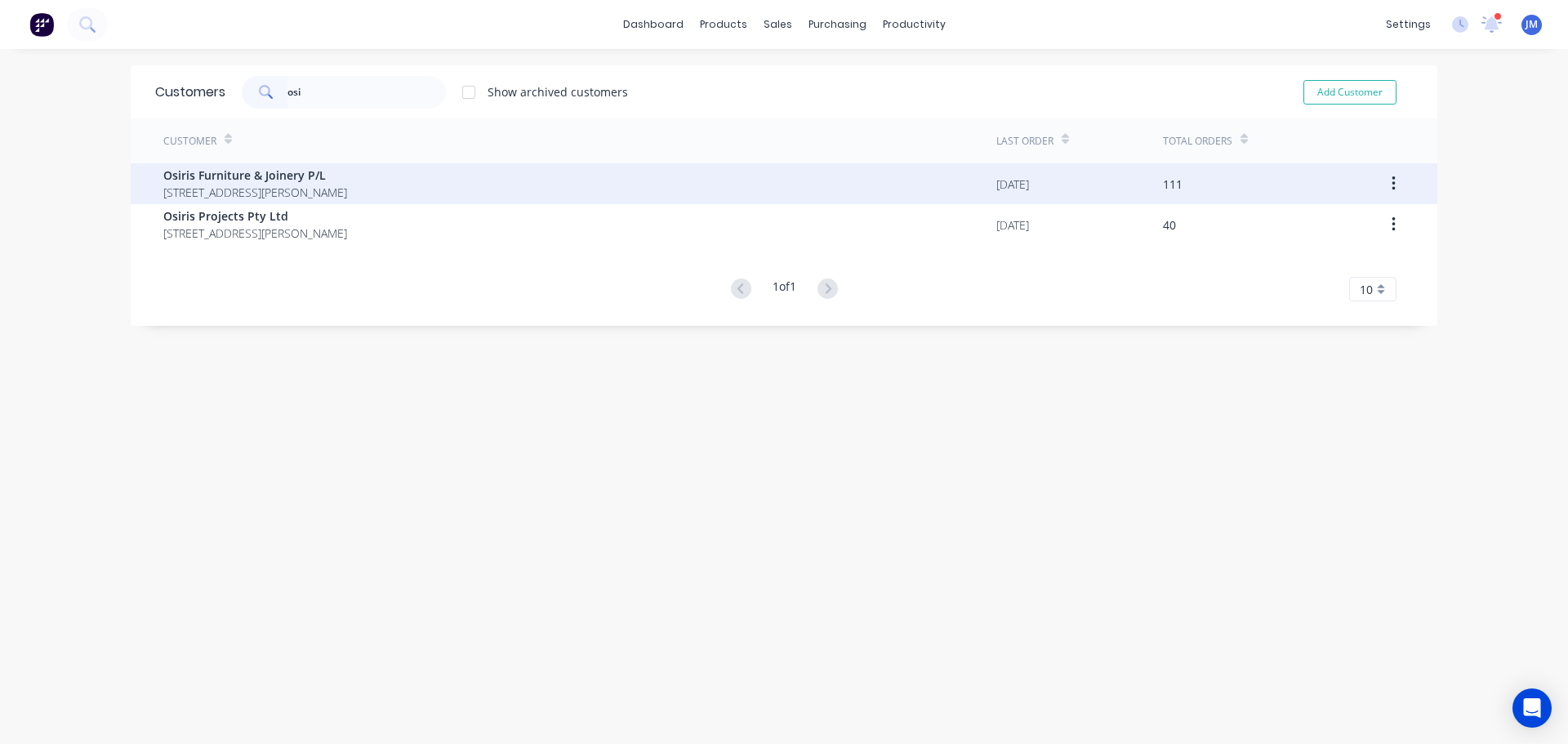
type input "osi"
click at [257, 176] on span "Osiris Furniture & Joinery P/L" at bounding box center [255, 175] width 184 height 17
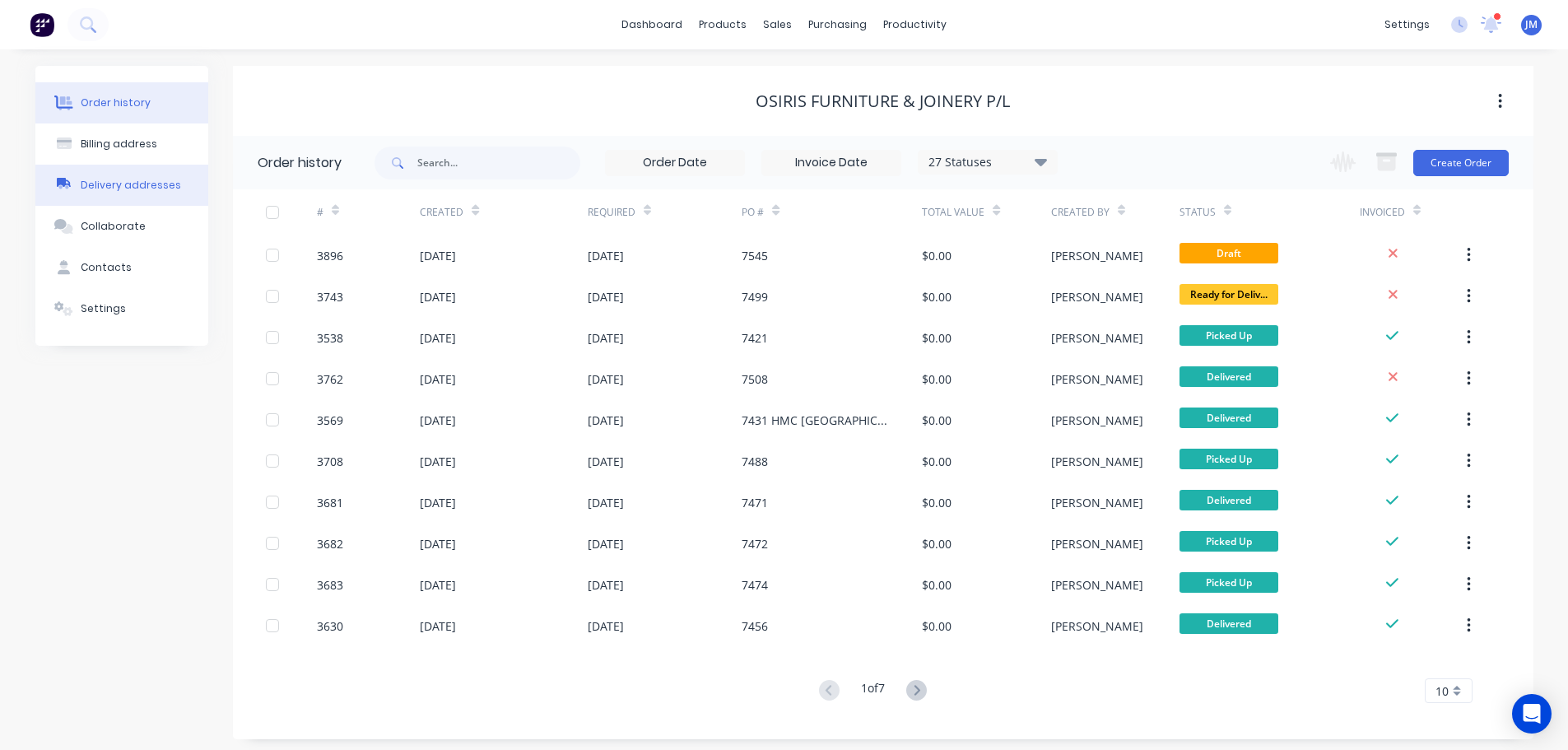
click at [130, 177] on button "Delivery addresses" at bounding box center [122, 185] width 173 height 41
select select "AU"
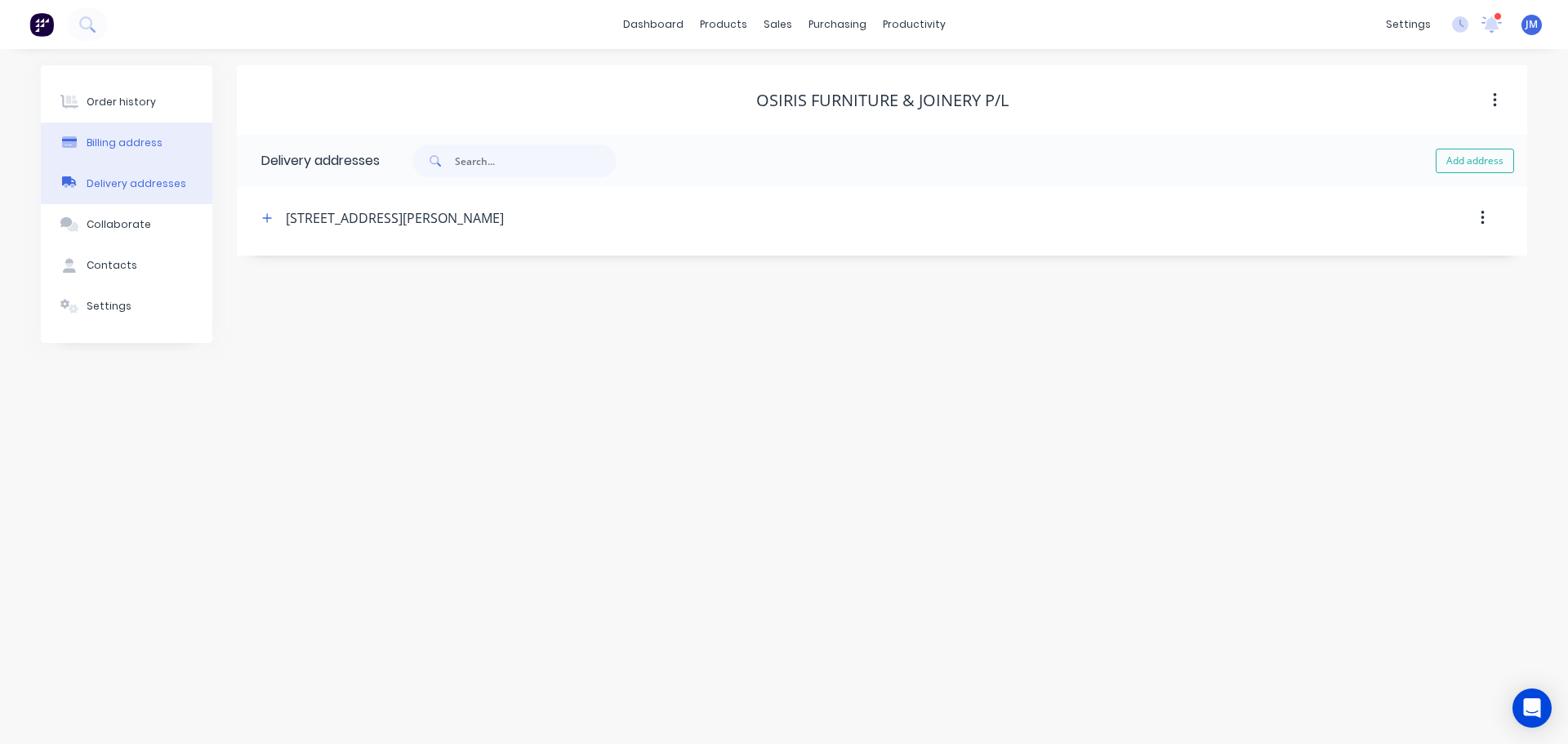
click at [131, 137] on div "Billing address" at bounding box center [124, 143] width 76 height 15
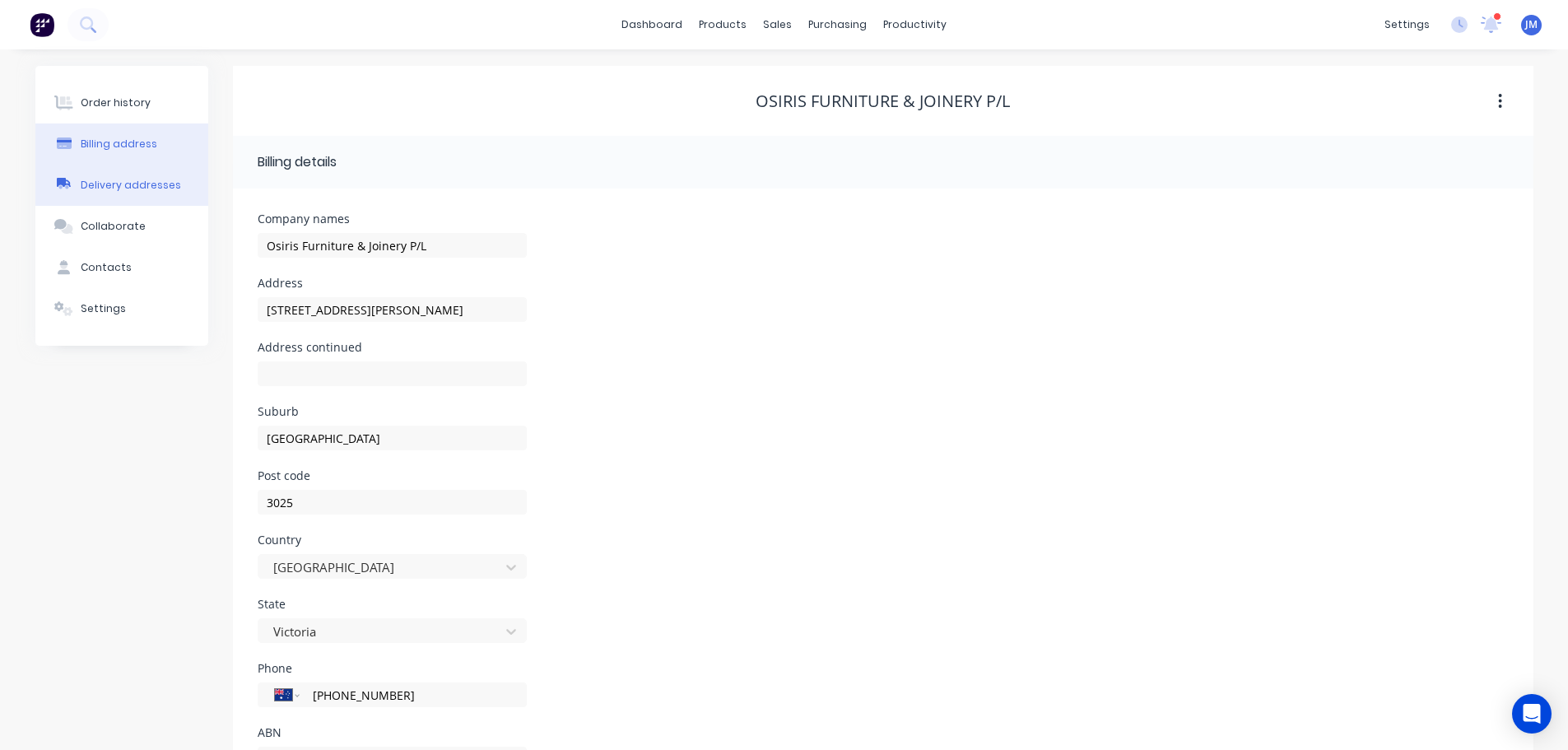
click at [142, 189] on div "Delivery addresses" at bounding box center [131, 185] width 100 height 15
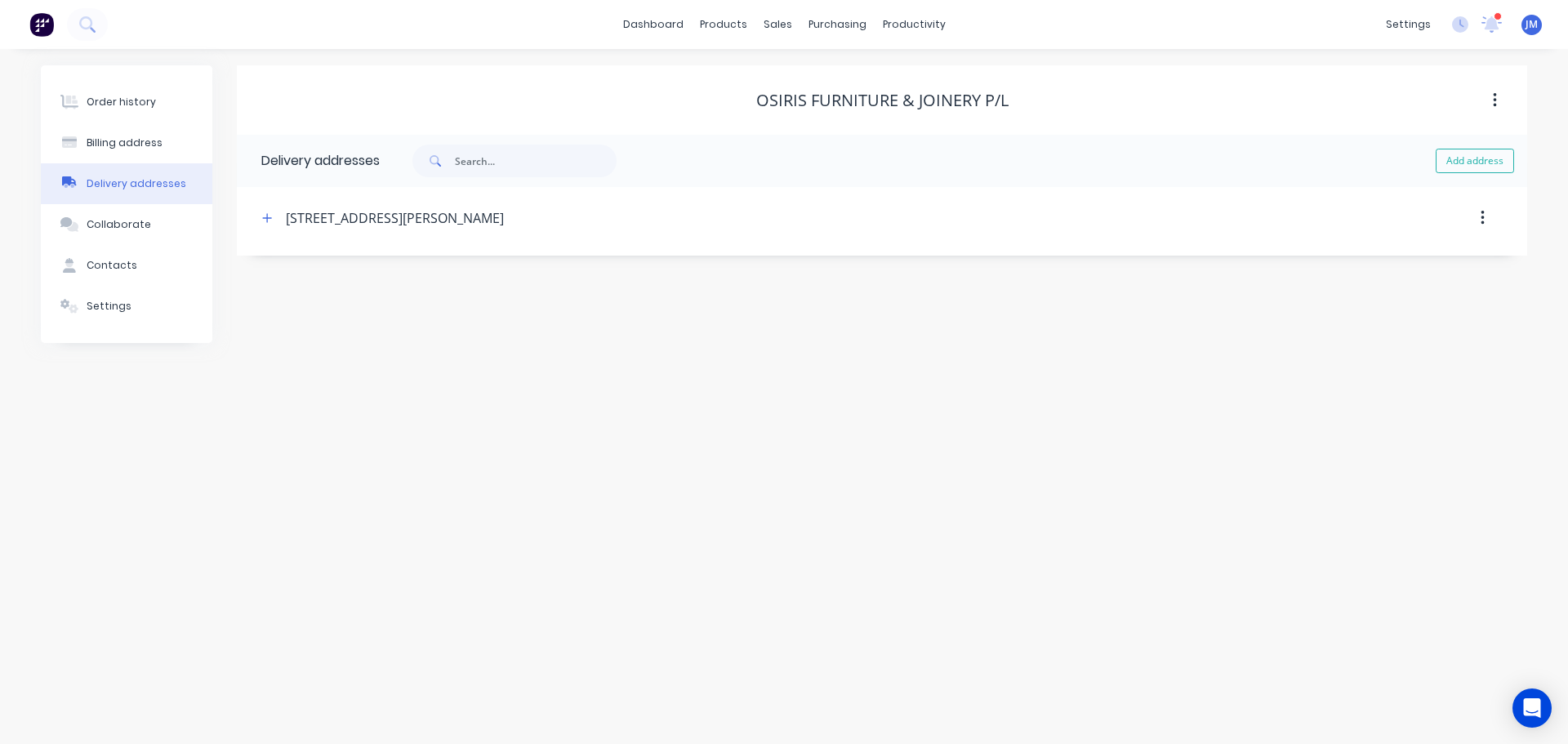
click at [396, 221] on div "[STREET_ADDRESS][PERSON_NAME]" at bounding box center [395, 218] width 218 height 20
click at [1472, 207] on button "button" at bounding box center [1482, 218] width 38 height 29
click at [1321, 212] on div "Delete" at bounding box center [1357, 218] width 315 height 29
click at [1485, 211] on button "button" at bounding box center [1482, 218] width 38 height 29
click at [967, 199] on header "[STREET_ADDRESS][PERSON_NAME]" at bounding box center [882, 218] width 1266 height 62
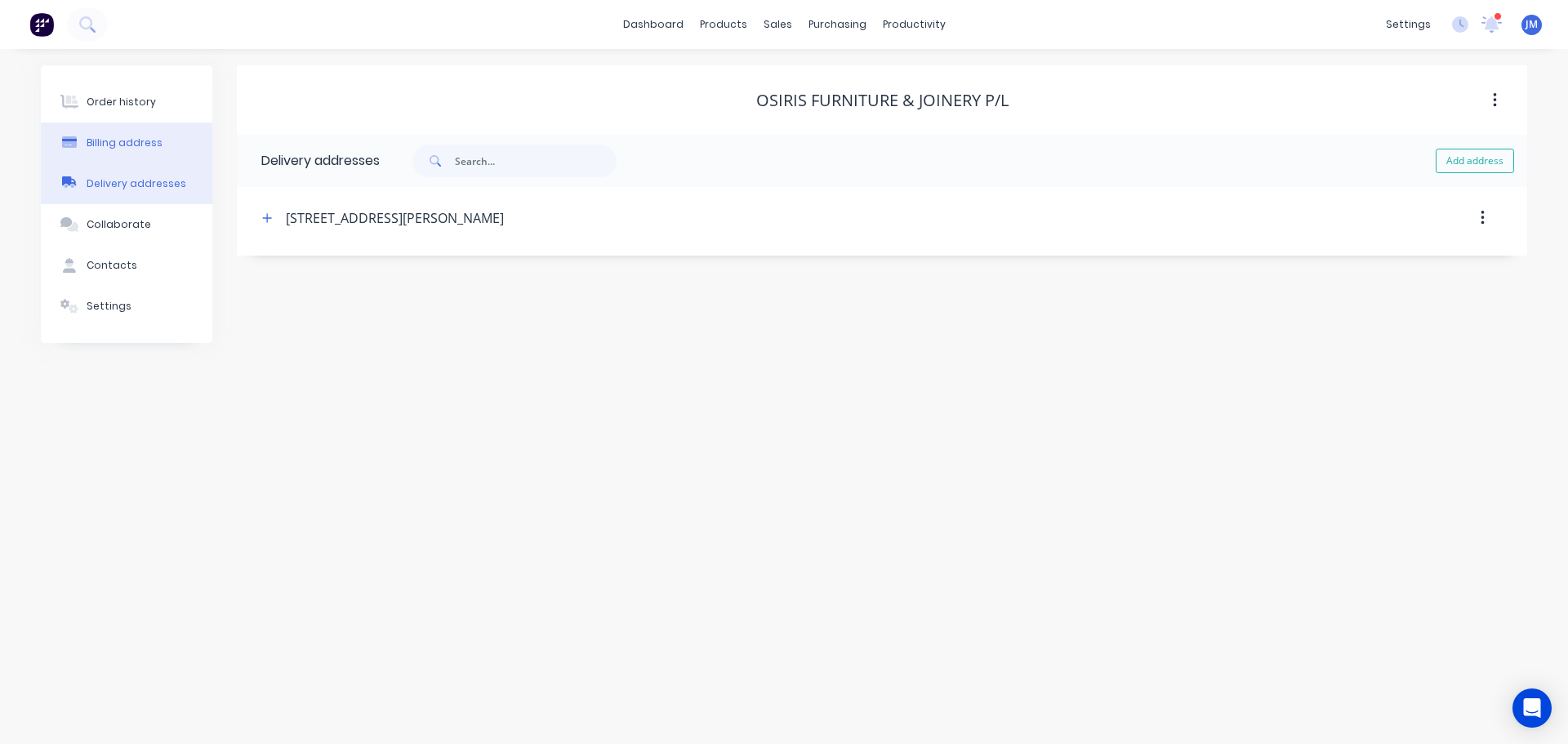
click at [136, 131] on button "Billing address" at bounding box center [127, 143] width 172 height 41
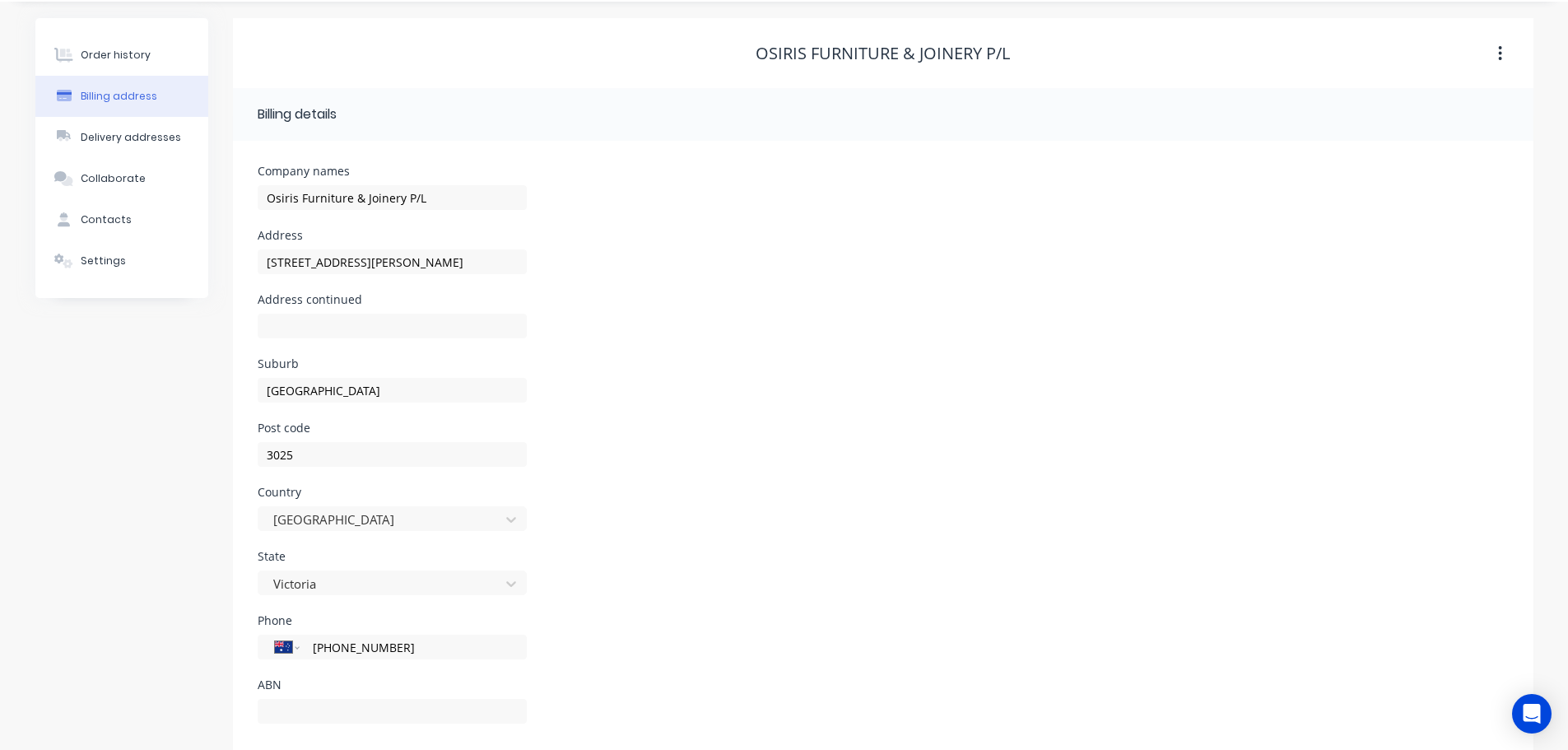
scroll to position [74, 0]
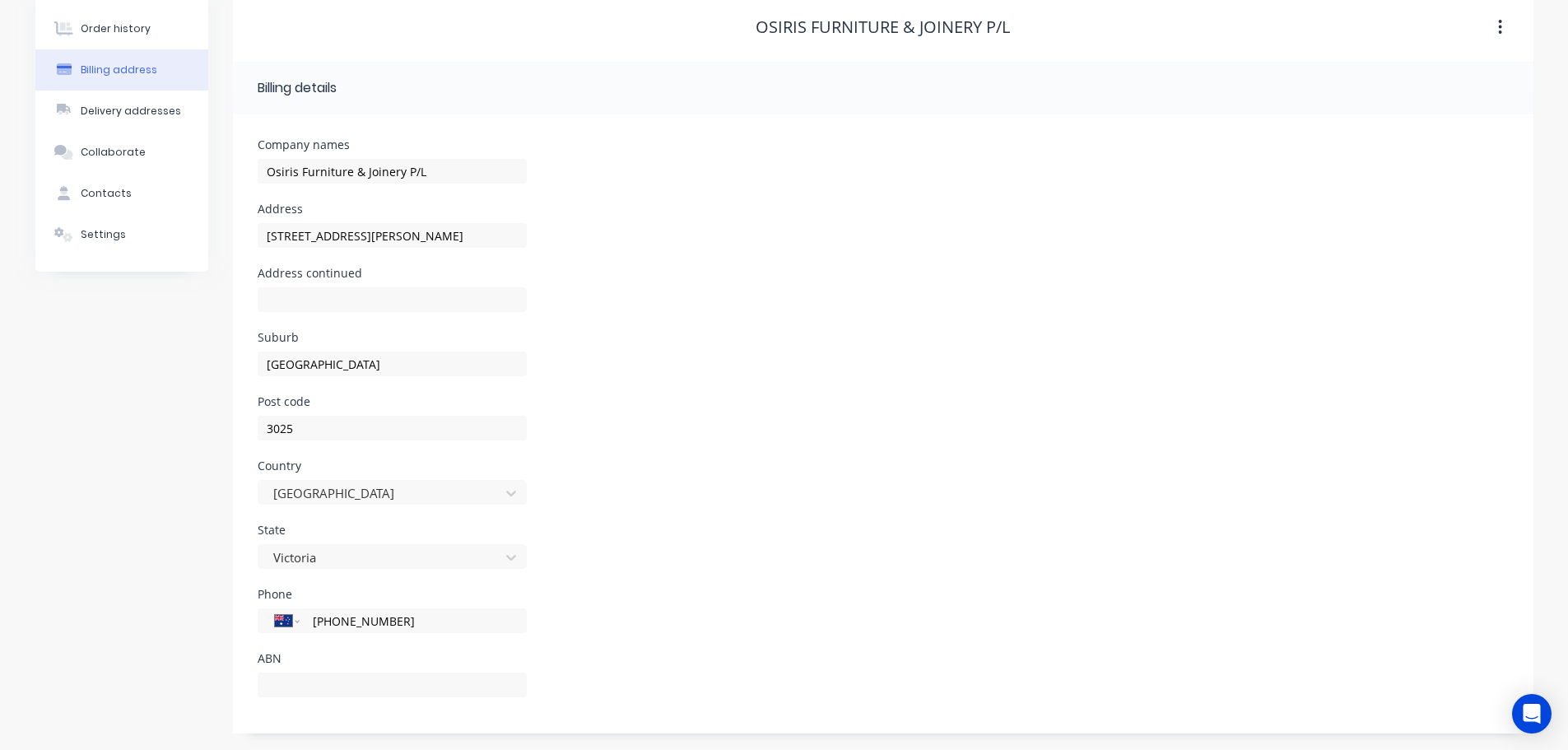
click at [1498, 23] on icon "button" at bounding box center [1500, 27] width 4 height 18
click at [1195, 112] on header "Billing details" at bounding box center [883, 88] width 1300 height 53
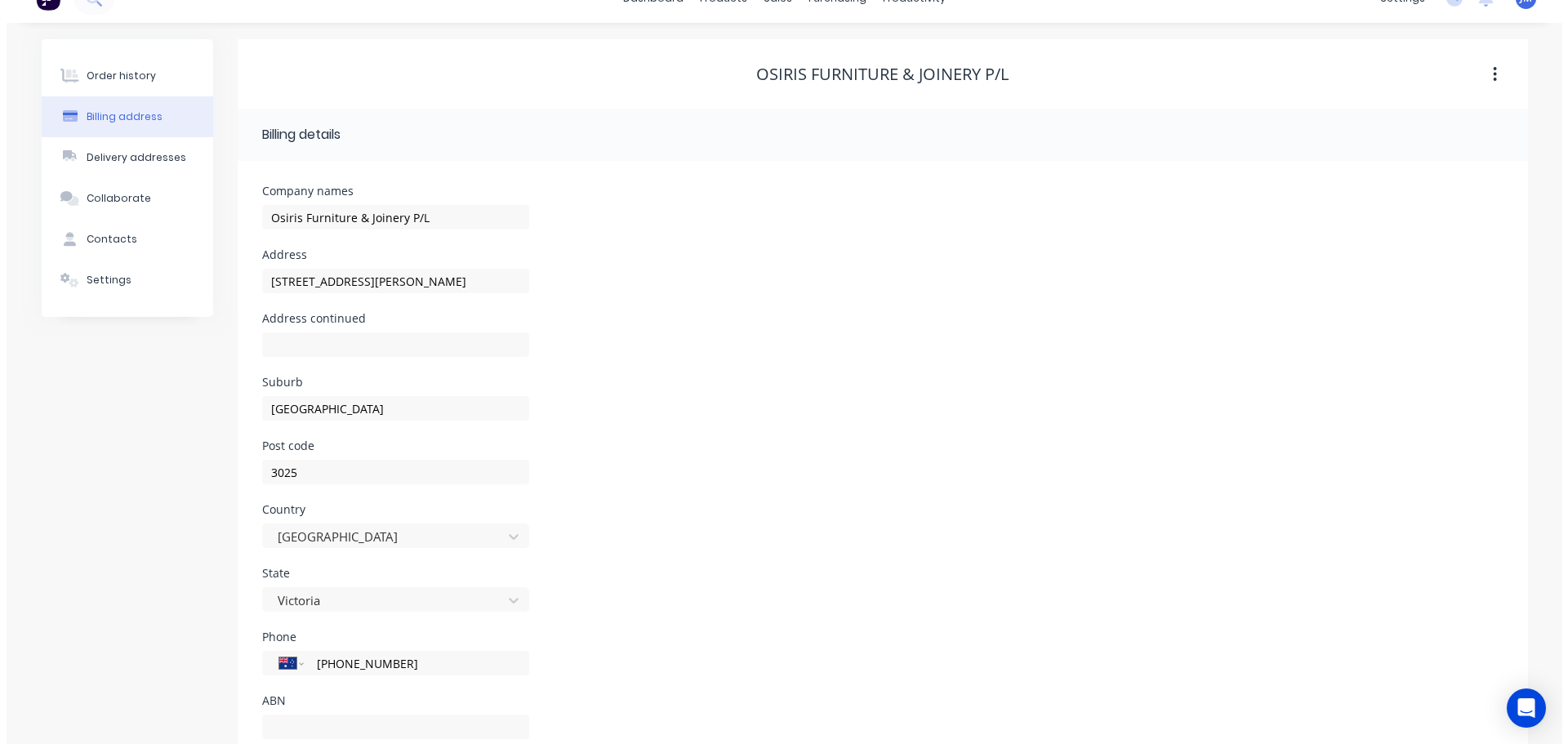
scroll to position [0, 0]
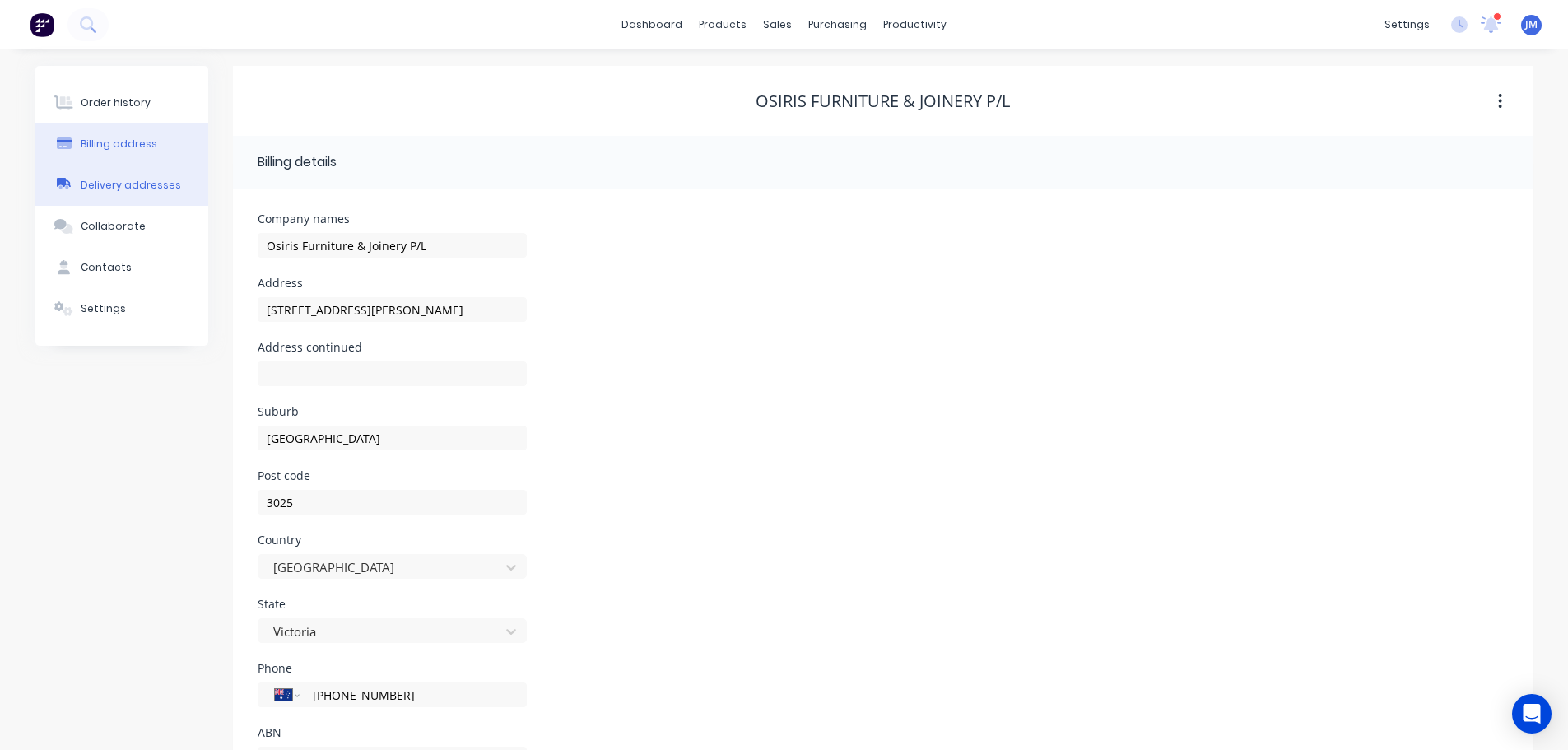
click at [137, 183] on div "Delivery addresses" at bounding box center [131, 185] width 100 height 15
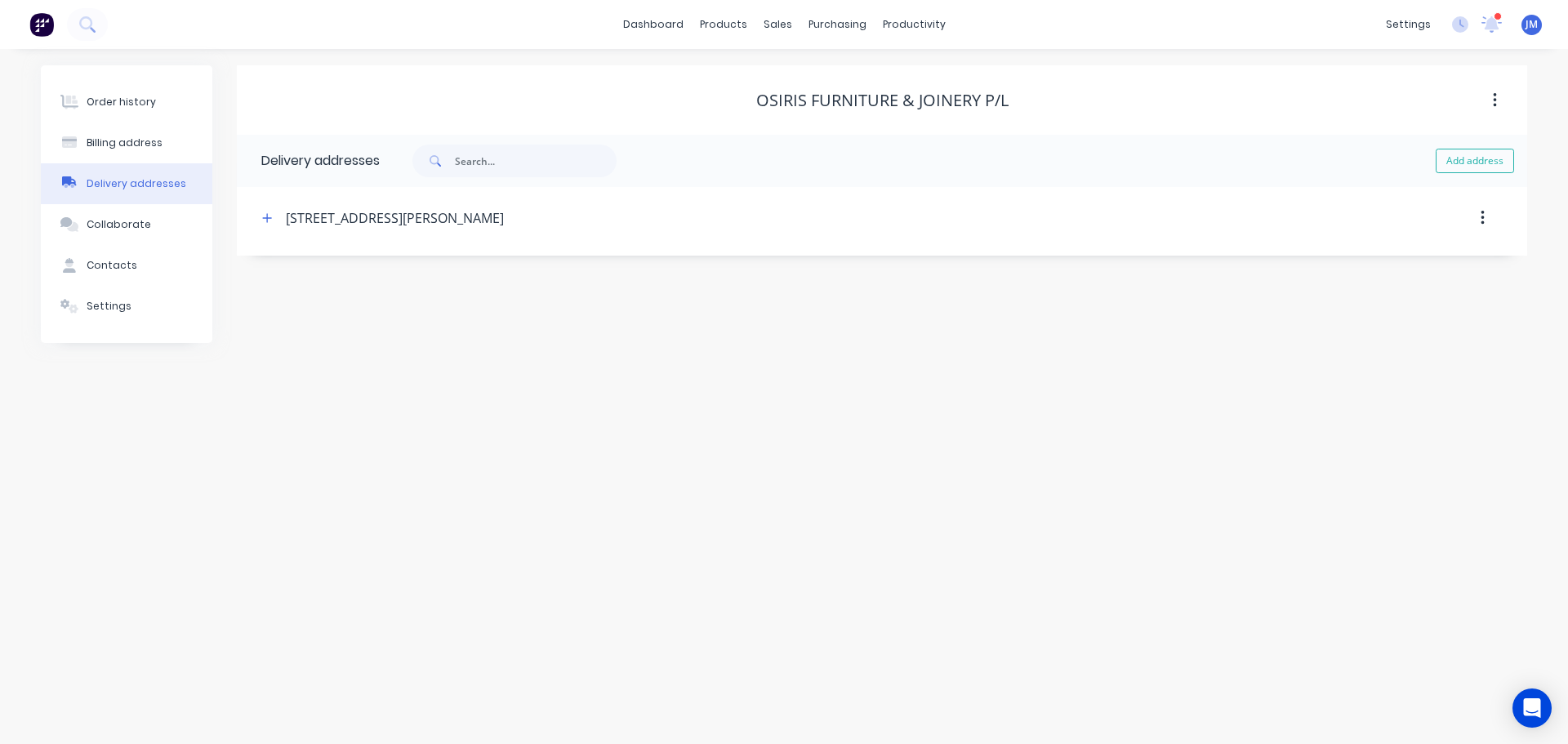
click at [1477, 209] on button "button" at bounding box center [1482, 218] width 38 height 29
click at [1392, 260] on div "Delete" at bounding box center [1424, 261] width 126 height 24
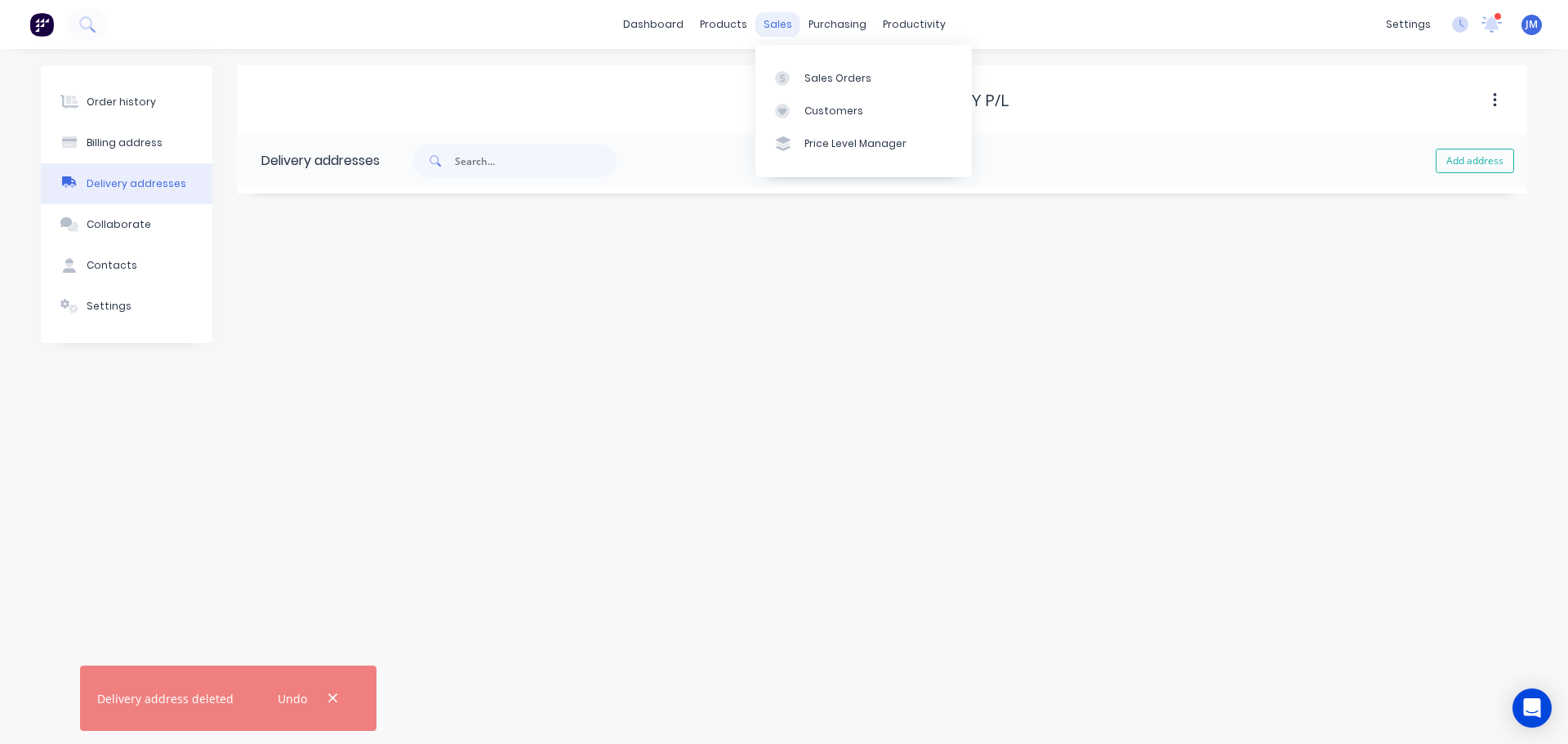
click at [781, 21] on div "sales" at bounding box center [778, 25] width 45 height 25
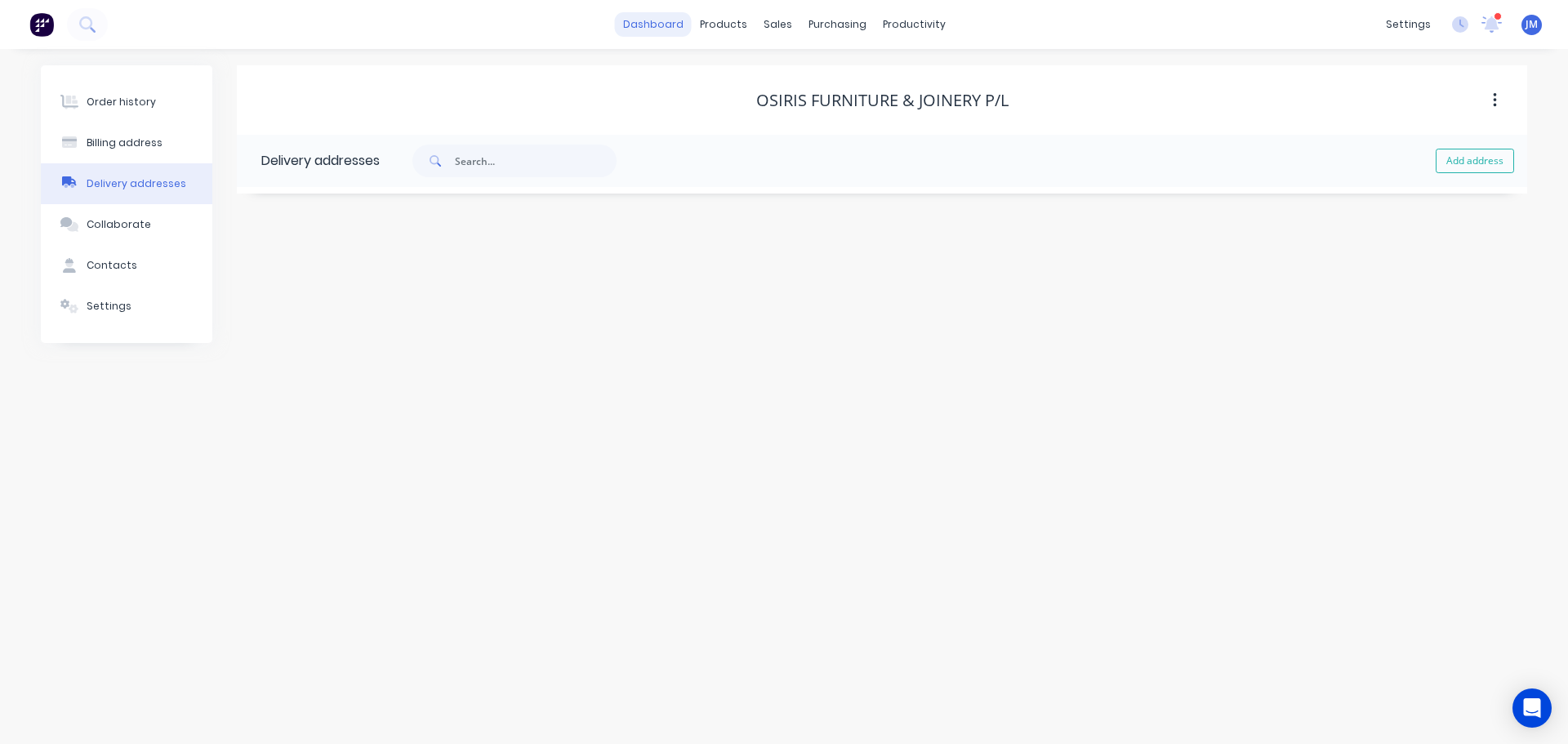
click at [650, 29] on link "dashboard" at bounding box center [654, 25] width 77 height 25
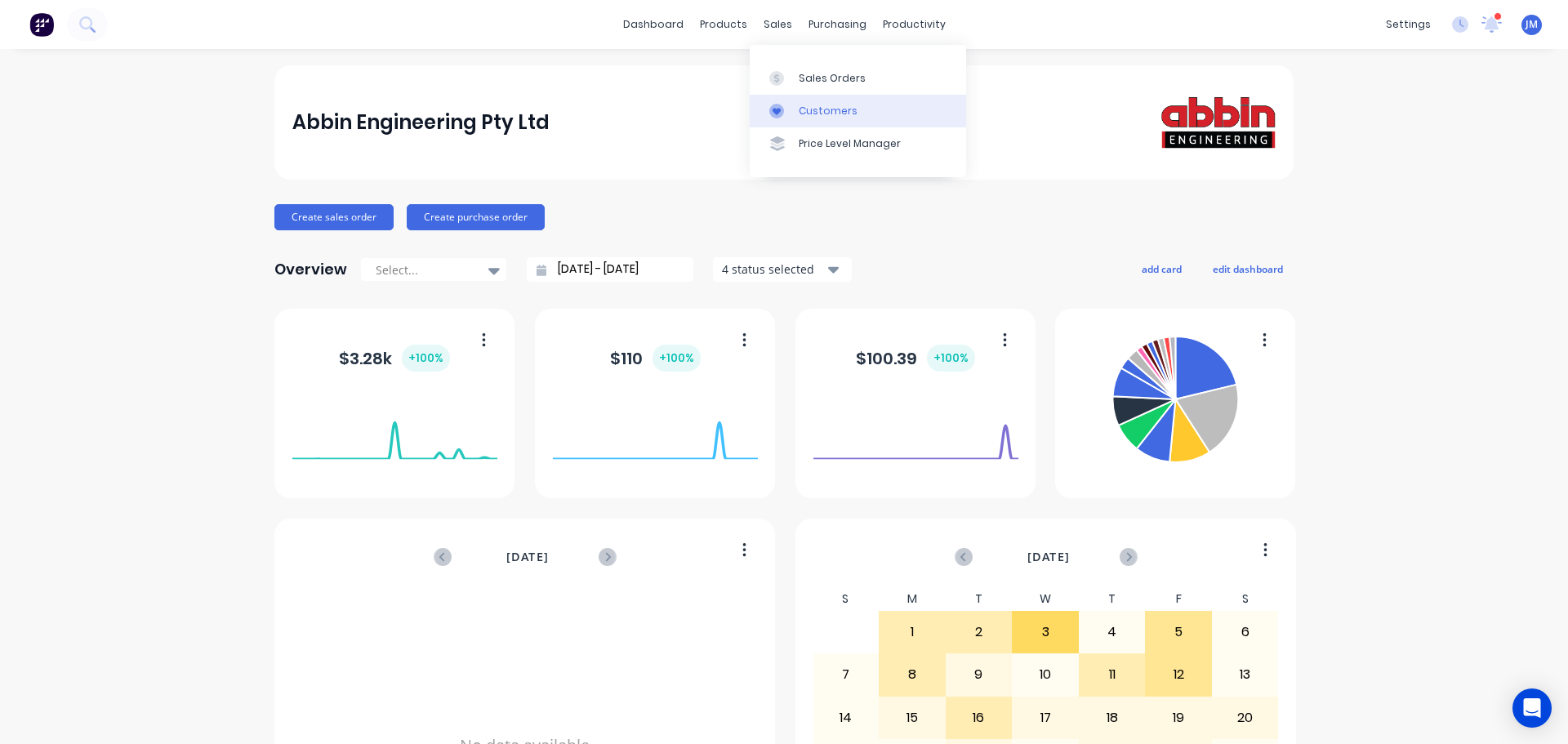
click at [811, 109] on div "Customers" at bounding box center [829, 111] width 59 height 15
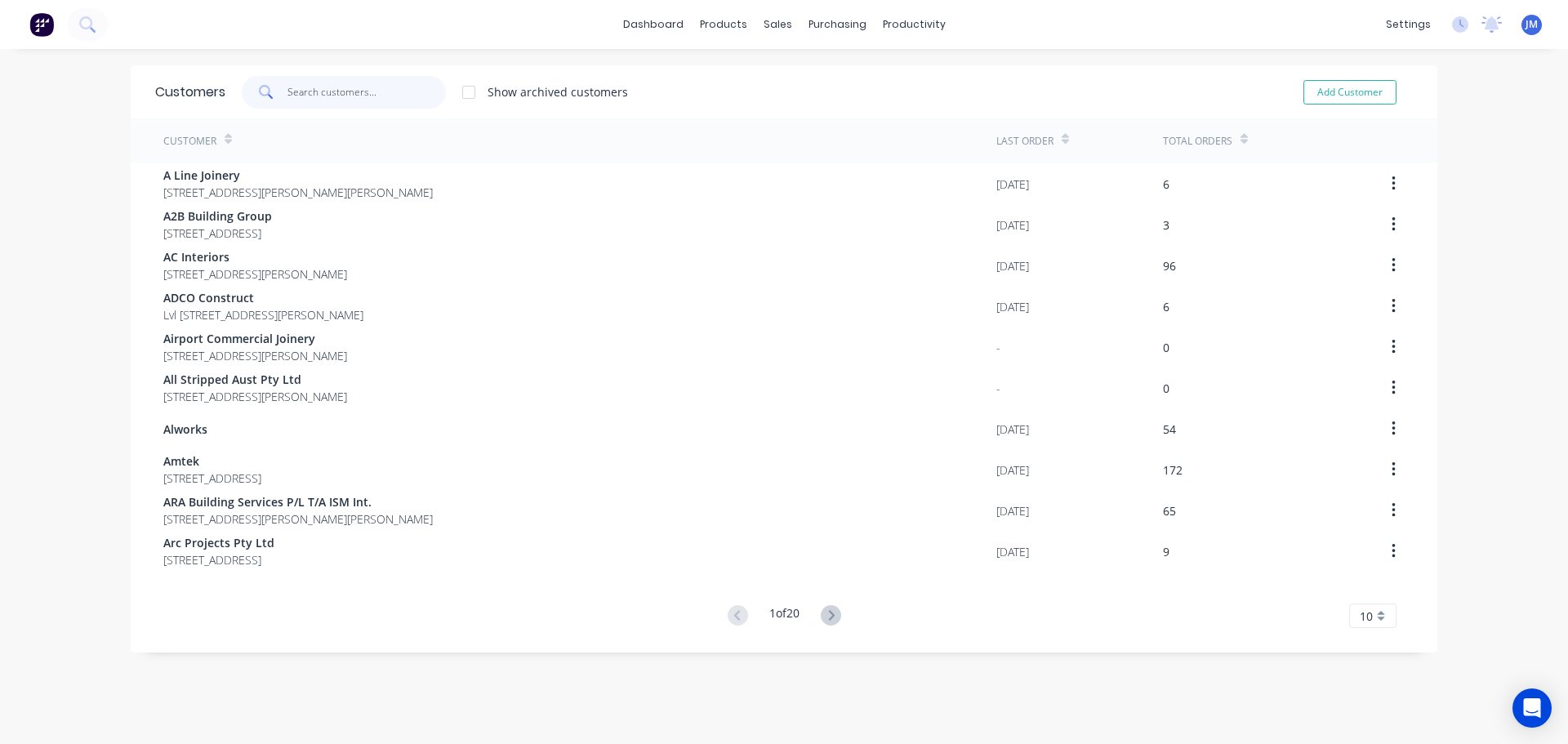
click at [382, 93] on input "text" at bounding box center [367, 92] width 159 height 33
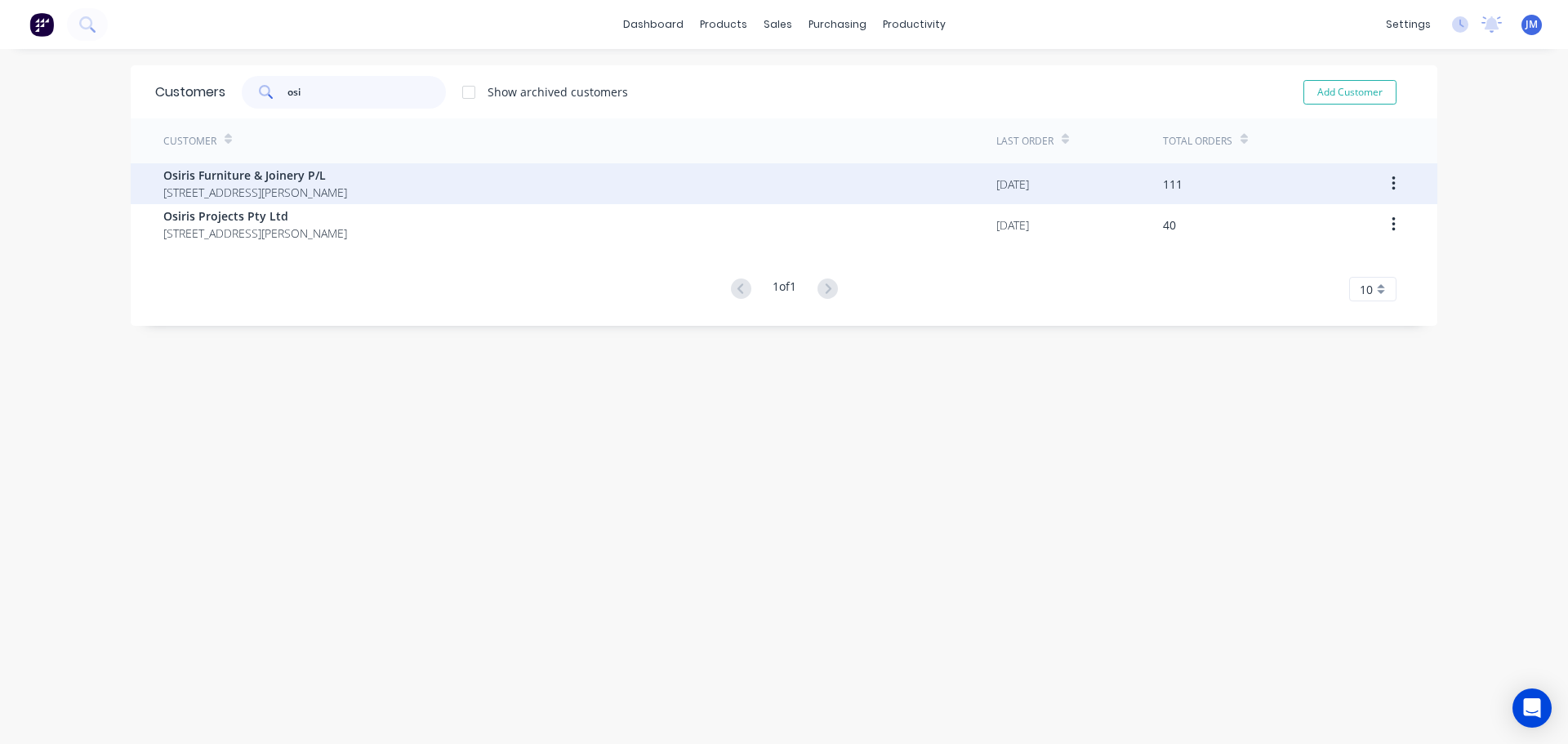
type input "osi"
click at [245, 198] on span "[STREET_ADDRESS][PERSON_NAME]" at bounding box center [255, 192] width 184 height 17
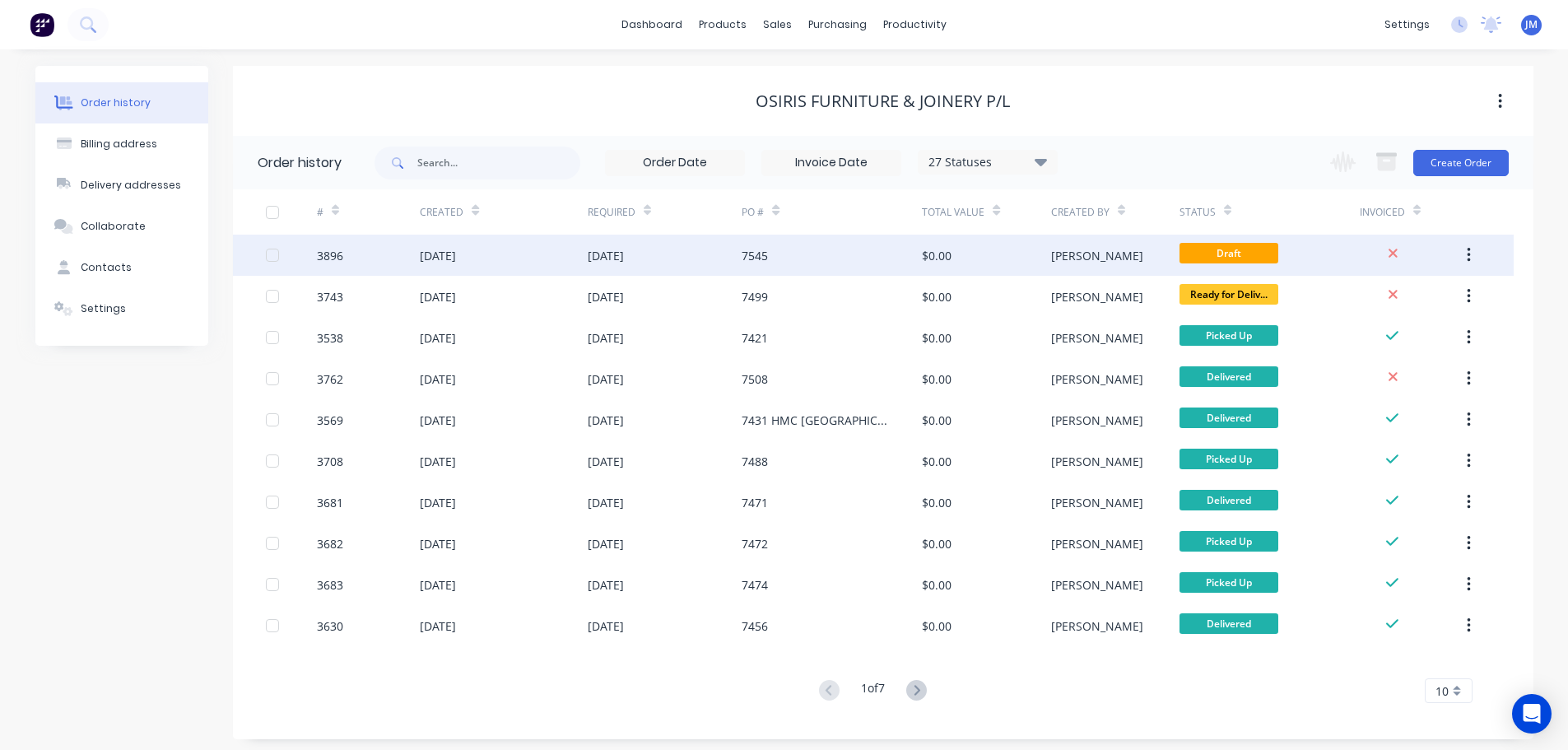
click at [624, 248] on div "[DATE]" at bounding box center [606, 255] width 36 height 17
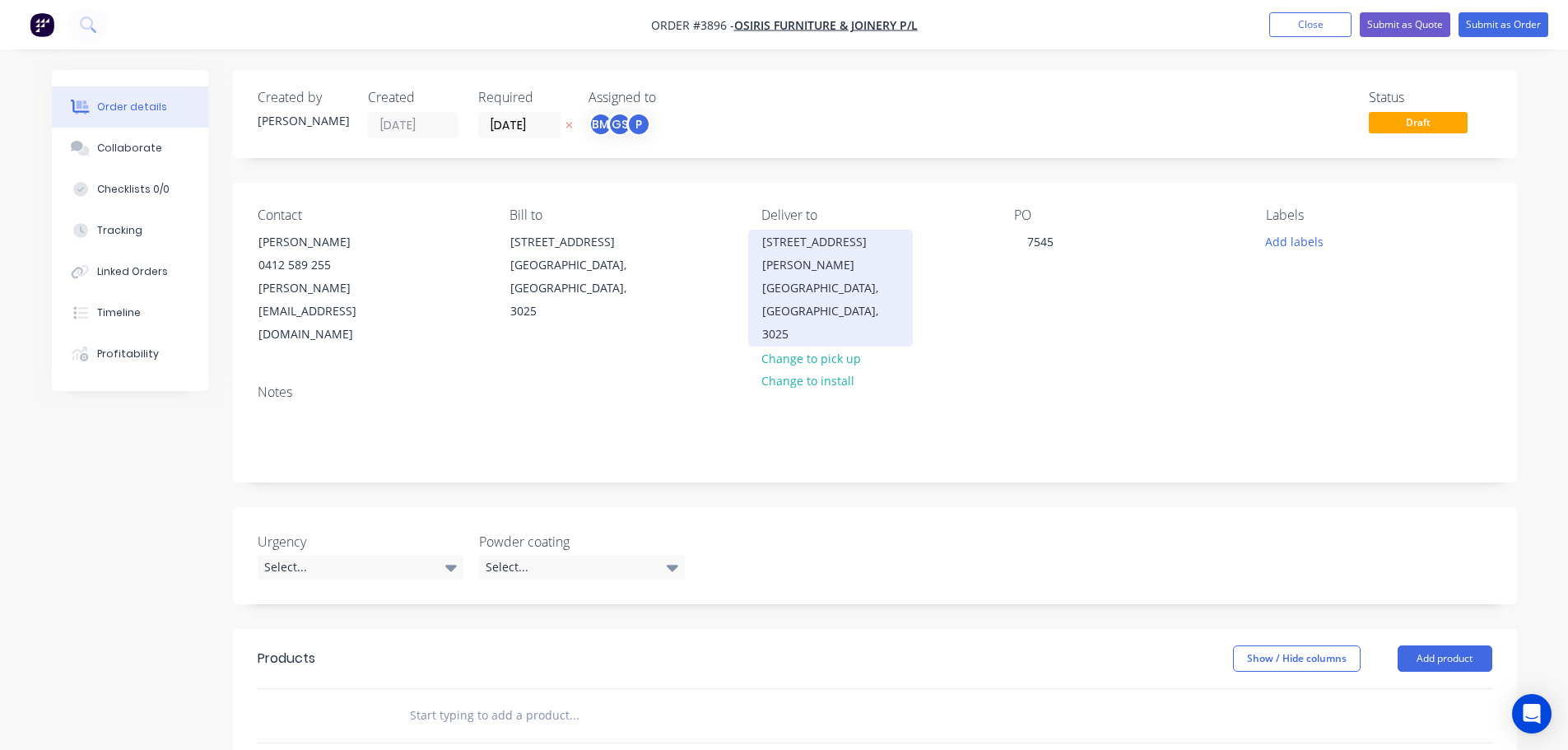
click at [792, 277] on div "Altona North, Victoria, Australia, 3025" at bounding box center [831, 311] width 137 height 69
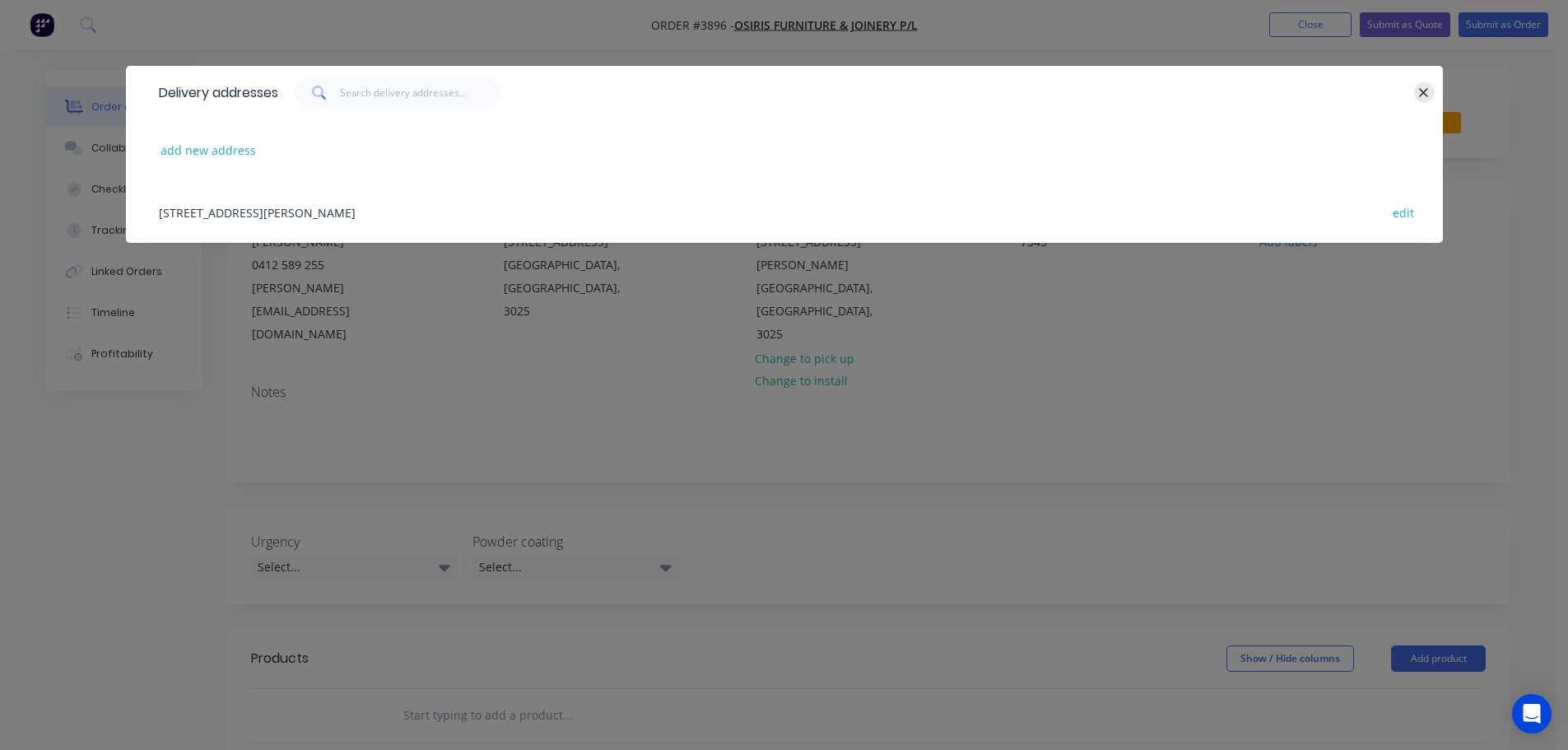
click at [1425, 90] on icon "button" at bounding box center [1423, 93] width 11 height 15
